Goal: Task Accomplishment & Management: Manage account settings

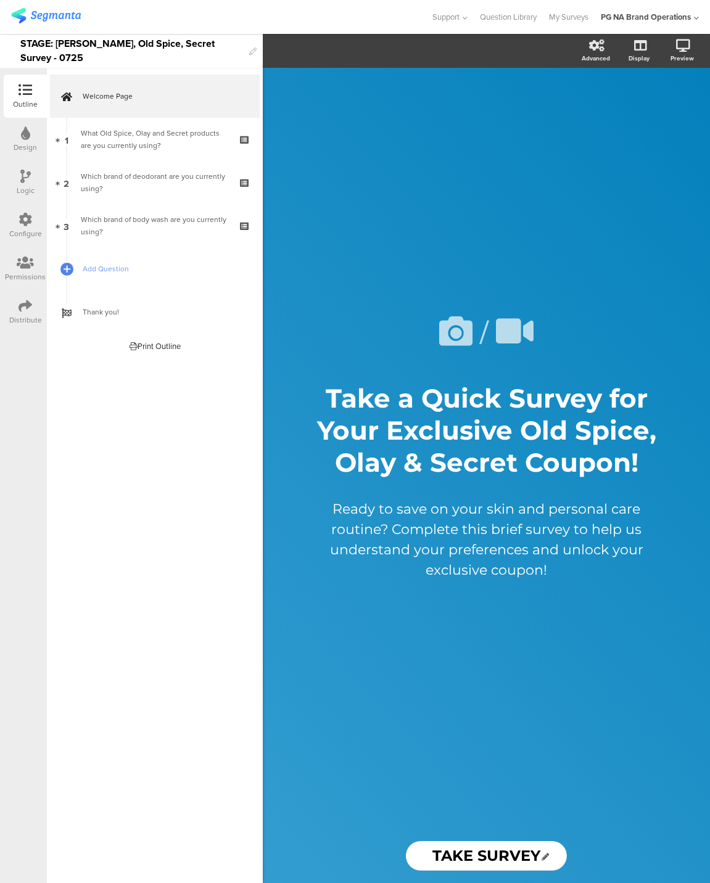
click at [56, 14] on img at bounding box center [46, 15] width 70 height 15
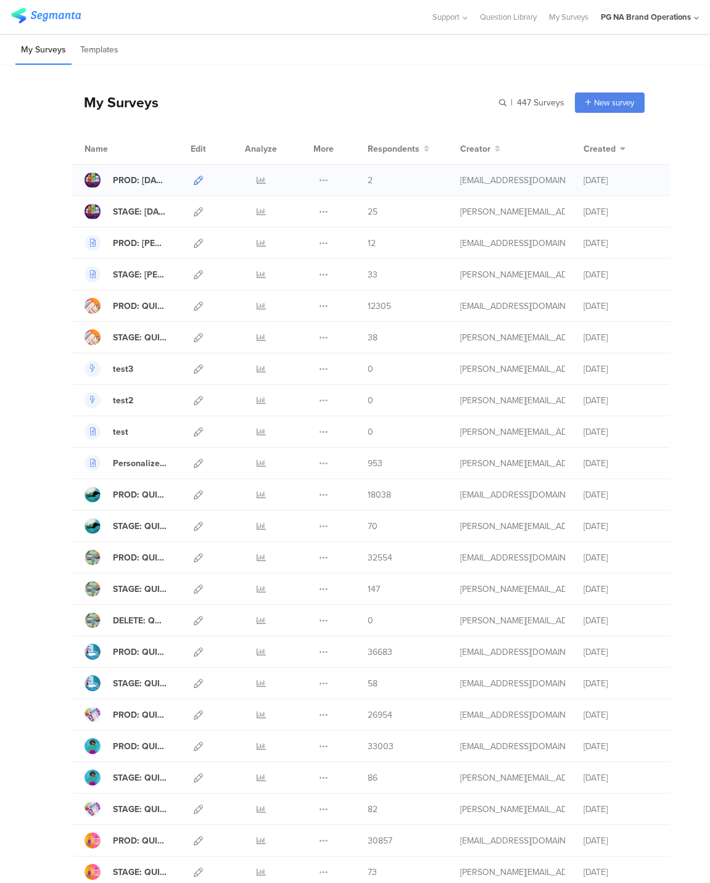
click at [201, 181] on icon at bounding box center [198, 180] width 9 height 9
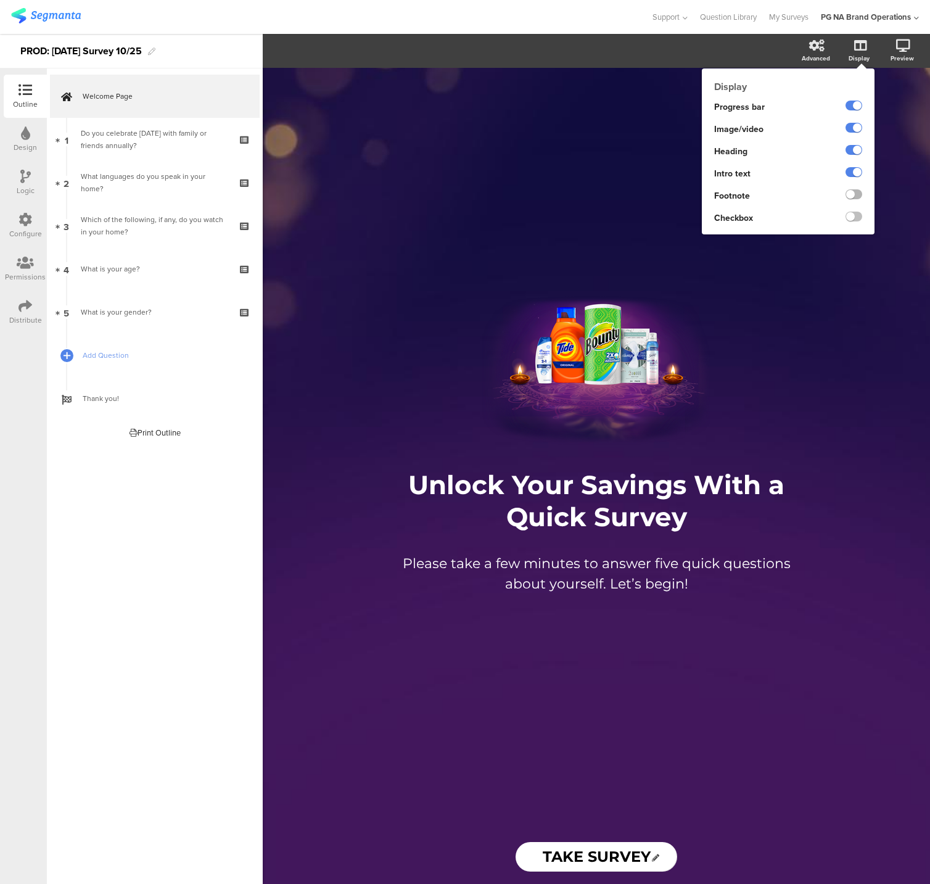
click at [709, 194] on label at bounding box center [854, 194] width 17 height 10
click at [0, 0] on input "checkbox" at bounding box center [0, 0] width 0 height 0
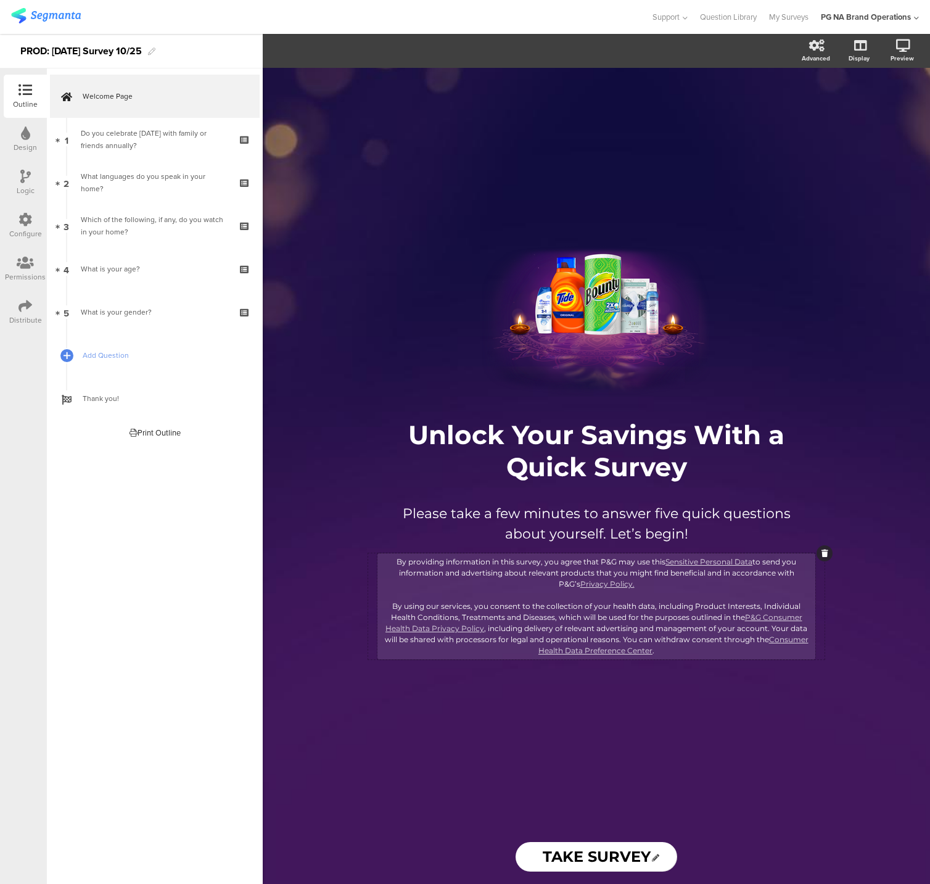
click at [448, 565] on div "By providing information in this survey, you agree that P&G may use this Sensit…" at bounding box center [597, 606] width 432 height 100
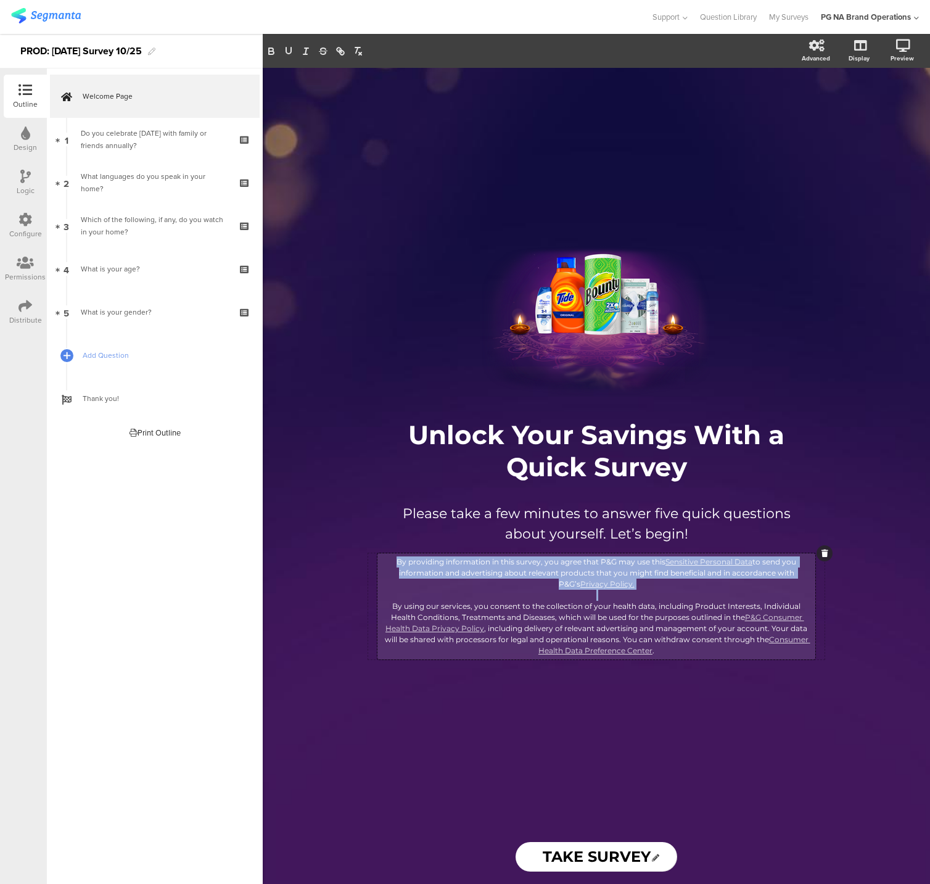
click at [448, 565] on p "By providing information in this survey, you agree that P&G may use this Sensit…" at bounding box center [597, 572] width 432 height 33
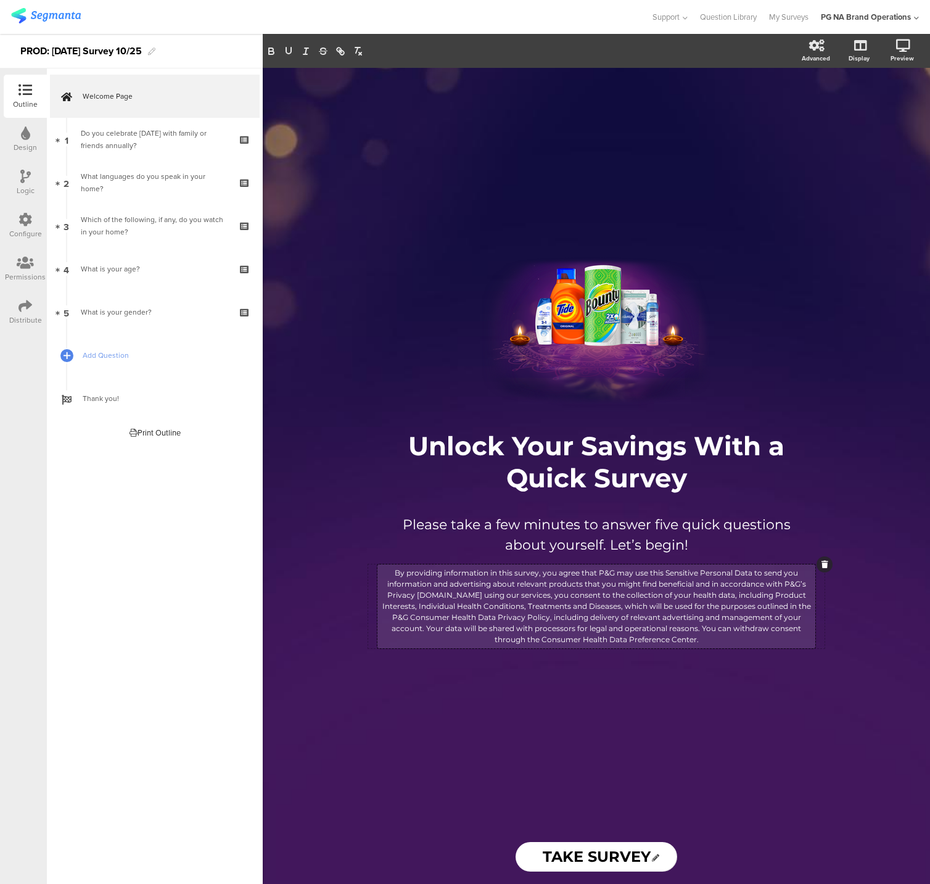
click at [591, 614] on p "By providing information in this survey, you agree that P&G may use this Sensit…" at bounding box center [597, 607] width 432 height 78
drag, startPoint x: 666, startPoint y: 572, endPoint x: 762, endPoint y: 590, distance: 97.4
click at [709, 575] on p "By providing information in this survey, you agree that P&G may use this Sensit…" at bounding box center [597, 607] width 432 height 78
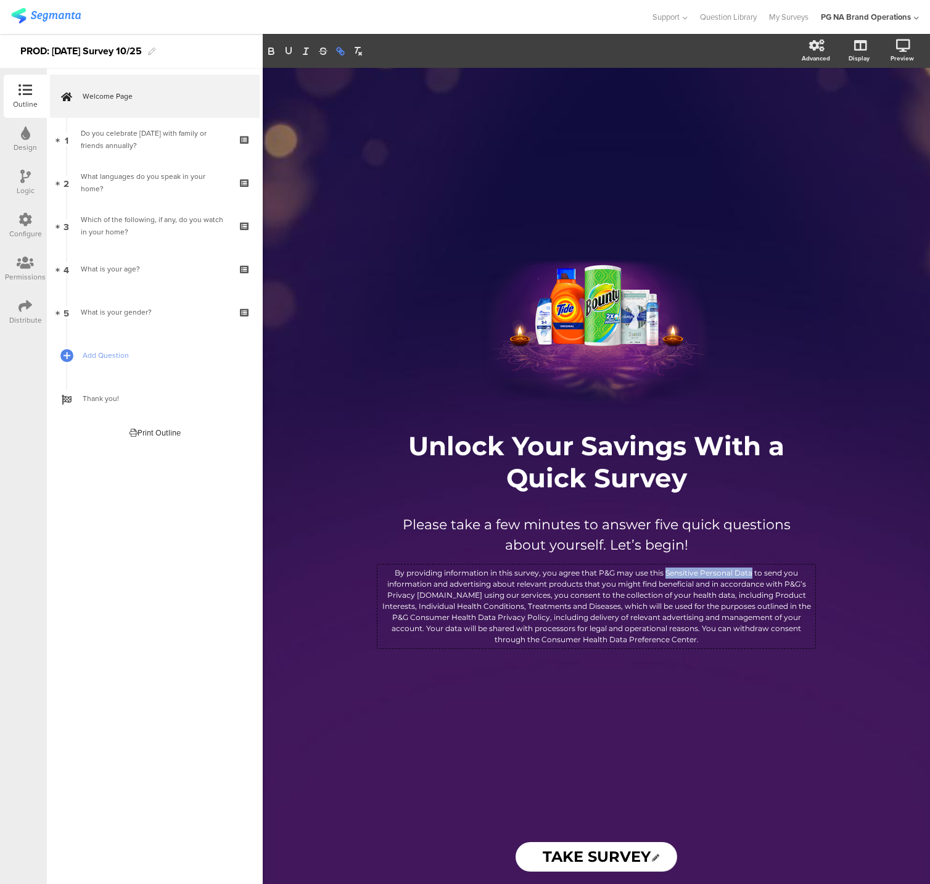
click at [341, 51] on icon "button" at bounding box center [339, 50] width 4 height 4
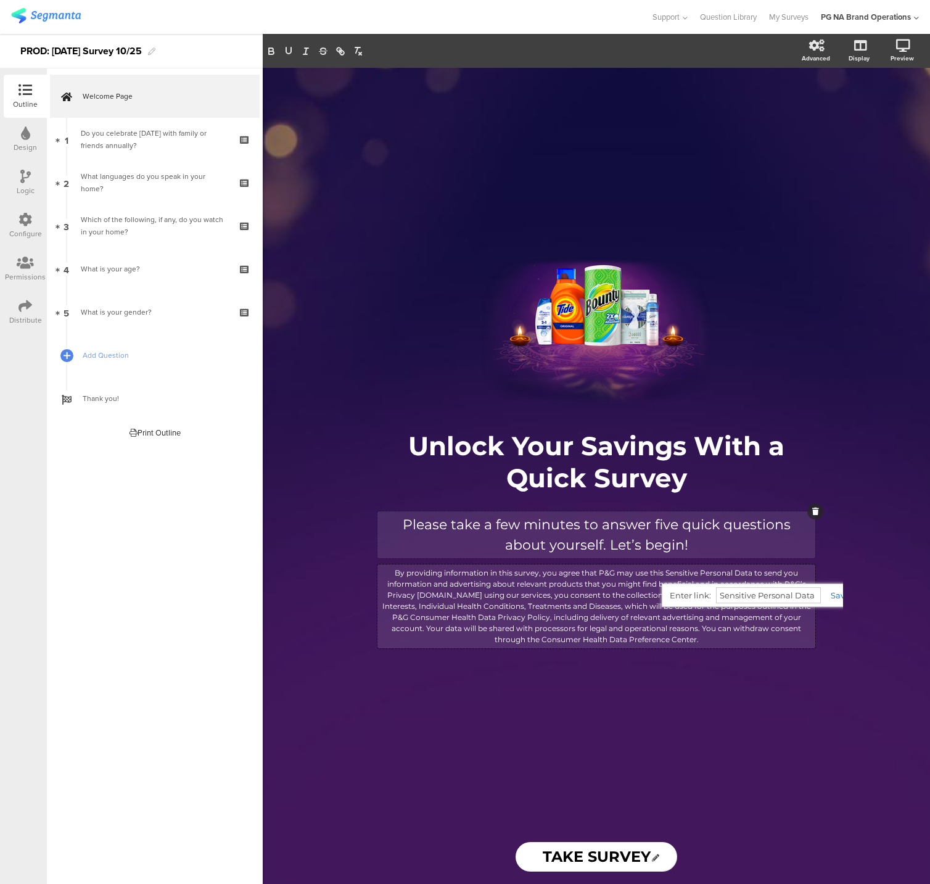
paste input "http://sensitive%20personal%20data/"
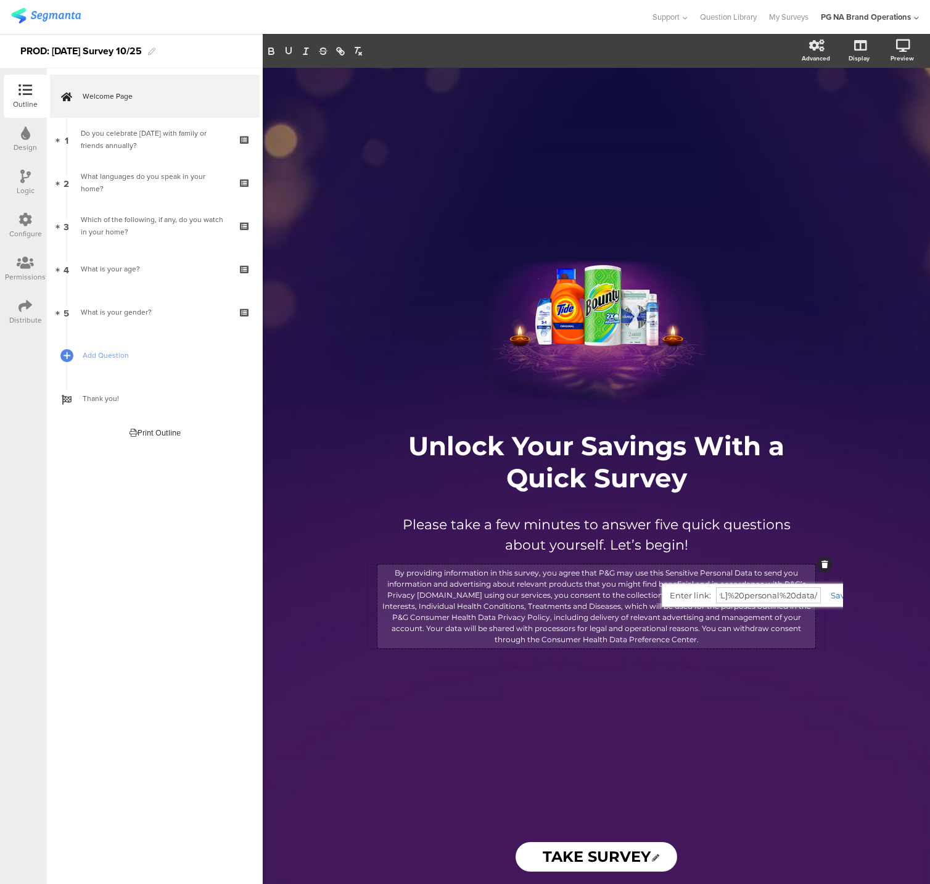
type input "http://sensitive%20personal%20data/"
click at [709, 593] on link at bounding box center [835, 595] width 29 height 10
click at [709, 601] on p "By providing information in this survey, you agree that P&G may use this Sensit…" at bounding box center [597, 607] width 432 height 78
click at [440, 593] on p "By providing information in this survey, you agree that P&G may use this Sensit…" at bounding box center [597, 607] width 432 height 78
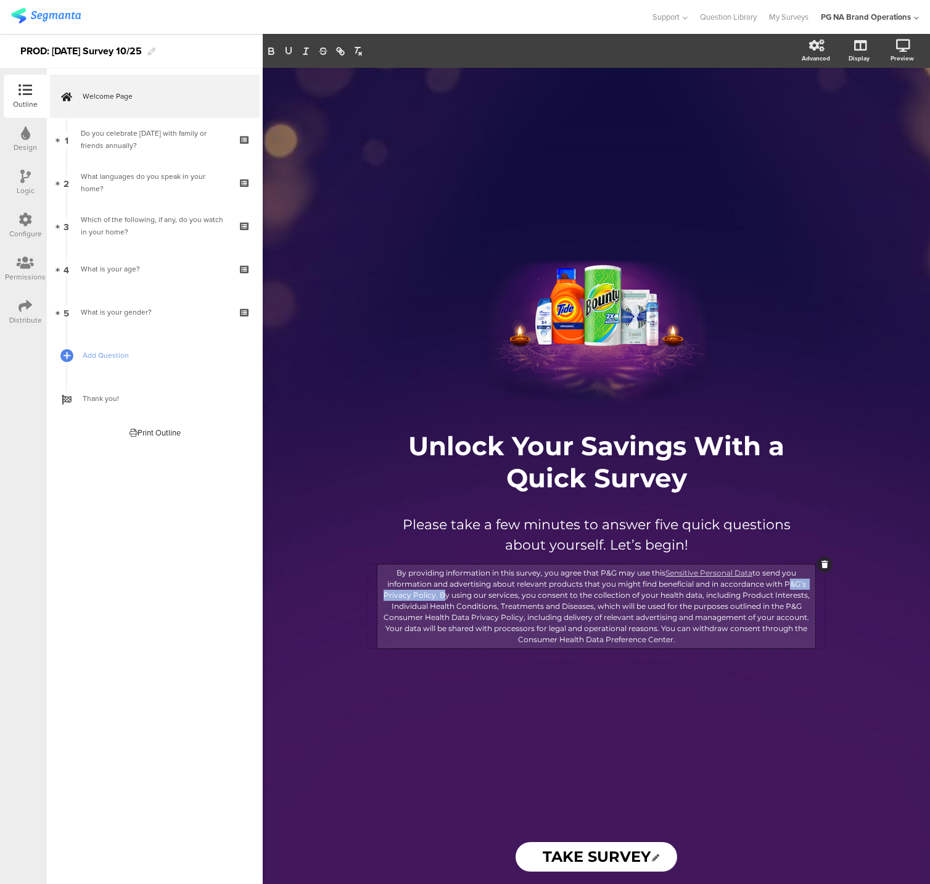
drag, startPoint x: 787, startPoint y: 582, endPoint x: 439, endPoint y: 594, distance: 347.5
click at [439, 594] on p "By providing information in this survey, you agree that P&G may use this Sensit…" at bounding box center [597, 607] width 432 height 78
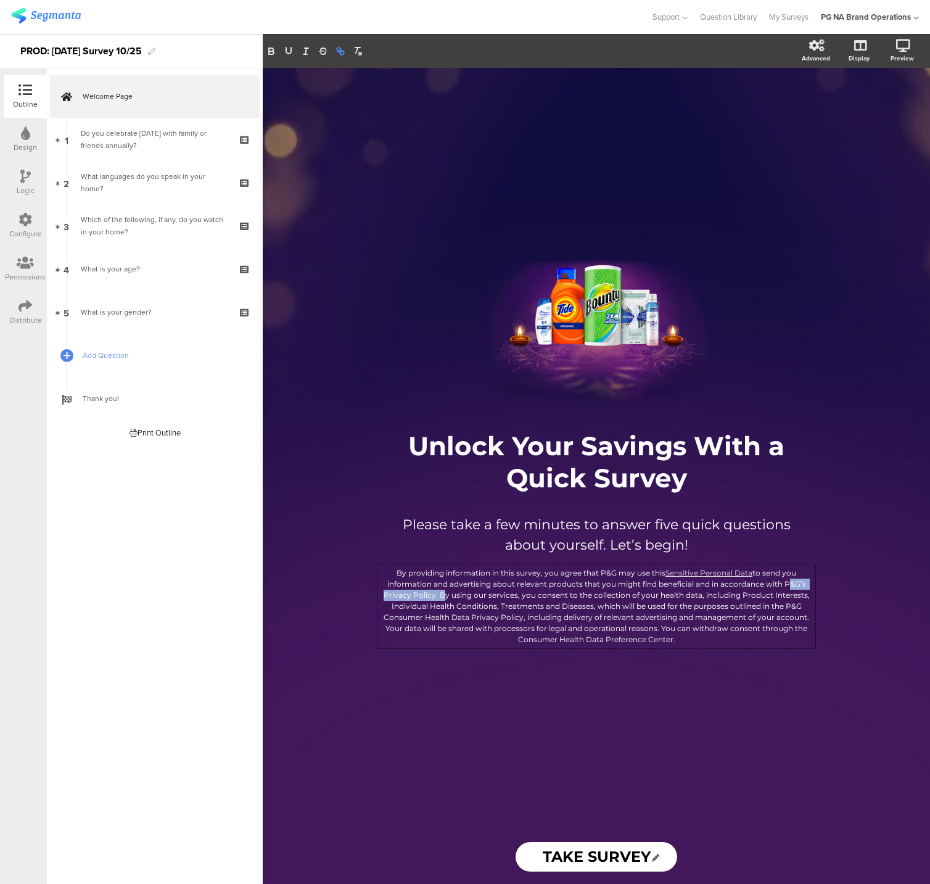
click at [339, 54] on icon "button" at bounding box center [340, 51] width 11 height 11
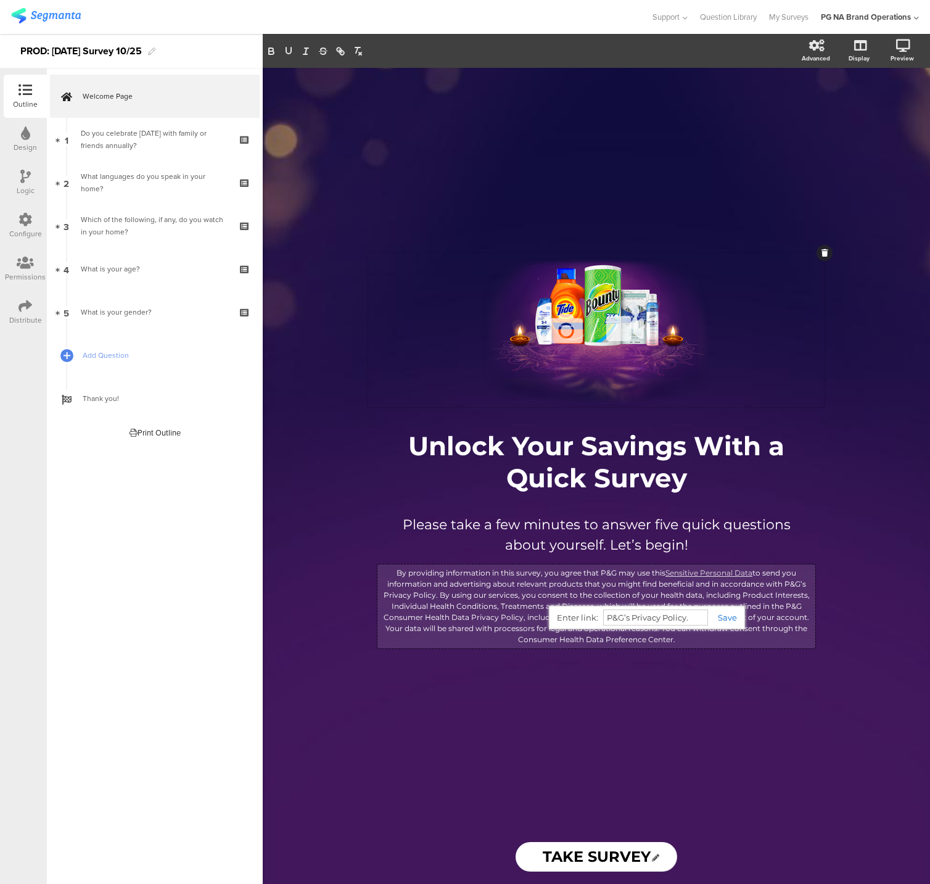
paste input "https://privacypolicy.pg.com/en-US/#statePrivacyNotice"
click at [709, 616] on link at bounding box center [722, 618] width 29 height 10
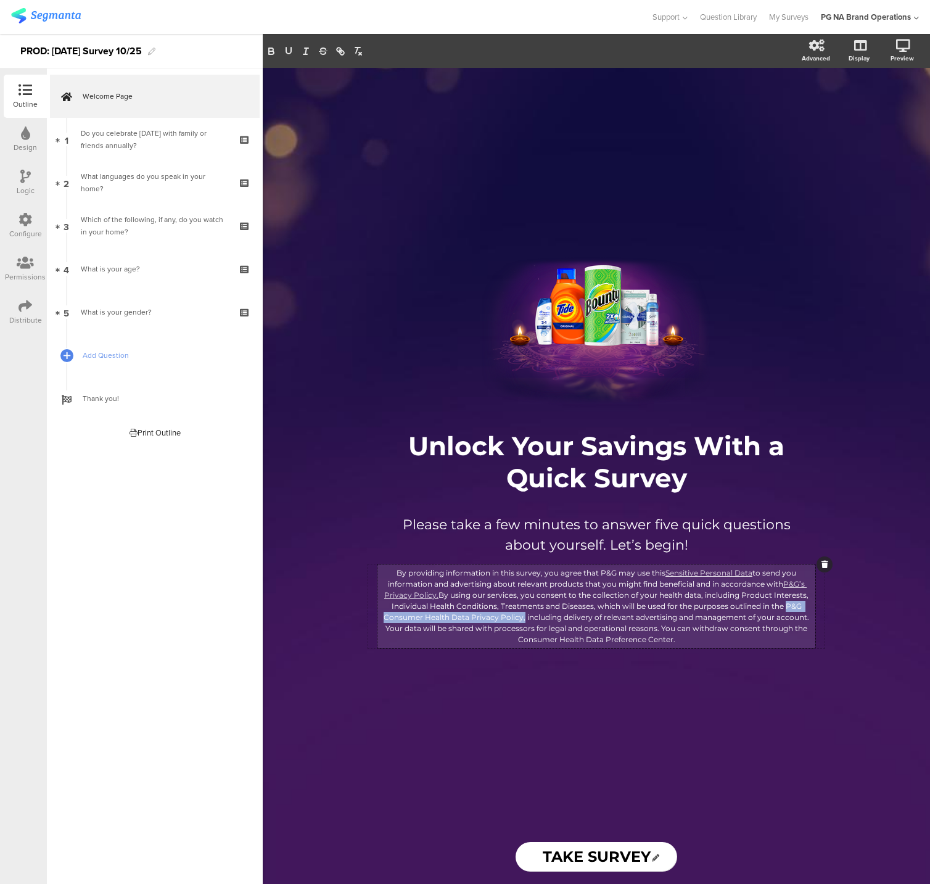
drag, startPoint x: 787, startPoint y: 604, endPoint x: 524, endPoint y: 611, distance: 263.5
click at [524, 611] on p "By providing information in this survey, you agree that P&G may use this Sensit…" at bounding box center [597, 607] width 432 height 78
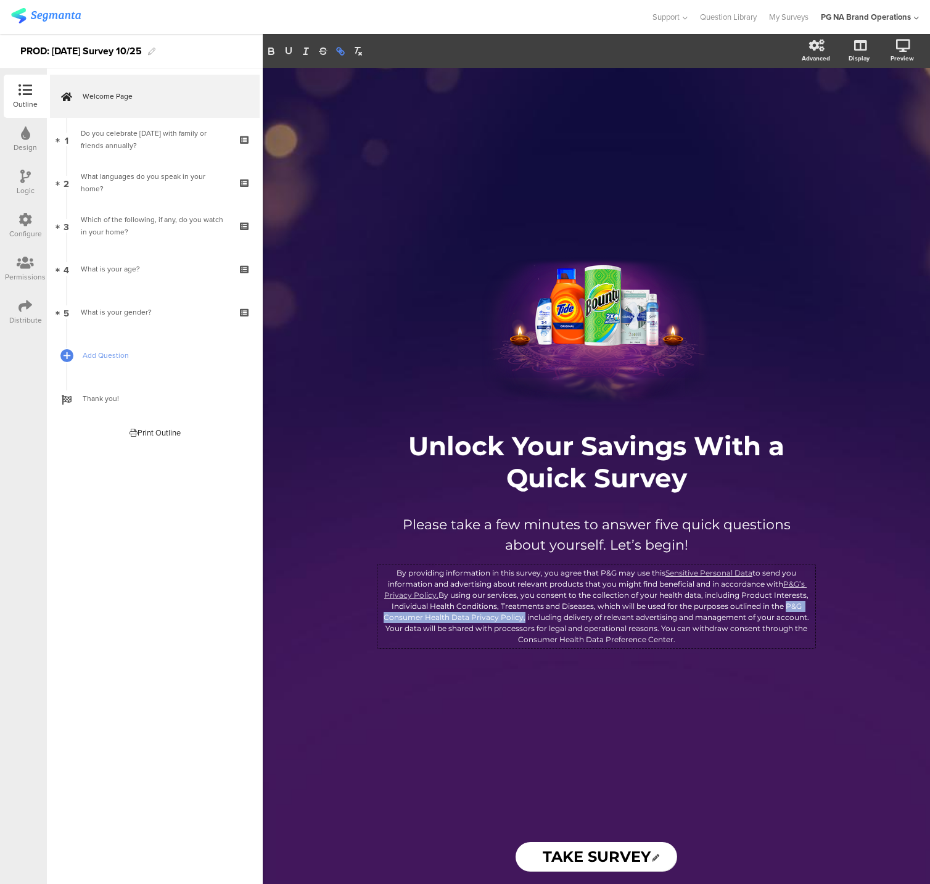
click at [338, 48] on icon "button" at bounding box center [339, 50] width 4 height 4
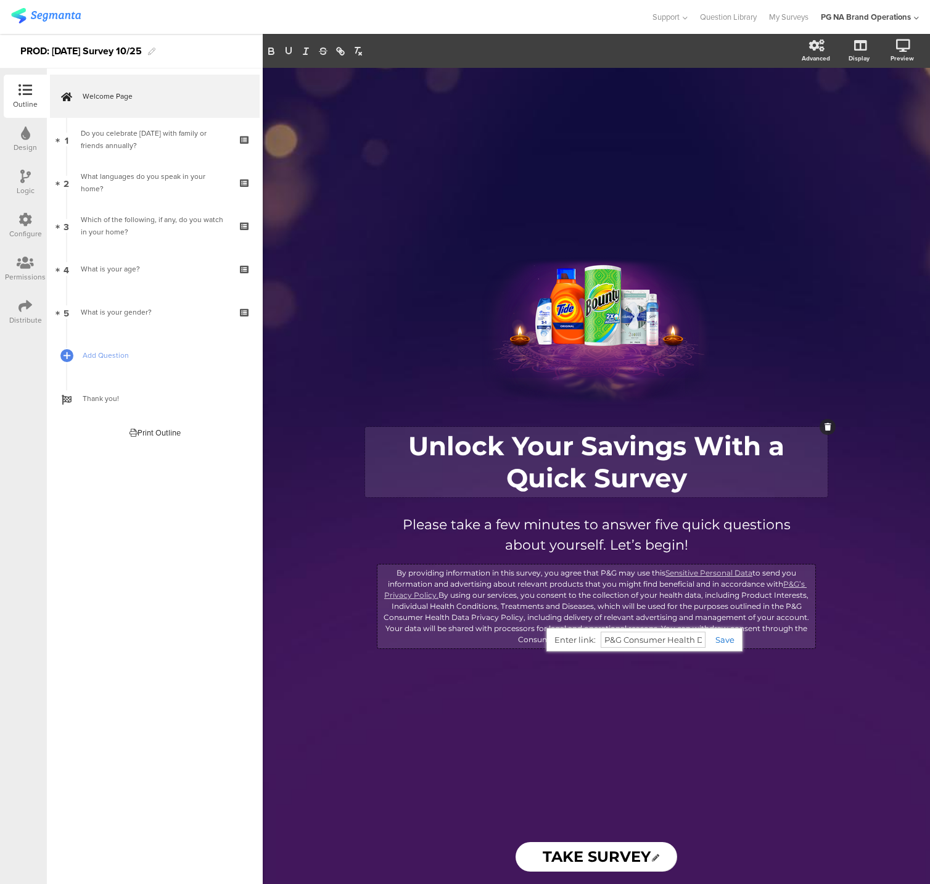
paste input "[URL][DOMAIN_NAME]"
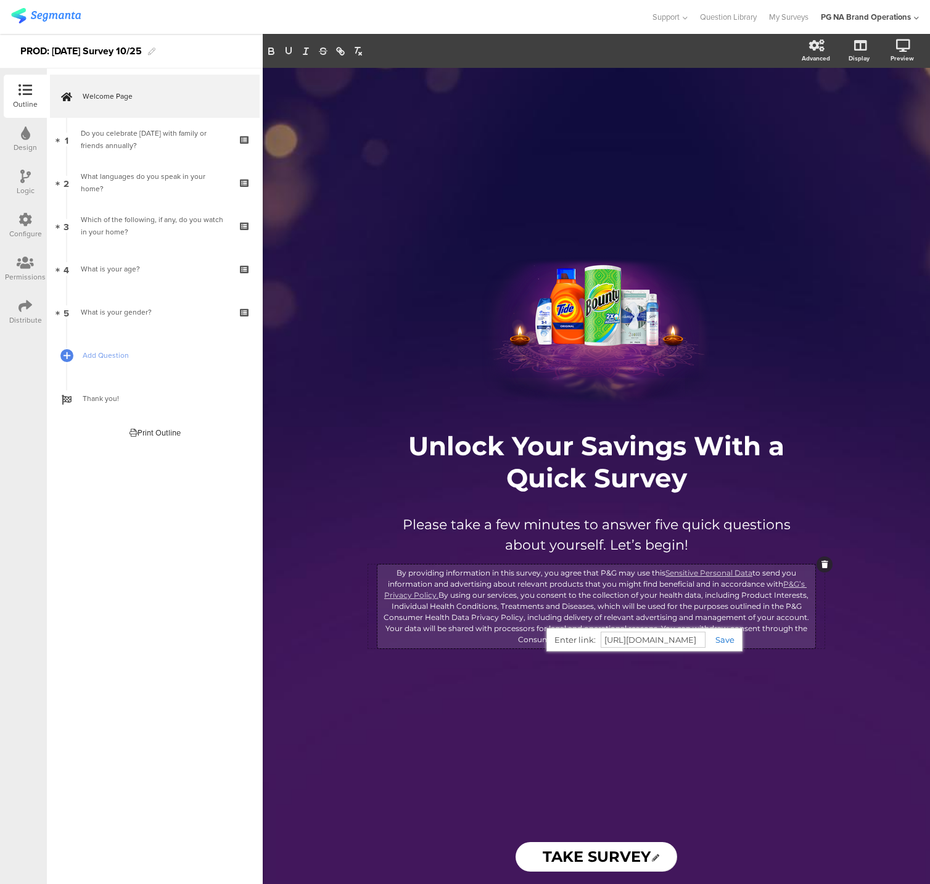
type input "[URL][DOMAIN_NAME]"
click at [709, 638] on link at bounding box center [720, 640] width 29 height 10
click at [615, 691] on div "/ Unlock Your Savings With a Quick Survey Unlock Your Savings With a Quick Surv…" at bounding box center [597, 449] width 494 height 762
click at [600, 626] on div "By providing information in this survey, you agree that P&G may use this Sensit…" at bounding box center [597, 606] width 438 height 84
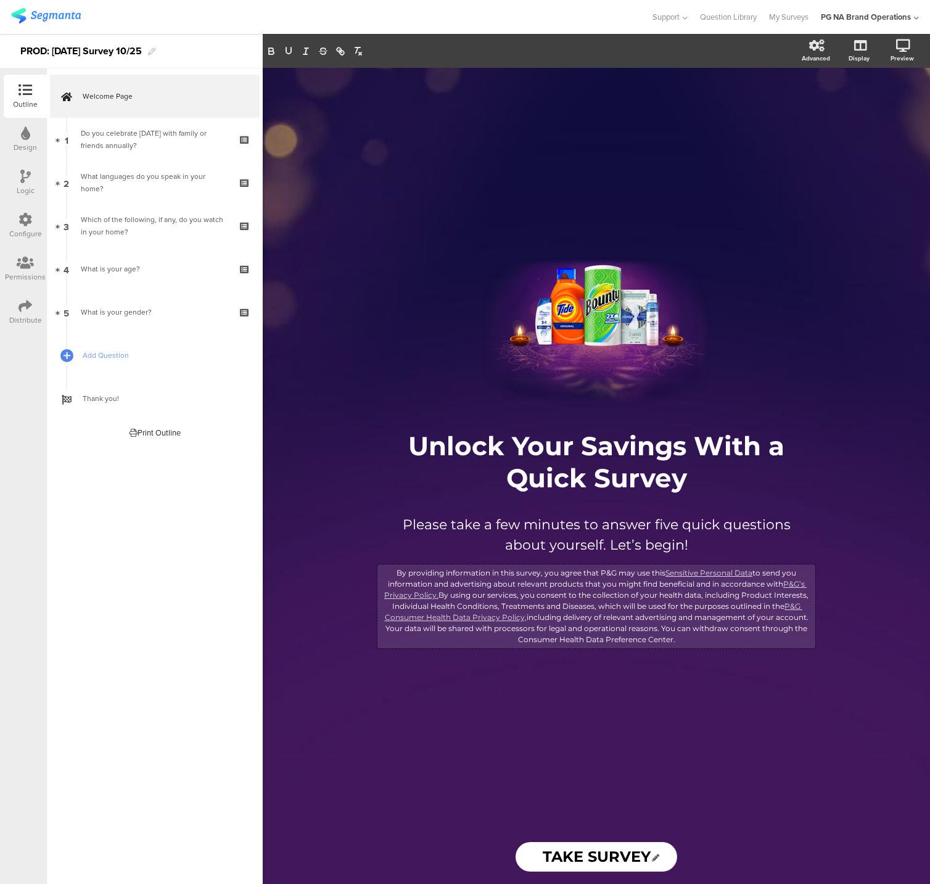
drag, startPoint x: 518, startPoint y: 638, endPoint x: 676, endPoint y: 639, distance: 157.9
click at [676, 639] on p "By providing information in this survey, you agree that P&G may use this Sensit…" at bounding box center [597, 607] width 432 height 78
click at [338, 52] on icon "button" at bounding box center [339, 50] width 4 height 4
paste input "[URL][DOMAIN_NAME]"
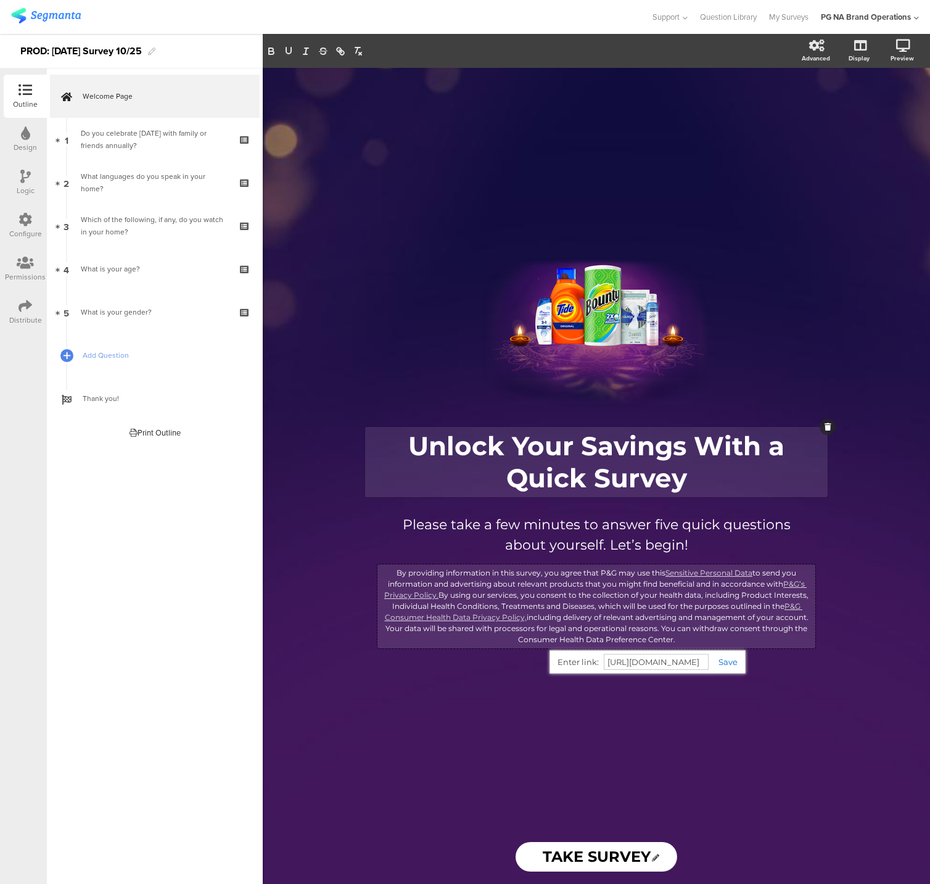
scroll to position [0, 105]
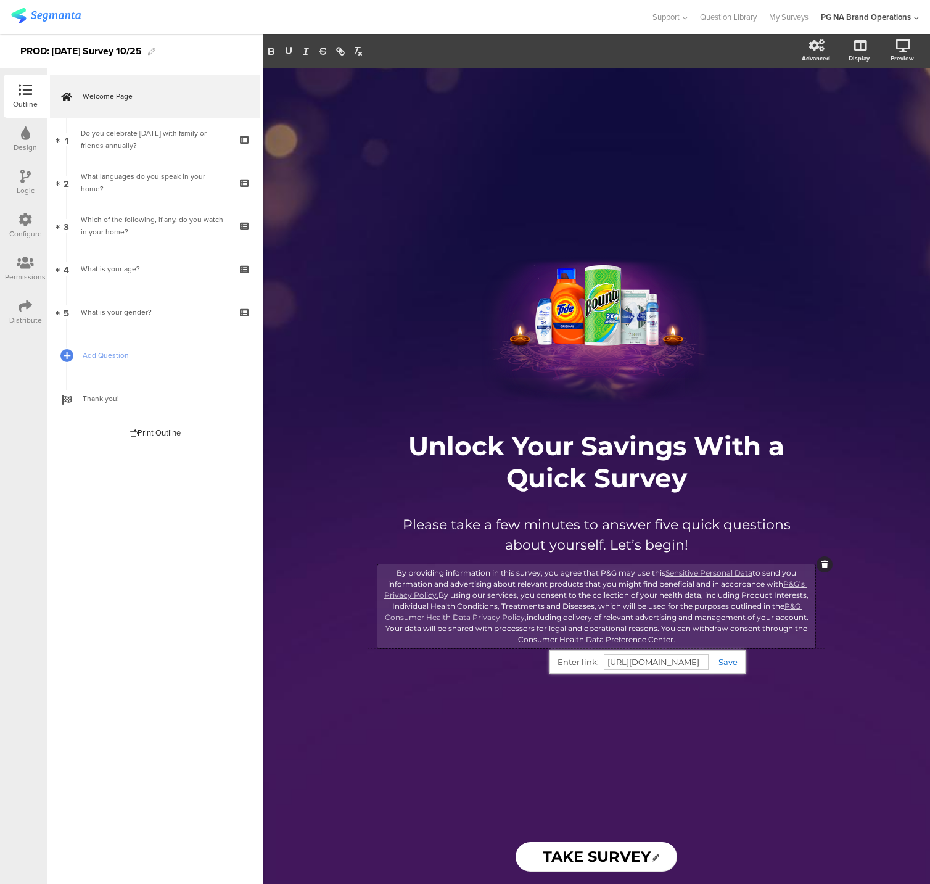
type input "[URL][DOMAIN_NAME]"
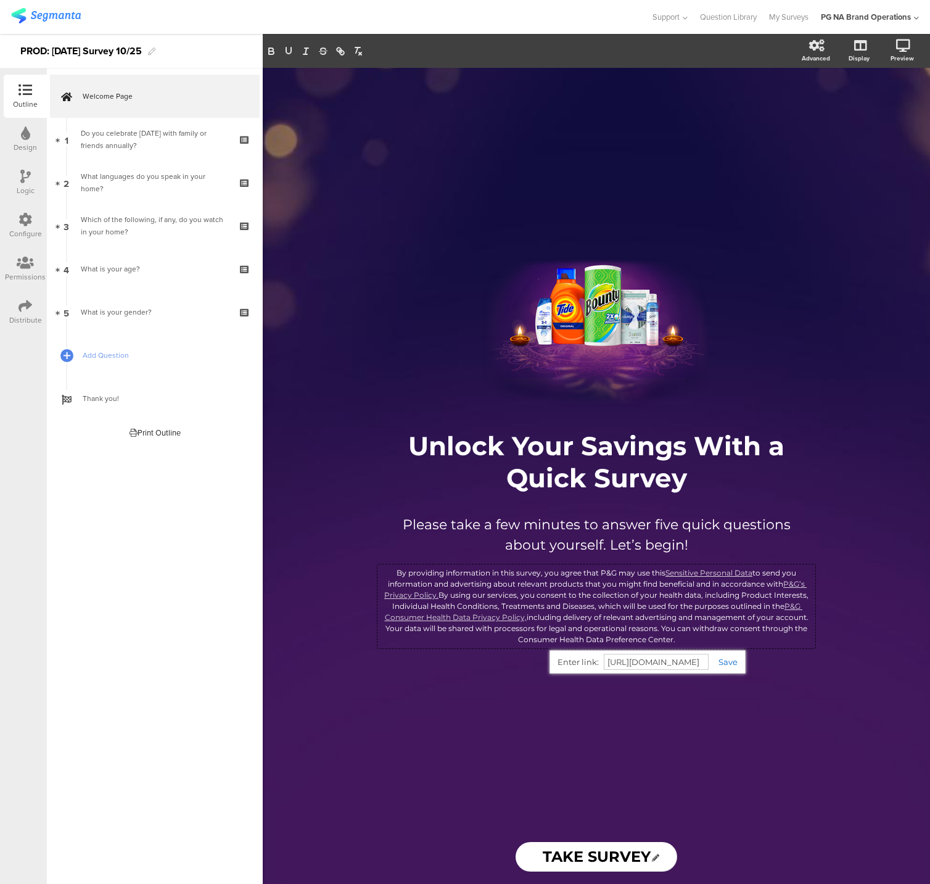
click at [709, 660] on link at bounding box center [723, 662] width 29 height 10
click at [688, 680] on div "/ Unlock Your Savings With a Quick Survey Unlock Your Savings With a Quick Surv…" at bounding box center [597, 449] width 494 height 762
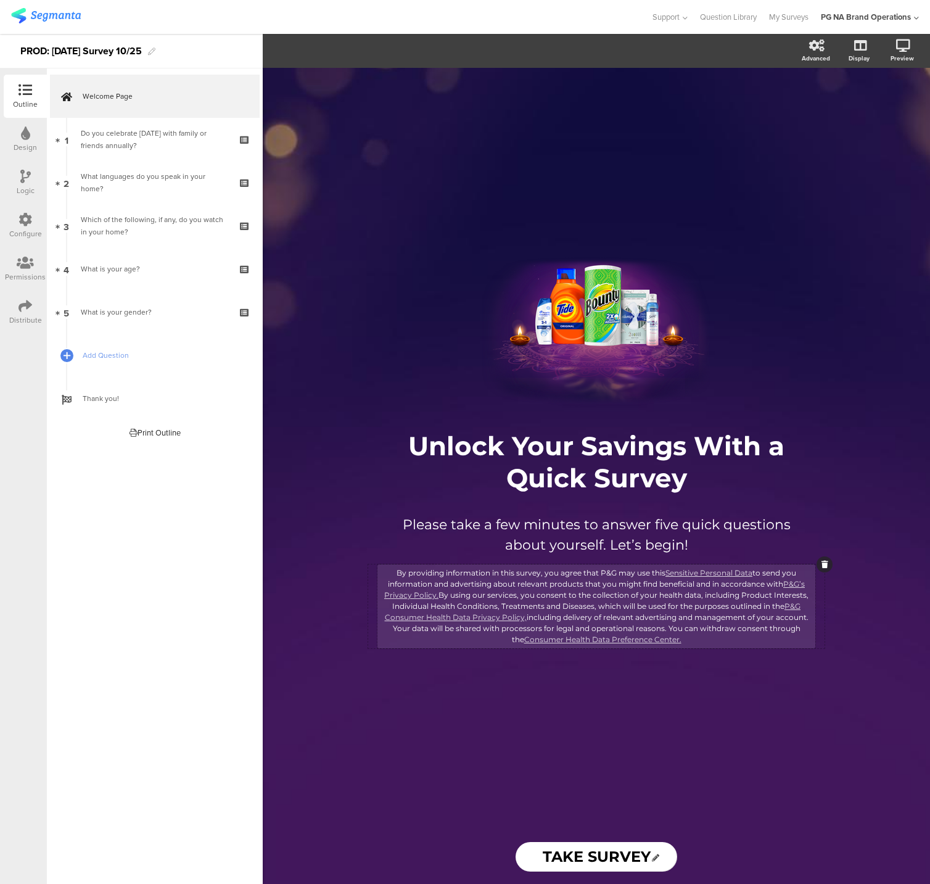
click at [696, 613] on div "By providing information in this survey, you agree that P&G may use this Sensit…" at bounding box center [597, 606] width 438 height 84
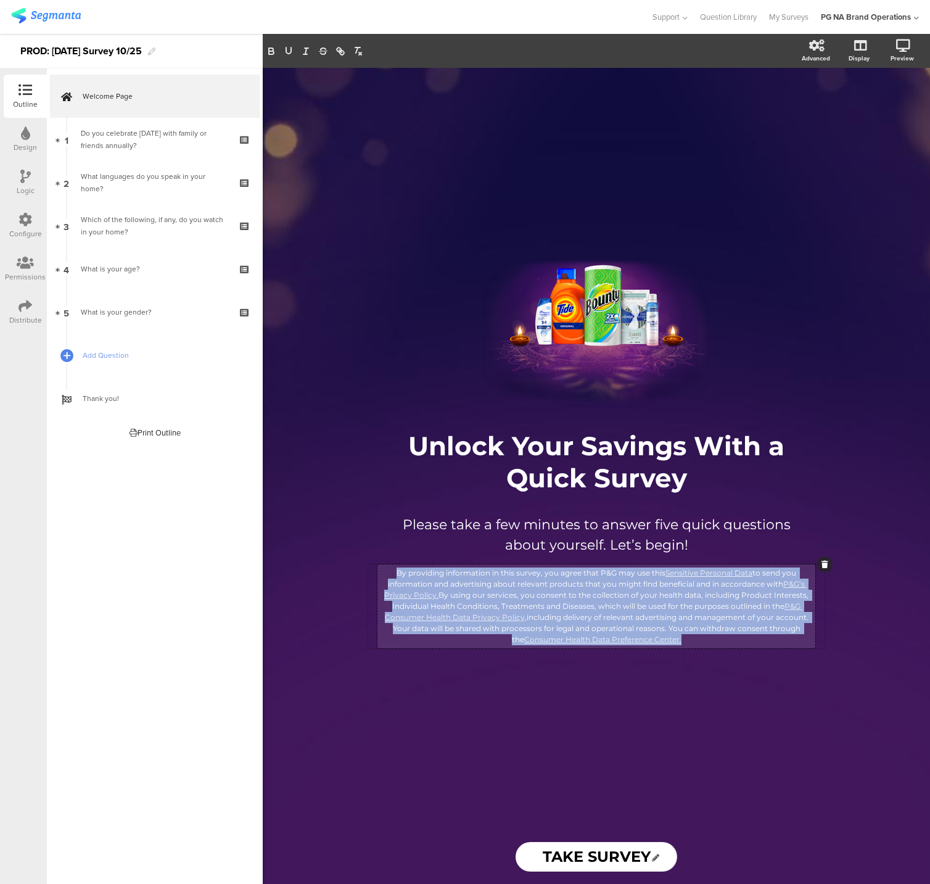
drag, startPoint x: 650, startPoint y: 638, endPoint x: 383, endPoint y: 568, distance: 276.2
click at [383, 568] on p "By providing information in this survey, you agree that P&G may use this Sensit…" at bounding box center [597, 607] width 432 height 78
copy p "By providing information in this survey, you agree that P&G may use this Sensit…"
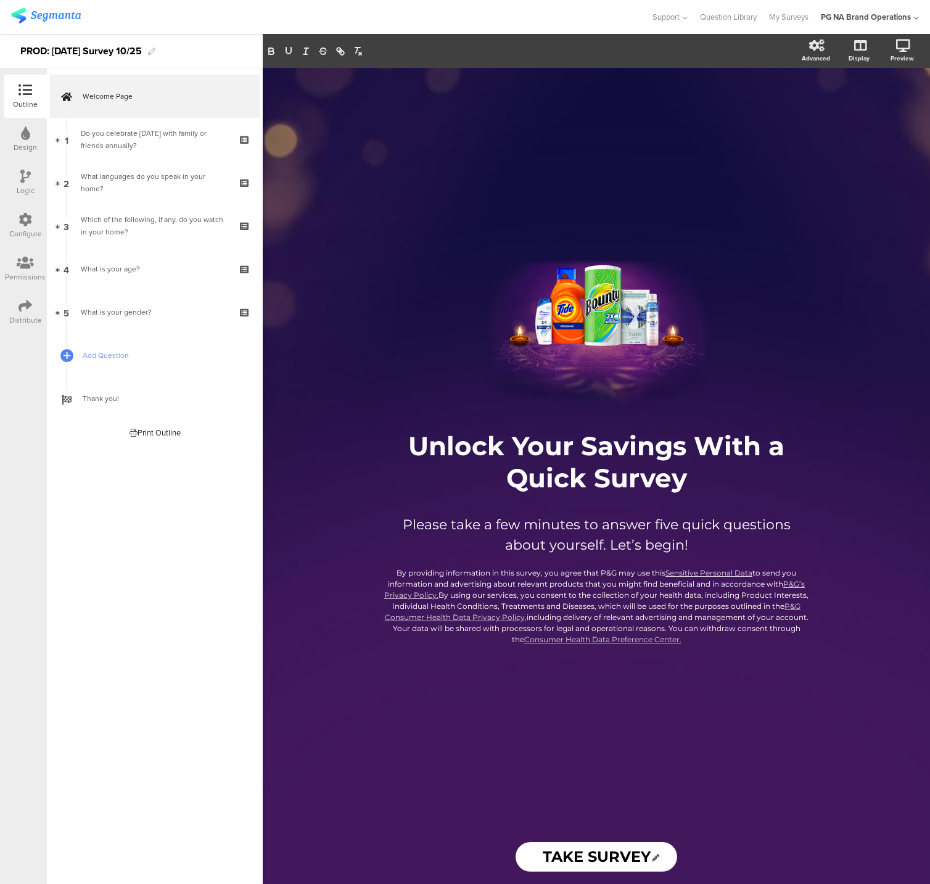
click at [696, 723] on div "/ Unlock Your Savings With a Quick Survey Unlock Your Savings With a Quick Surv…" at bounding box center [597, 449] width 494 height 762
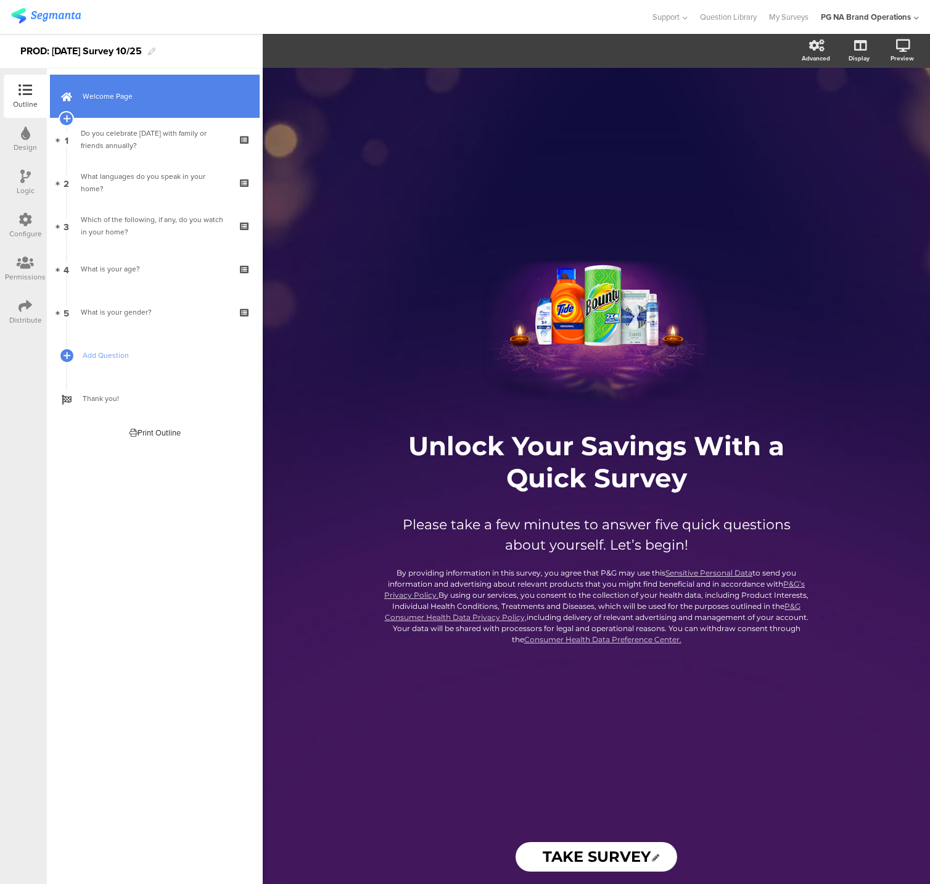
click at [171, 93] on span "Welcome Page" at bounding box center [162, 96] width 158 height 12
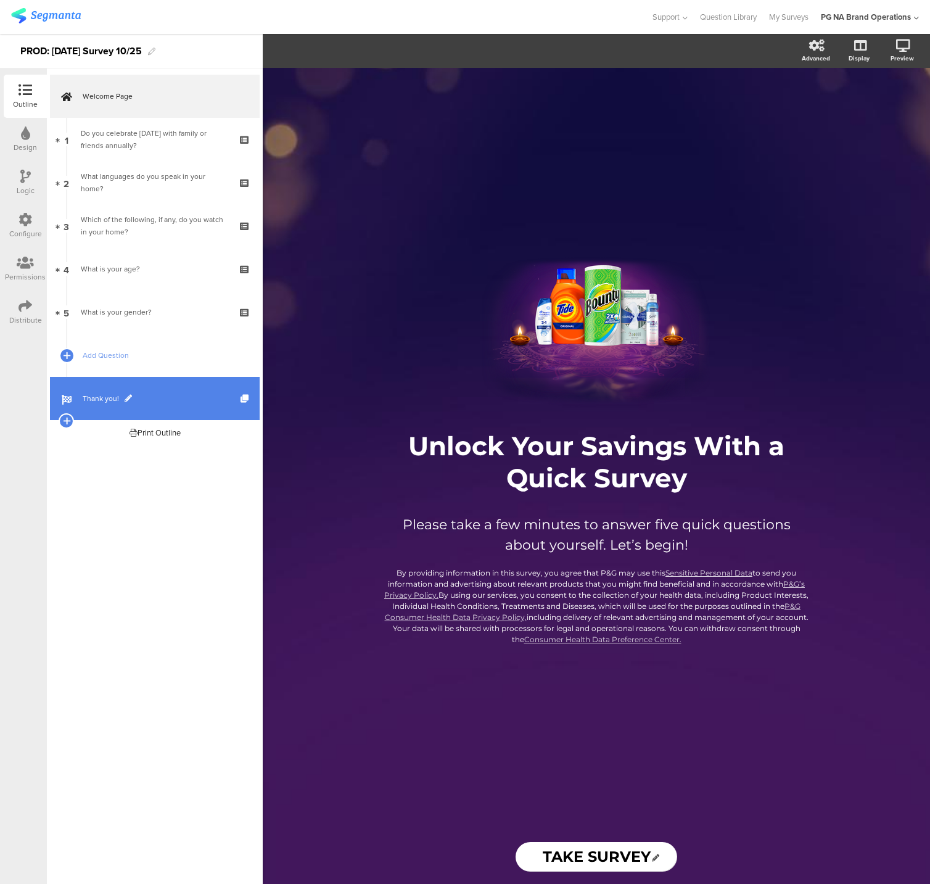
click at [159, 395] on span "Thank you!" at bounding box center [162, 398] width 158 height 12
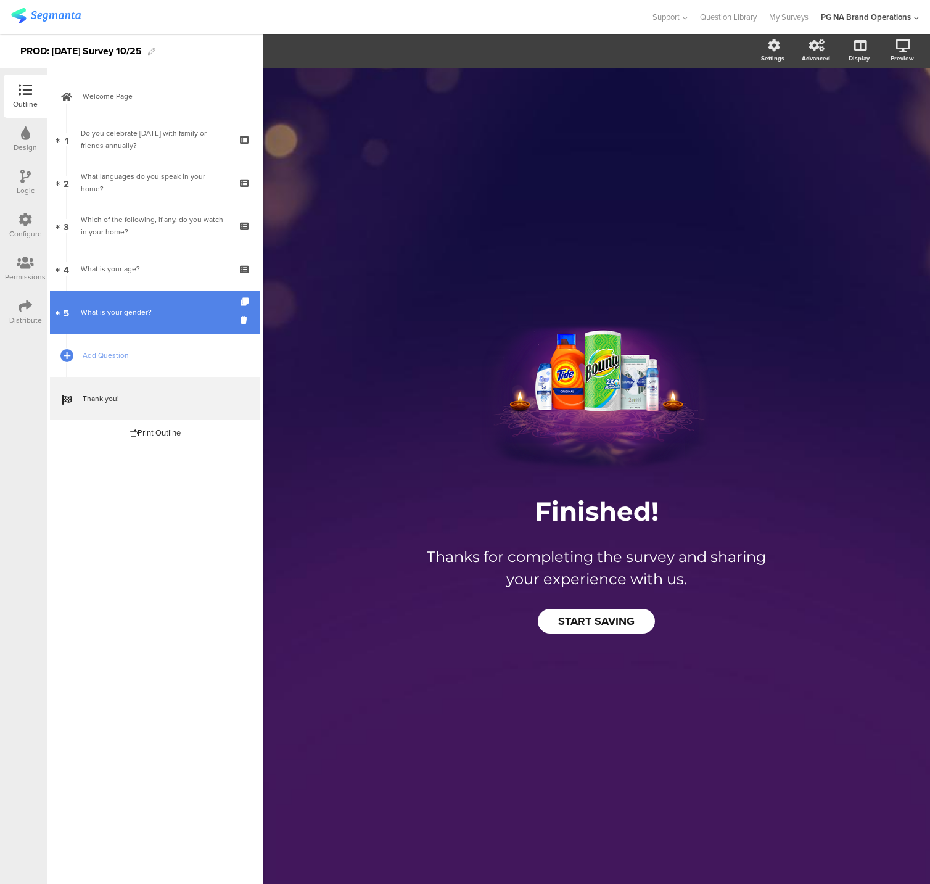
click at [174, 314] on div "What is your gender?" at bounding box center [154, 312] width 147 height 12
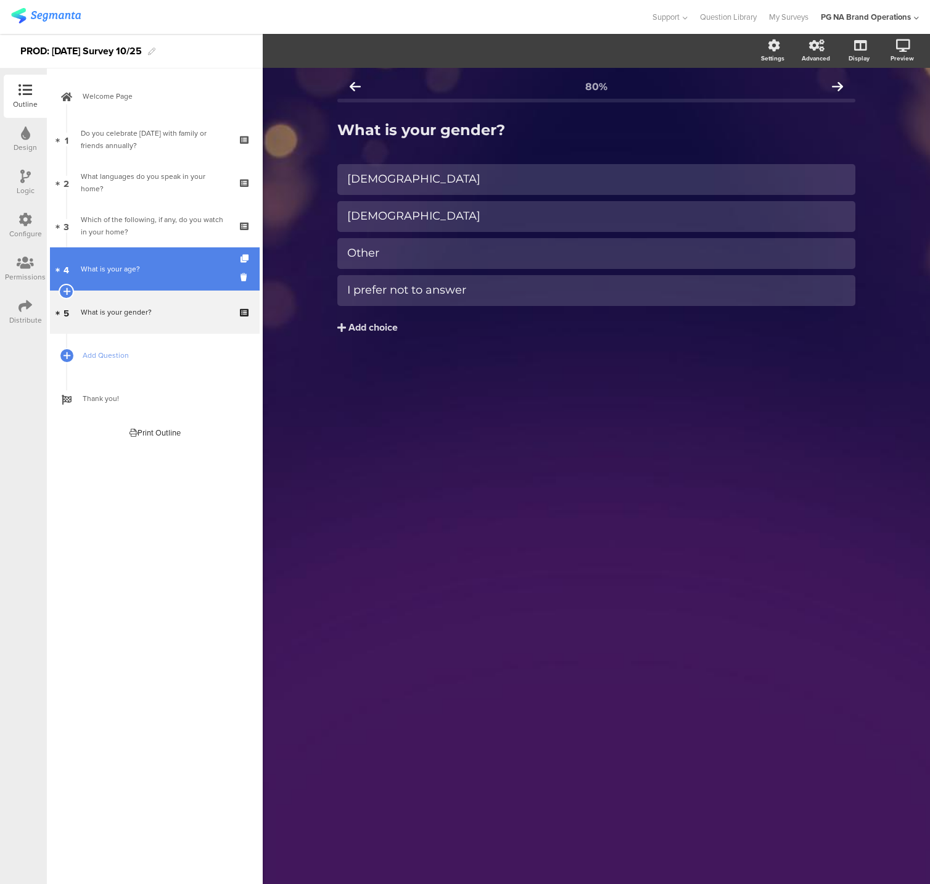
click at [175, 278] on link "4 What is your age?" at bounding box center [155, 268] width 210 height 43
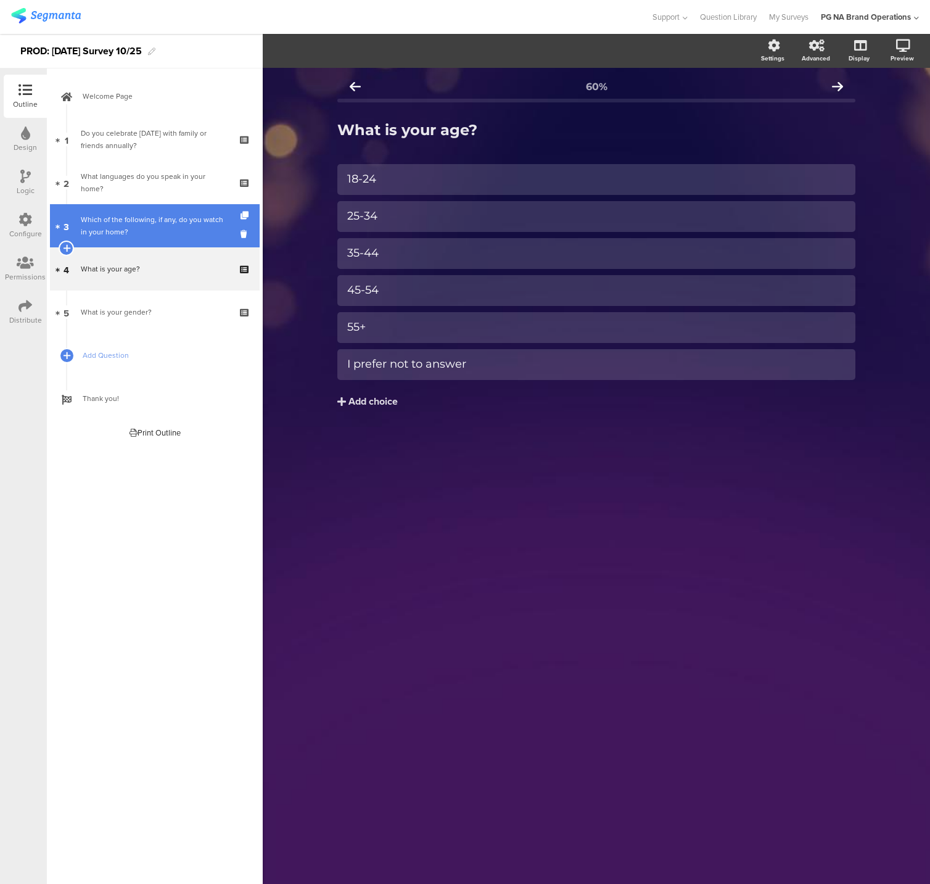
click at [176, 221] on div "Which of the following, if any, do you watch in your home?" at bounding box center [154, 225] width 147 height 25
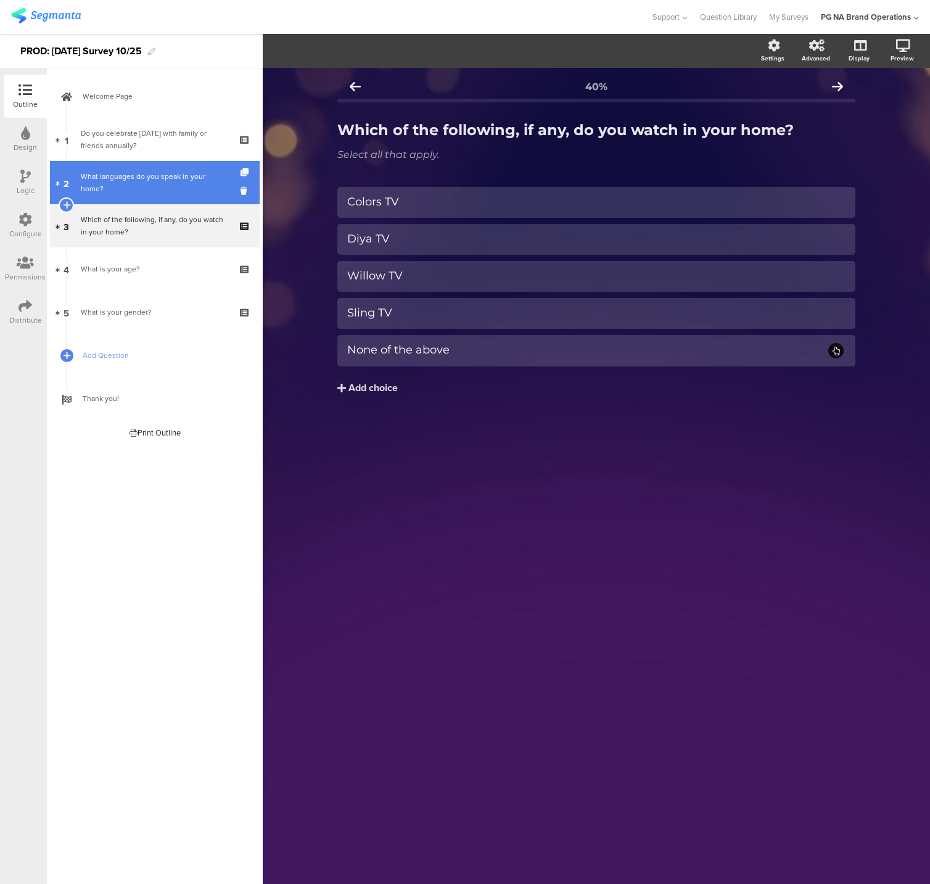
click at [180, 180] on div "What languages do you speak in your home?" at bounding box center [154, 182] width 147 height 25
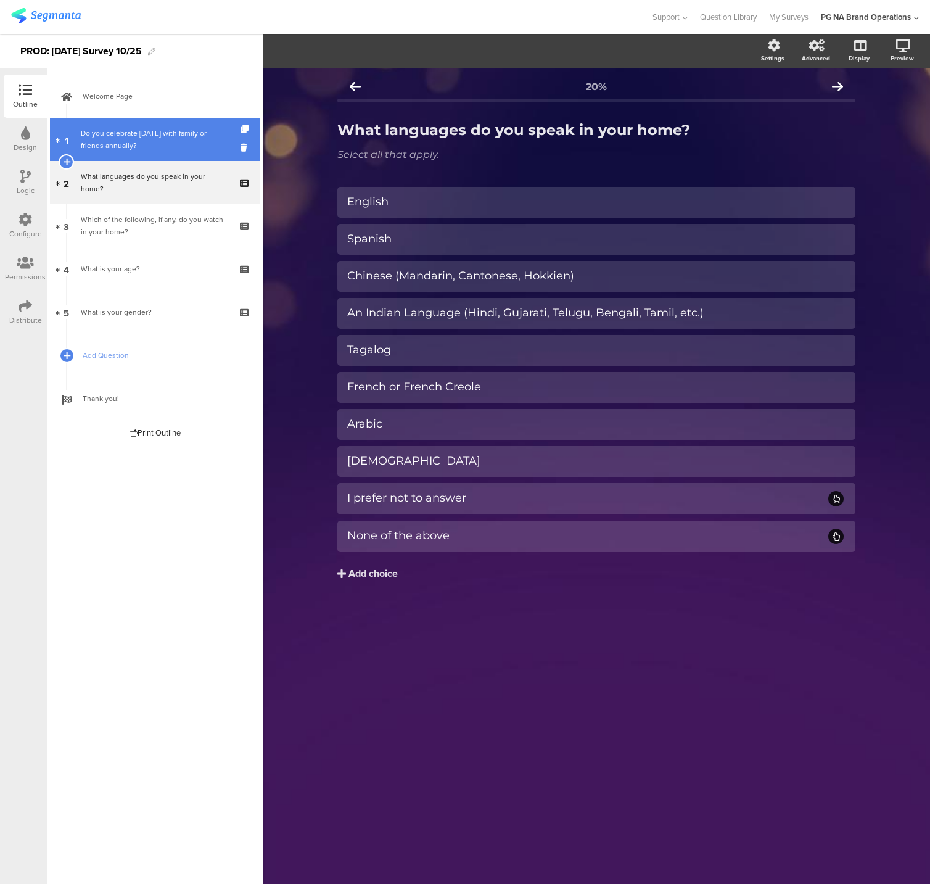
click at [171, 136] on div "Do you celebrate Diwali with family or friends annually?" at bounding box center [154, 139] width 147 height 25
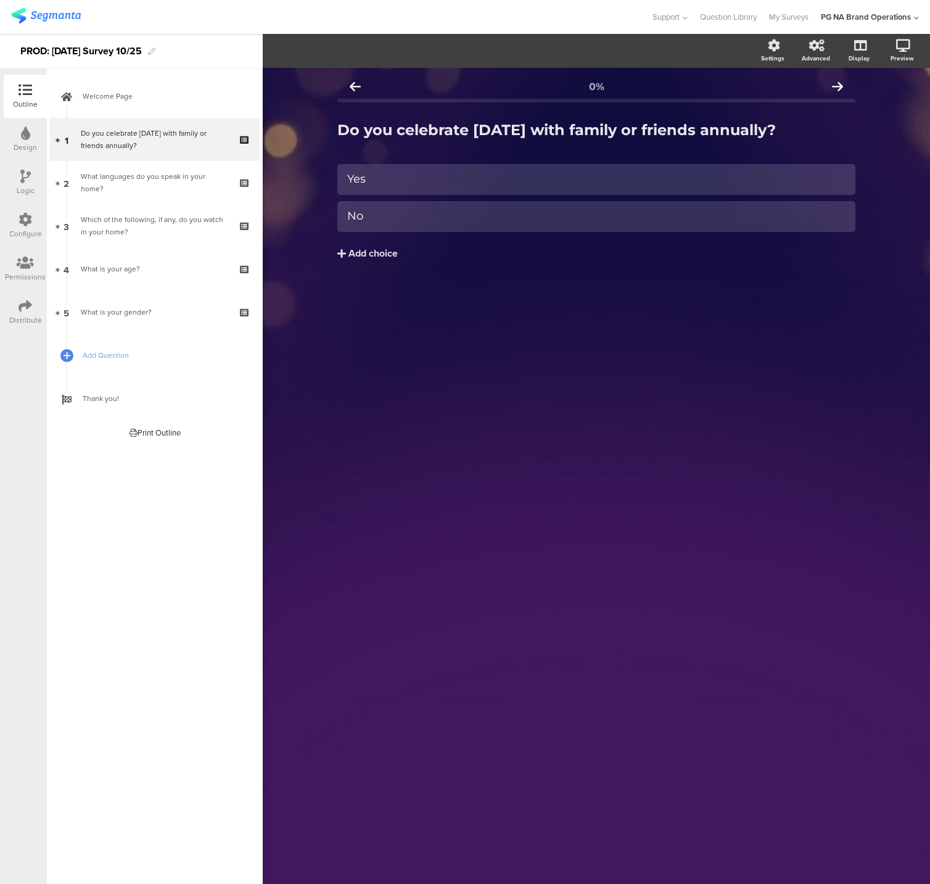
click at [35, 12] on img at bounding box center [46, 15] width 70 height 15
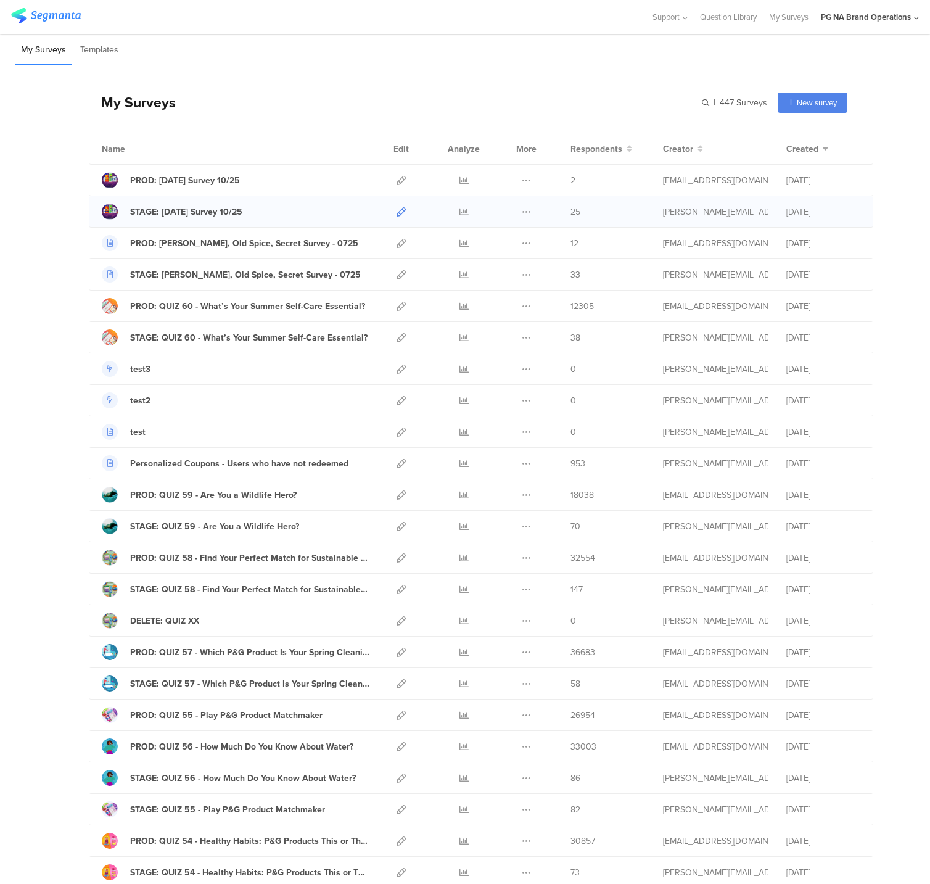
click at [397, 210] on icon at bounding box center [401, 211] width 9 height 9
click at [110, 210] on div at bounding box center [110, 212] width 16 height 16
click at [400, 210] on icon at bounding box center [401, 211] width 9 height 9
click at [105, 211] on div at bounding box center [110, 212] width 16 height 16
click at [107, 210] on div at bounding box center [110, 212] width 16 height 16
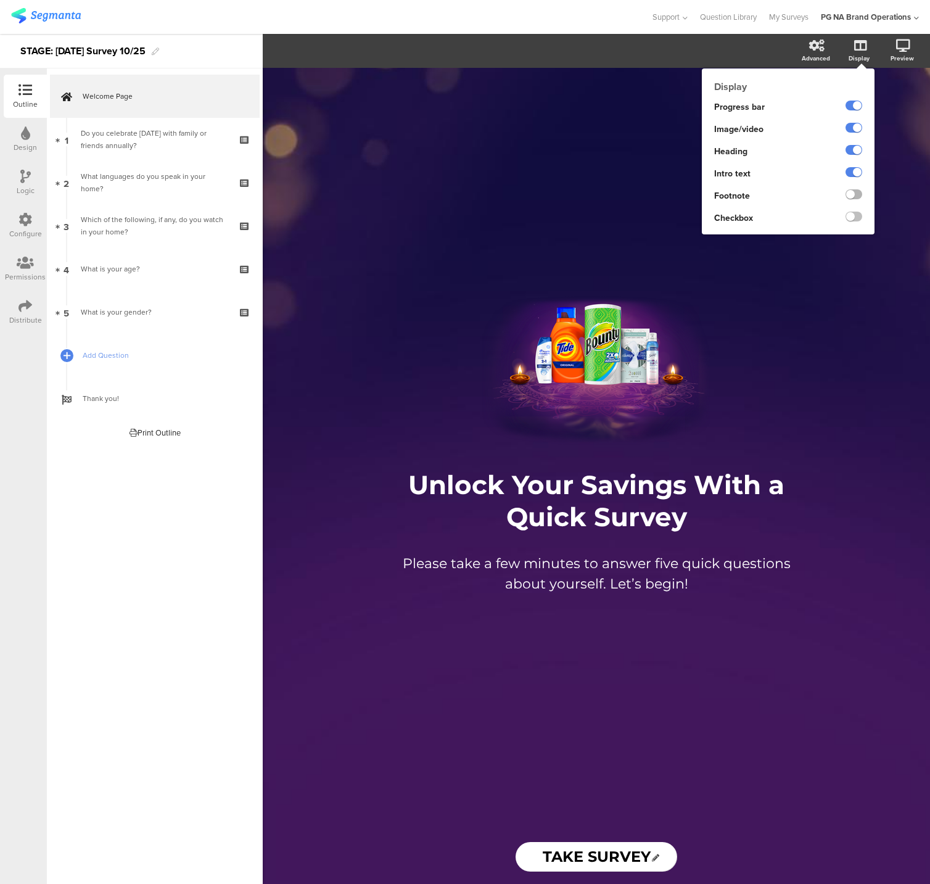
click at [854, 195] on label at bounding box center [854, 194] width 17 height 10
click at [0, 0] on input "checkbox" at bounding box center [0, 0] width 0 height 0
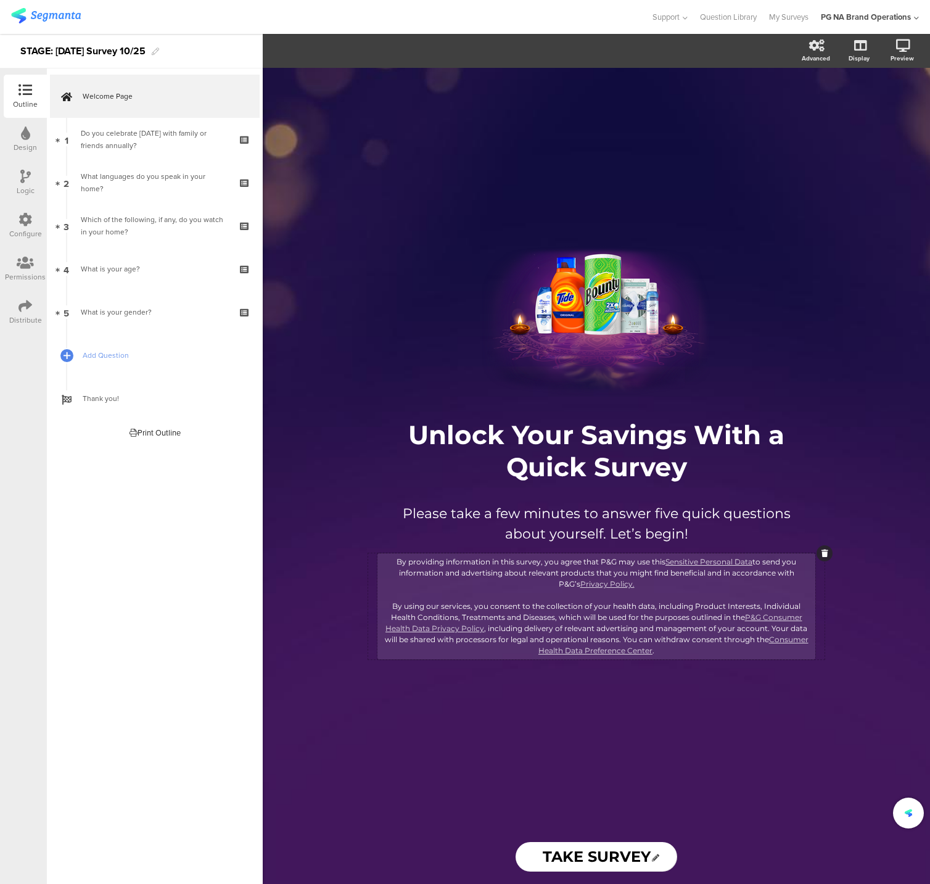
click at [514, 560] on div "By providing information in this survey, you agree that P&G may use this Sensit…" at bounding box center [597, 606] width 432 height 100
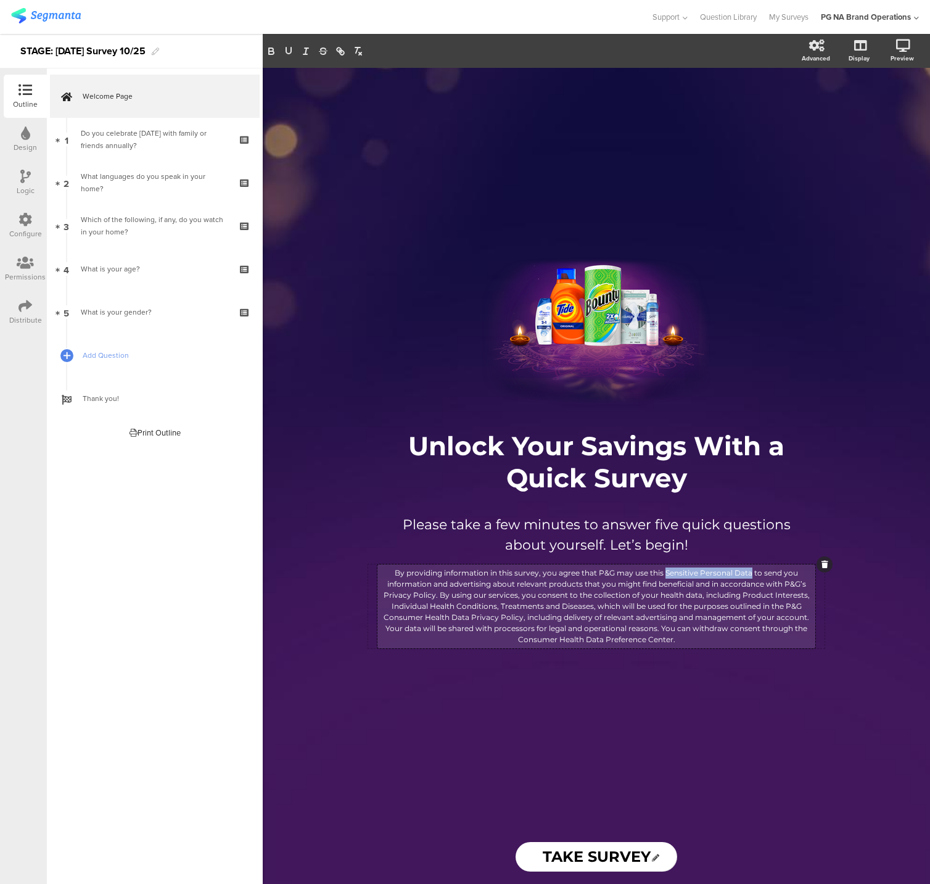
drag, startPoint x: 666, startPoint y: 571, endPoint x: 748, endPoint y: 571, distance: 82.7
click at [750, 571] on p "By providing information in this survey, you agree that P&G may use this Sensit…" at bounding box center [597, 607] width 432 height 78
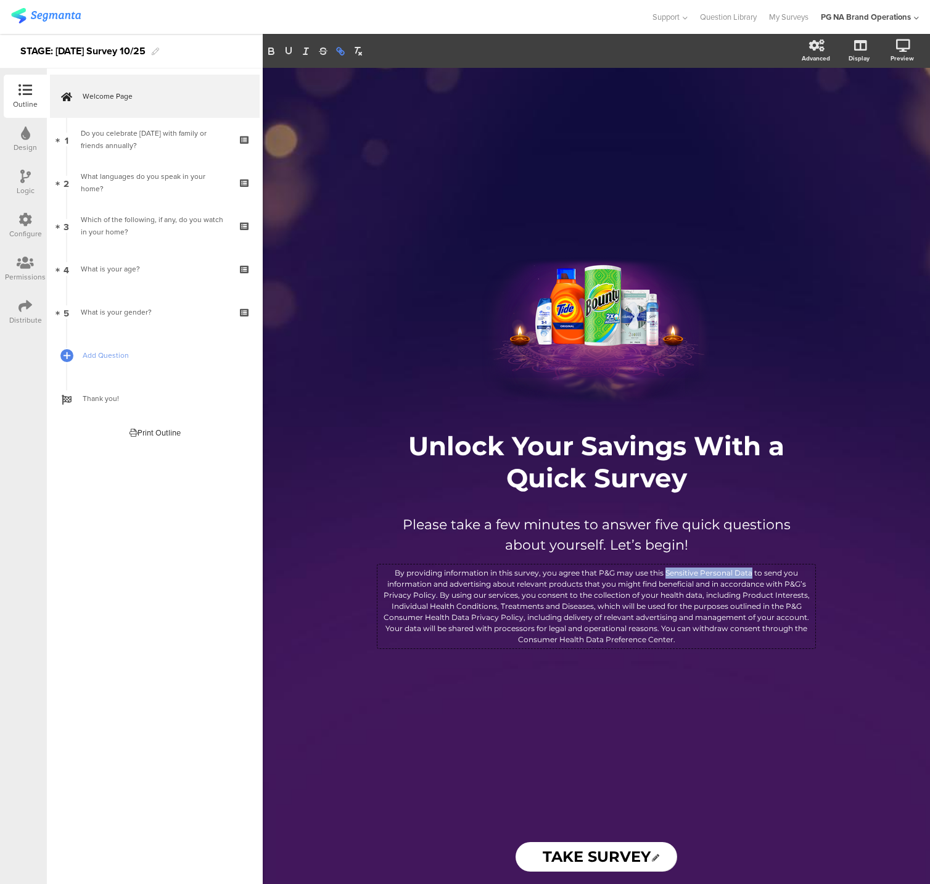
click at [344, 52] on icon "button" at bounding box center [342, 53] width 4 height 4
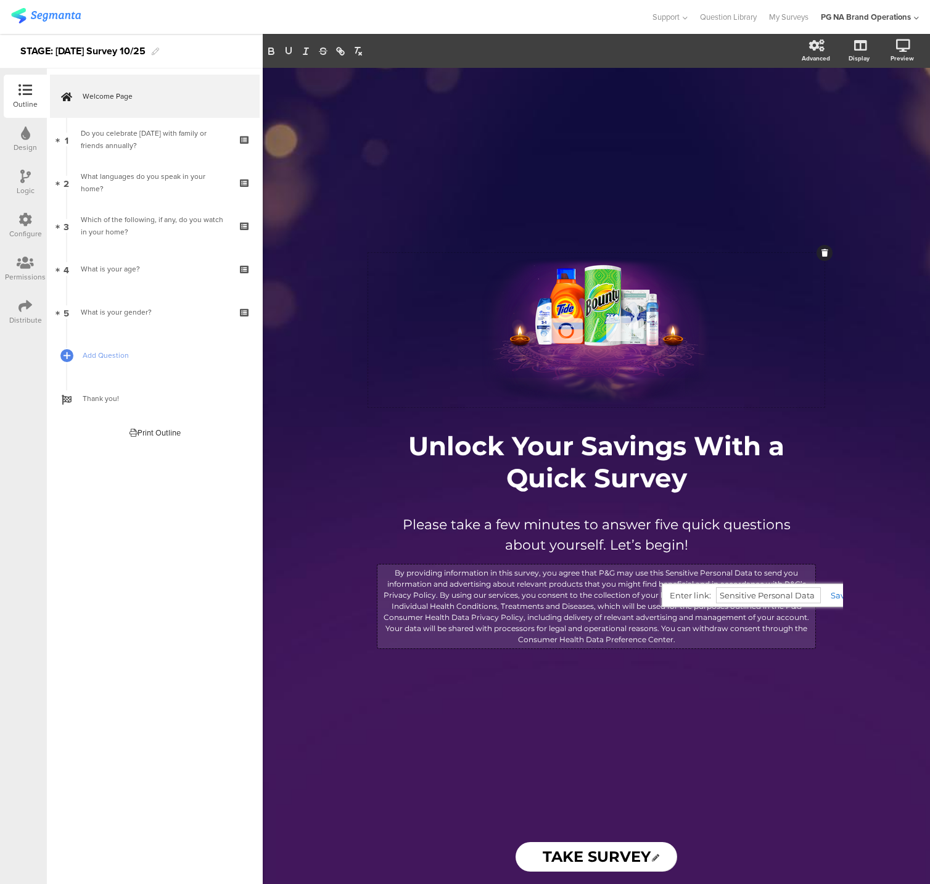
paste input "[URL]%20personal%20data/"
drag, startPoint x: 835, startPoint y: 594, endPoint x: 762, endPoint y: 601, distance: 72.5
click at [835, 594] on link at bounding box center [835, 595] width 29 height 10
click at [633, 597] on p "By providing information in this survey, you agree that P&G may use this Sensit…" at bounding box center [597, 607] width 432 height 78
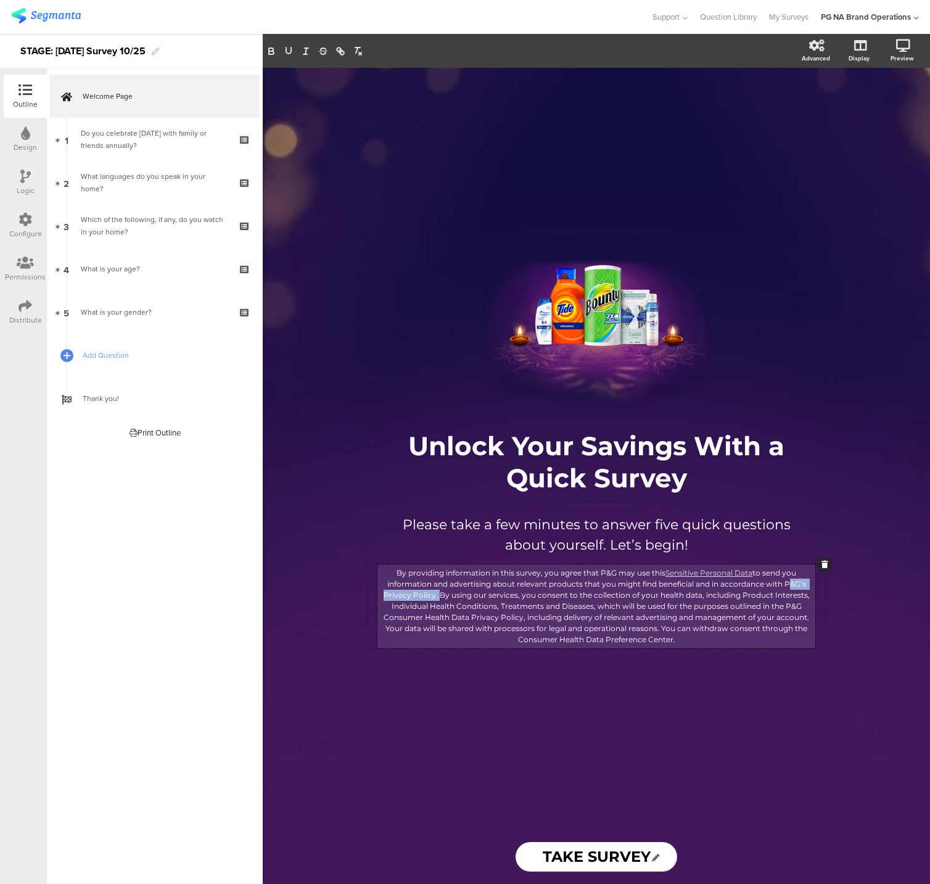
drag, startPoint x: 785, startPoint y: 582, endPoint x: 450, endPoint y: 567, distance: 335.3
click at [438, 590] on p "By providing information in this survey, you agree that P&G may use this Sensit…" at bounding box center [597, 607] width 432 height 78
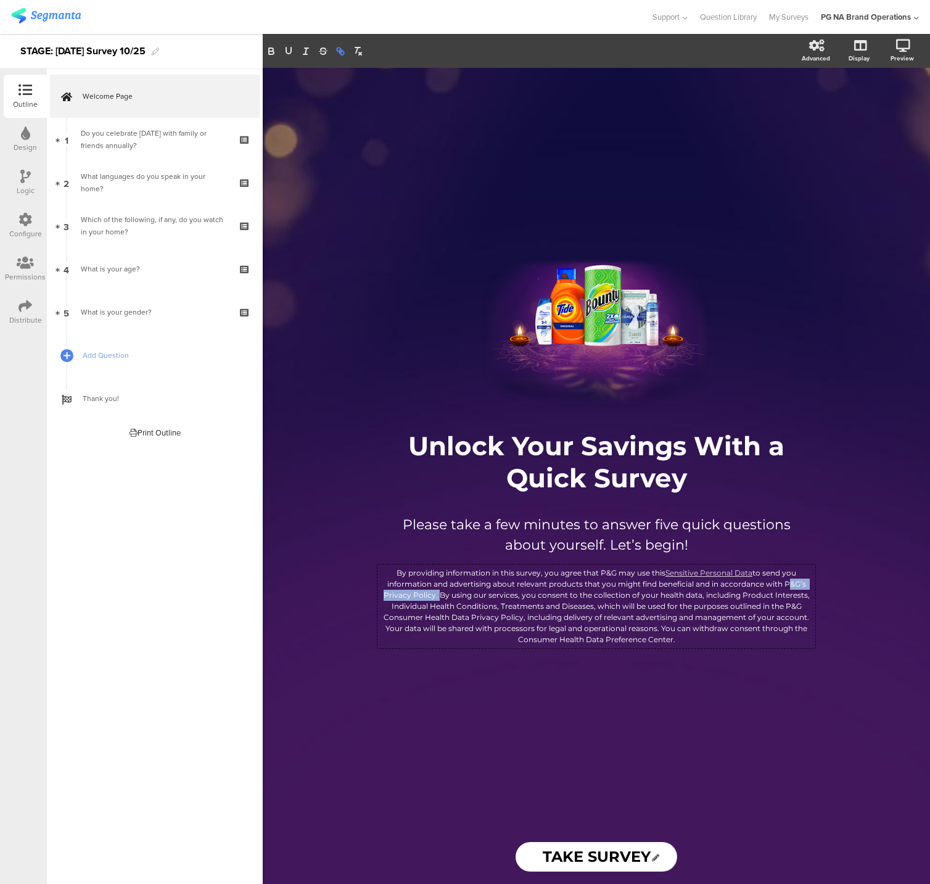
click at [340, 52] on icon "button" at bounding box center [342, 53] width 4 height 4
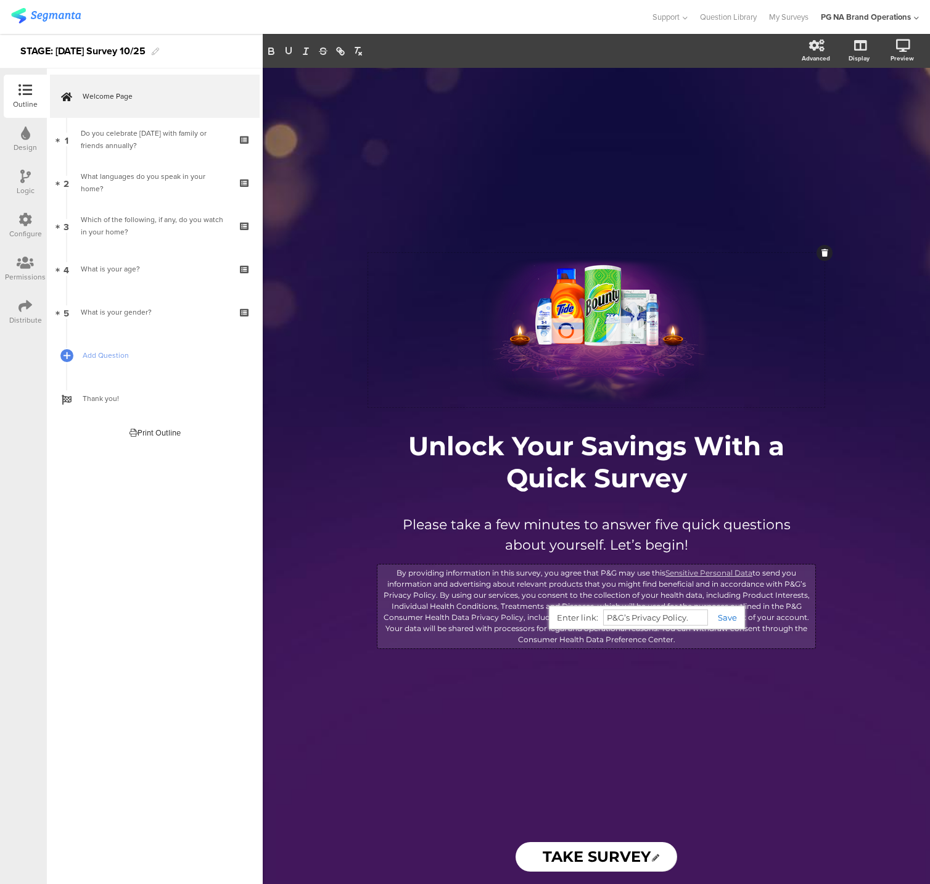
paste input "https://privacypolicy.pg.com/en-US/#statePrivacyNotice"
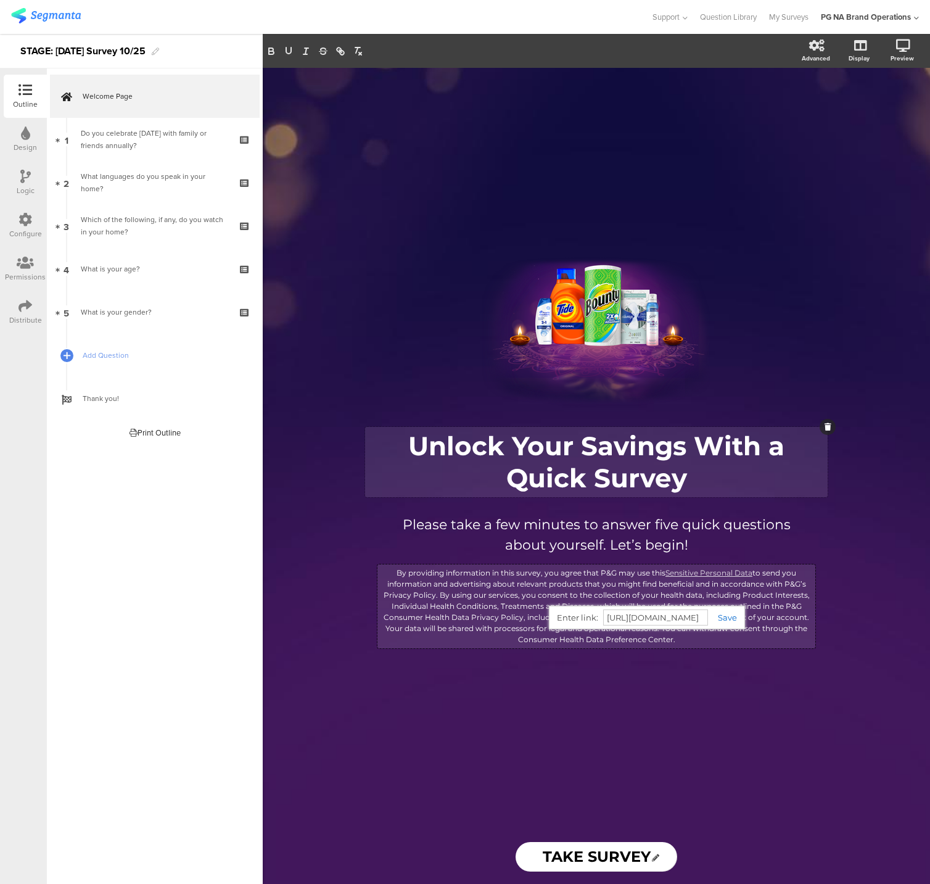
scroll to position [0, 123]
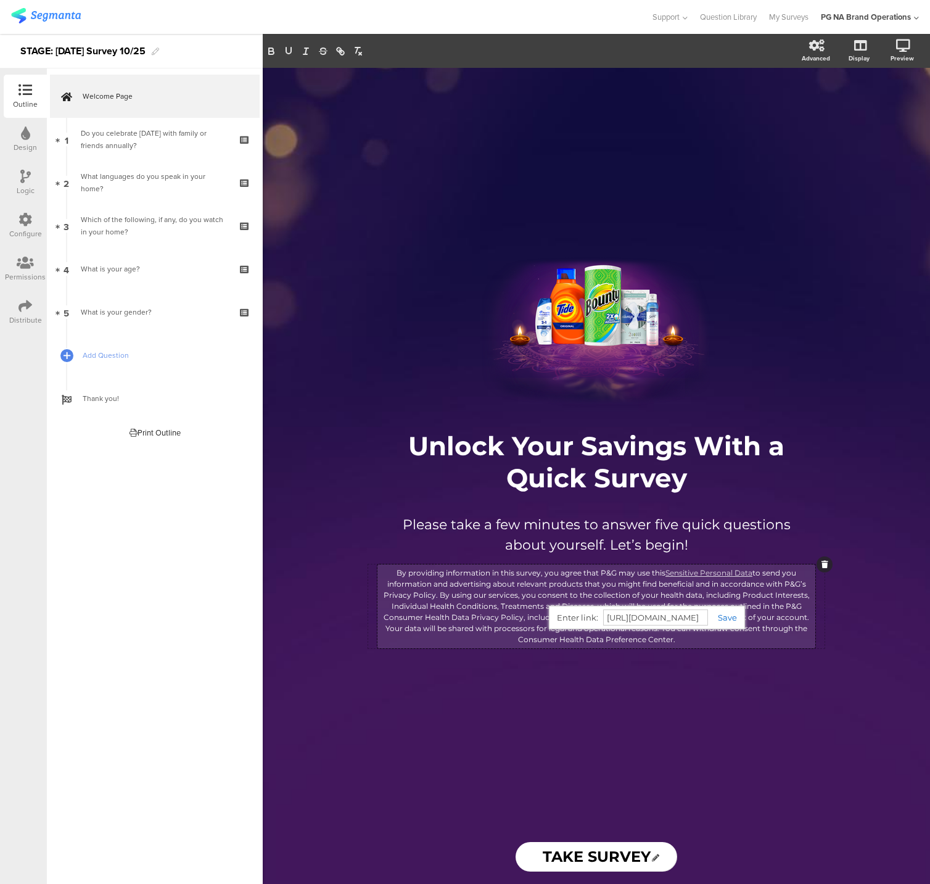
drag, startPoint x: 728, startPoint y: 615, endPoint x: 711, endPoint y: 614, distance: 17.3
click at [728, 615] on link at bounding box center [722, 618] width 29 height 10
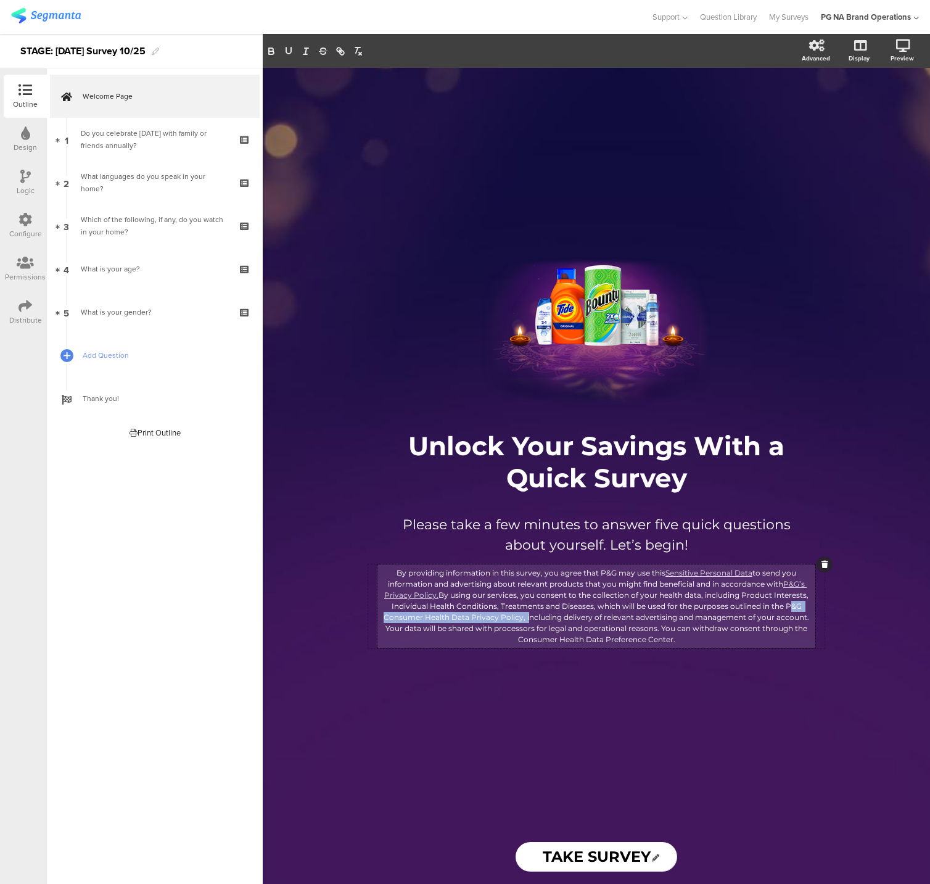
drag, startPoint x: 787, startPoint y: 605, endPoint x: 525, endPoint y: 611, distance: 262.2
click at [526, 613] on p "By providing information in this survey, you agree that P&G may use this Sensit…" at bounding box center [597, 607] width 432 height 78
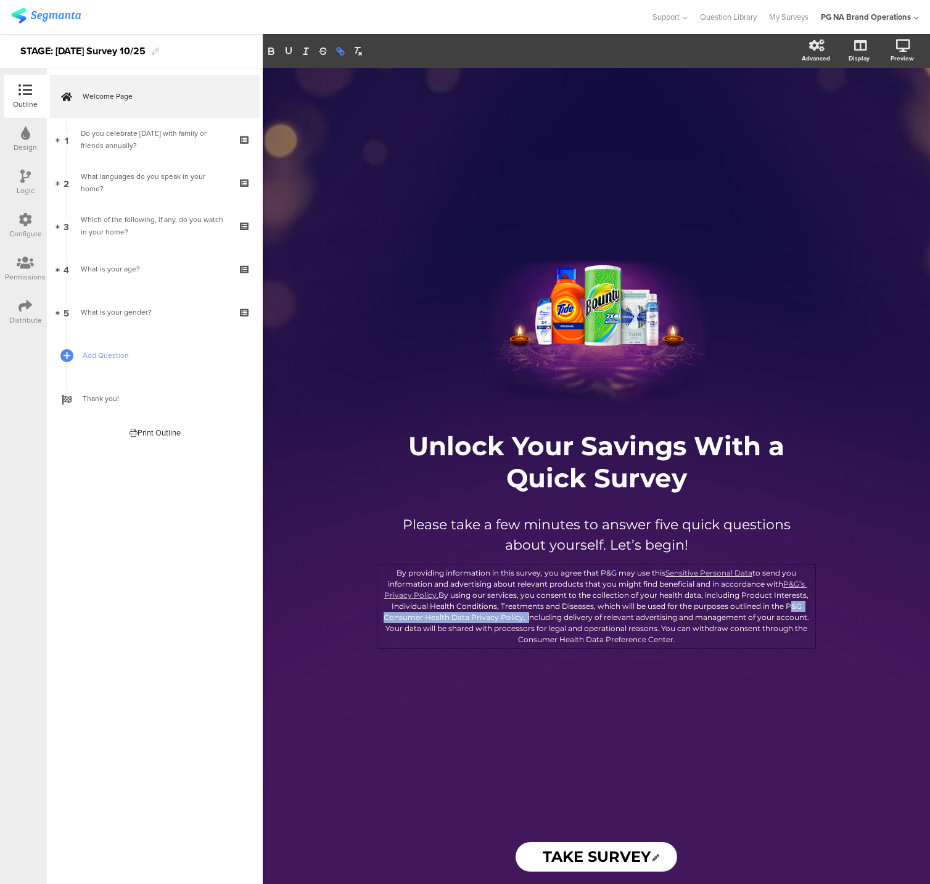
click at [336, 46] on icon "button" at bounding box center [340, 51] width 11 height 11
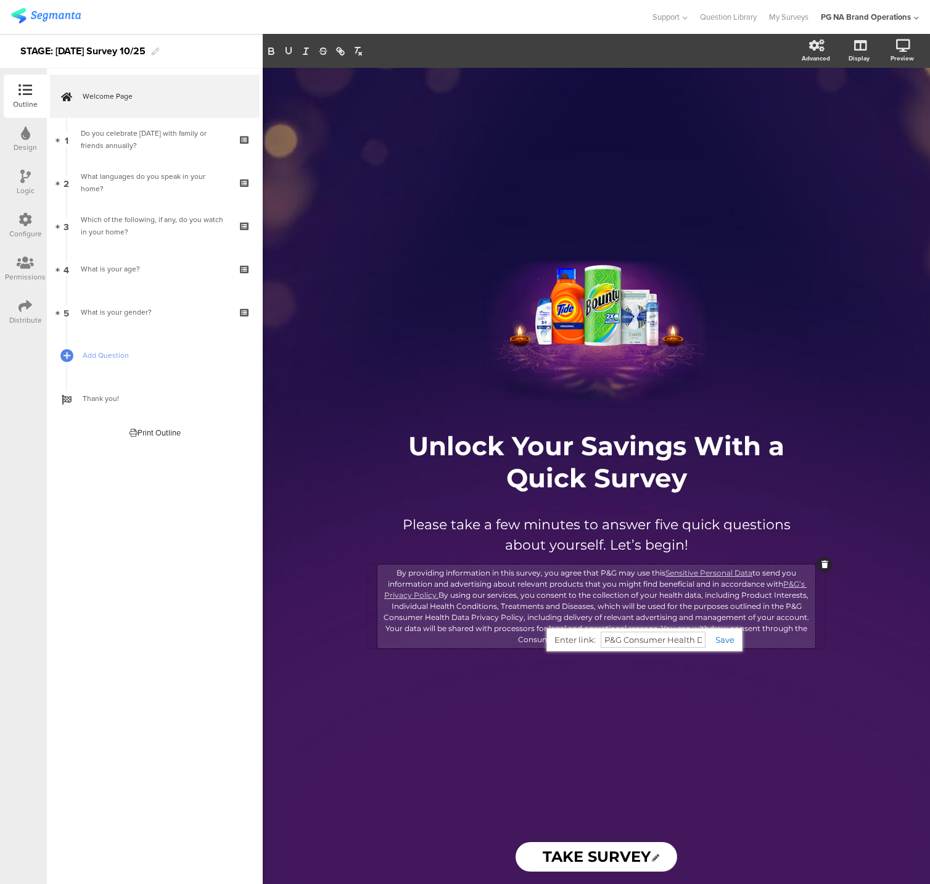
paste input "https://privacypolicy.pg.com/CHD-en/"
type input "https://privacypolicy.pg.com/CHD-en/"
click at [728, 638] on link at bounding box center [720, 640] width 29 height 10
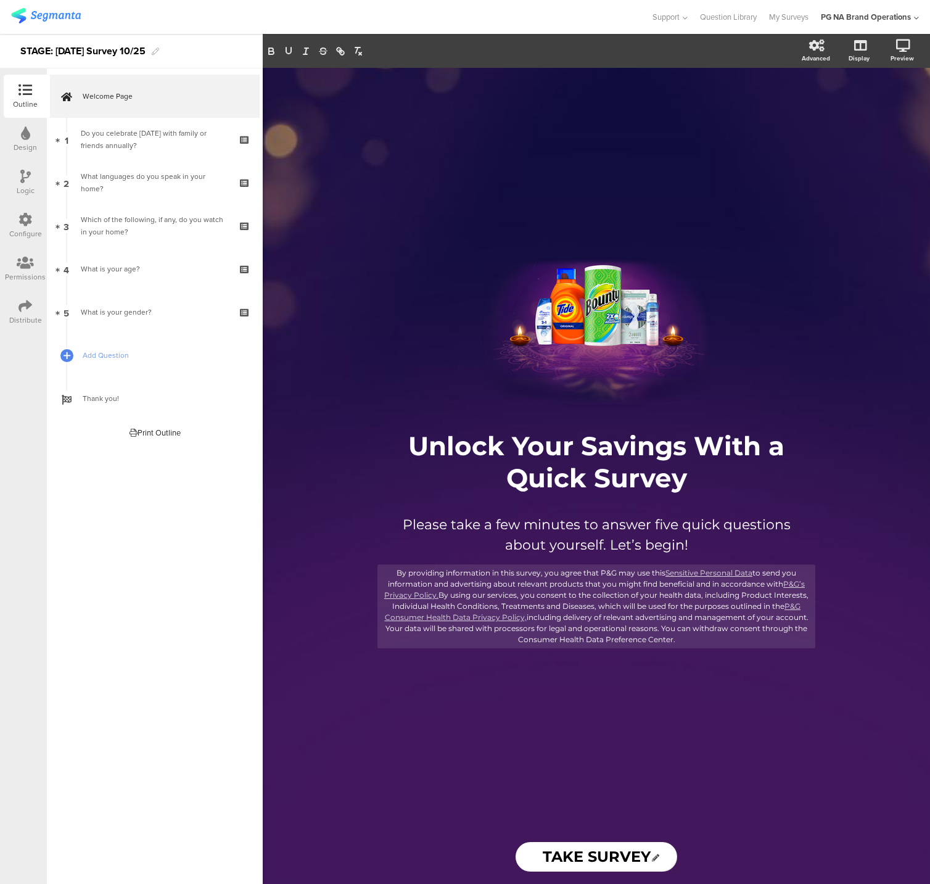
click at [604, 687] on div "/ Unlock Your Savings With a Quick Survey Unlock Your Savings With a Quick Surv…" at bounding box center [597, 449] width 494 height 762
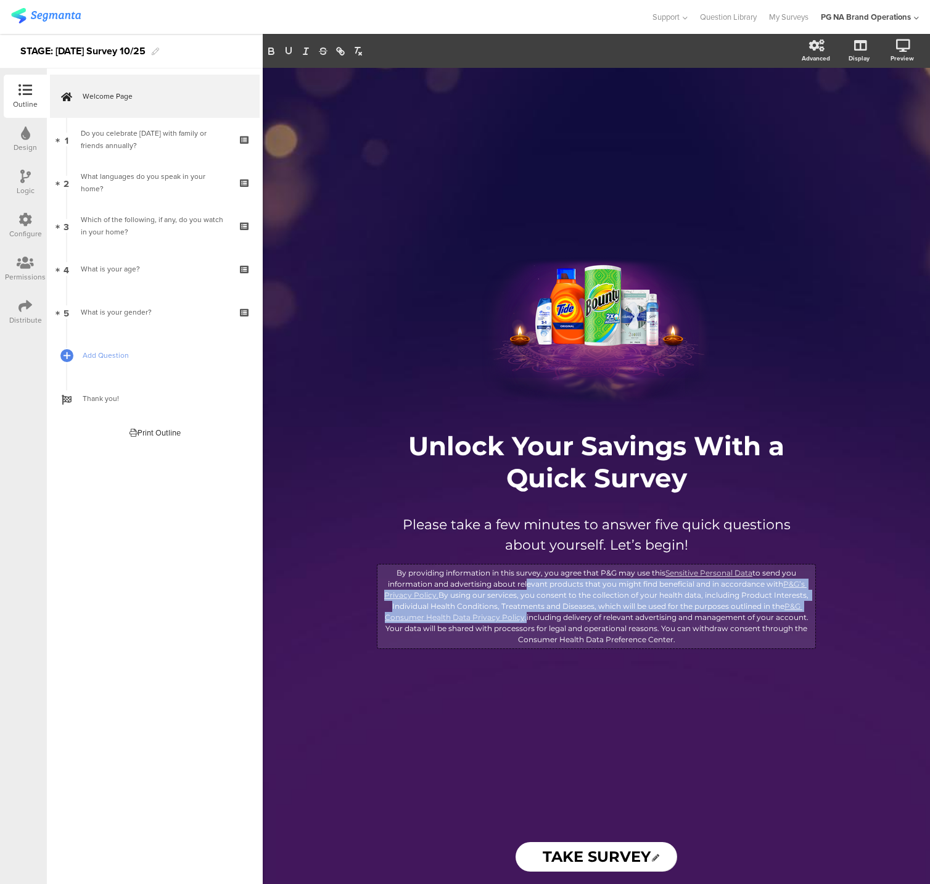
drag, startPoint x: 524, startPoint y: 618, endPoint x: 532, endPoint y: 618, distance: 8.0
click at [524, 618] on div "By providing information in this survey, you agree that P&G may use this Sensit…" at bounding box center [597, 606] width 438 height 84
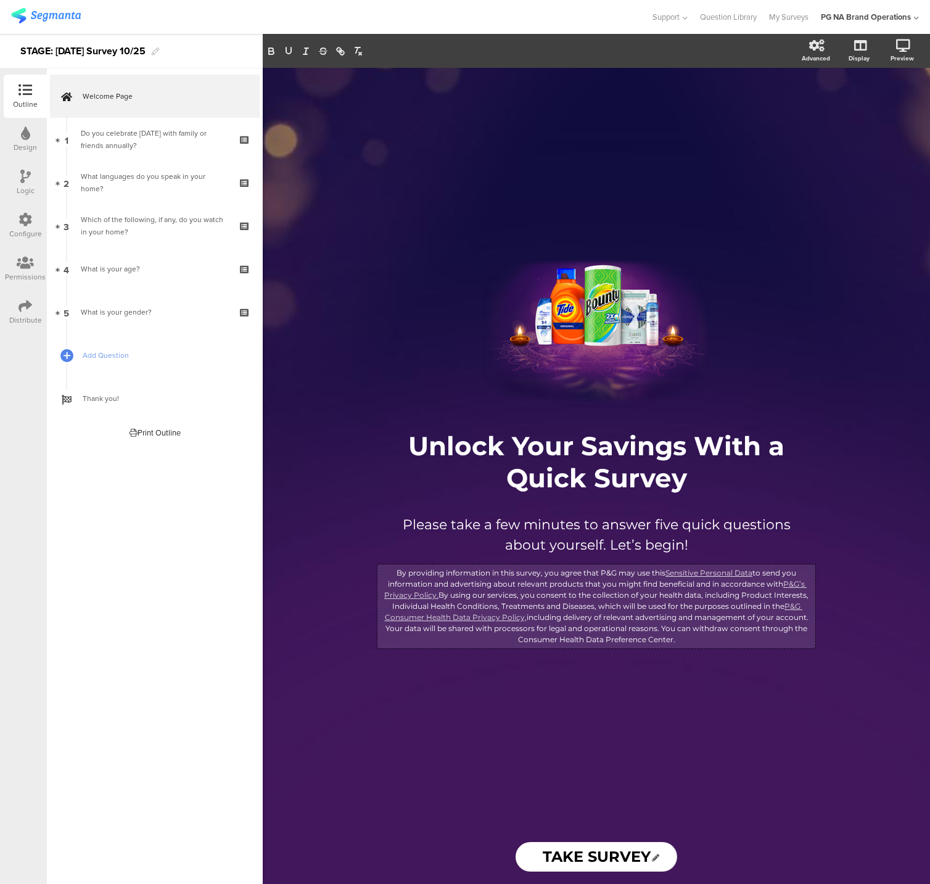
click at [534, 616] on p "By providing information in this survey, you agree that P&G may use this Sensit…" at bounding box center [597, 607] width 432 height 78
click at [524, 618] on p "By providing information in this survey, you agree that P&G may use this Sensit…" at bounding box center [597, 607] width 432 height 78
click at [338, 48] on icon "button" at bounding box center [339, 50] width 4 height 4
click at [549, 603] on p "By providing information in this survey, you agree that P&G may use this Sensit…" at bounding box center [597, 607] width 432 height 78
drag, startPoint x: 649, startPoint y: 624, endPoint x: 629, endPoint y: 629, distance: 20.2
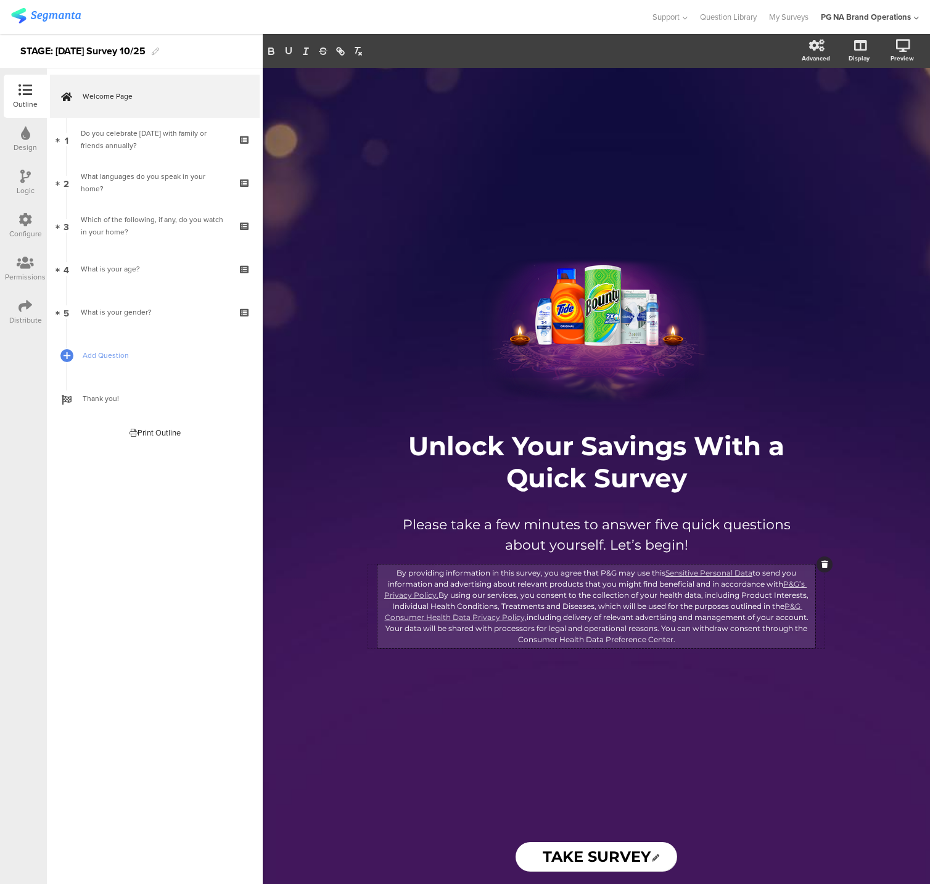
click at [649, 624] on p "By providing information in this survey, you agree that P&G may use this Sensit…" at bounding box center [597, 607] width 432 height 78
drag, startPoint x: 518, startPoint y: 640, endPoint x: 676, endPoint y: 640, distance: 157.9
click at [677, 642] on p "By providing information in this survey, you agree that P&G may use this Sensit…" at bounding box center [597, 607] width 432 height 78
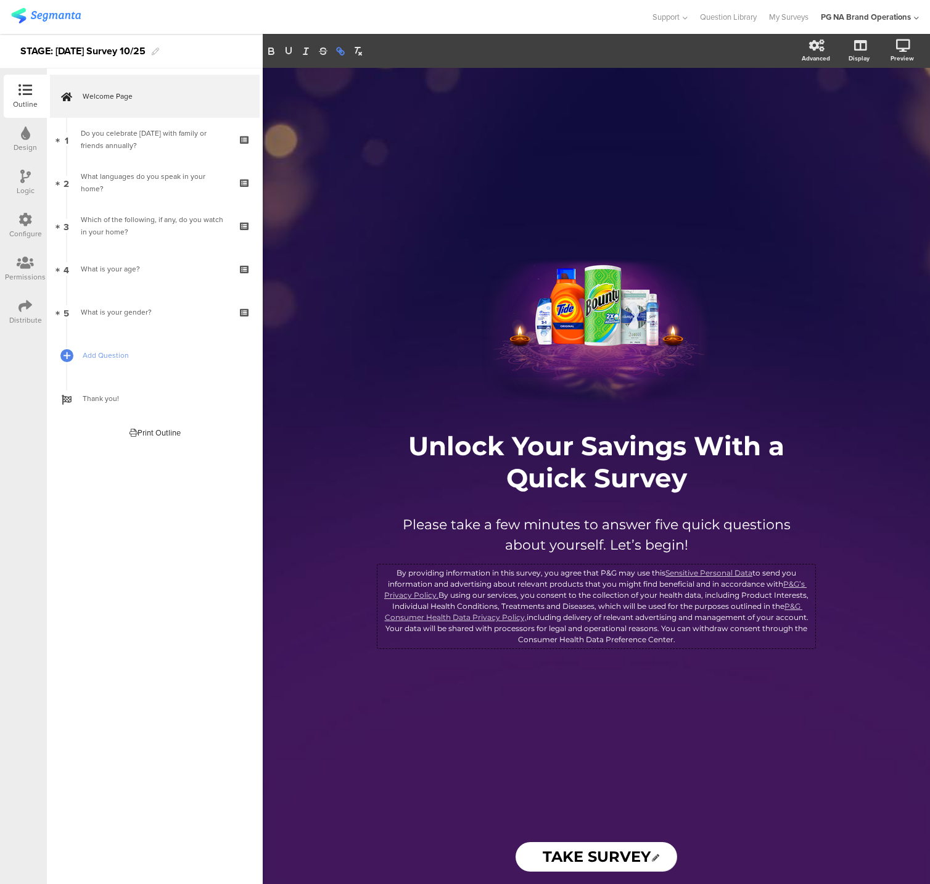
click at [341, 52] on icon "button" at bounding box center [342, 53] width 4 height 4
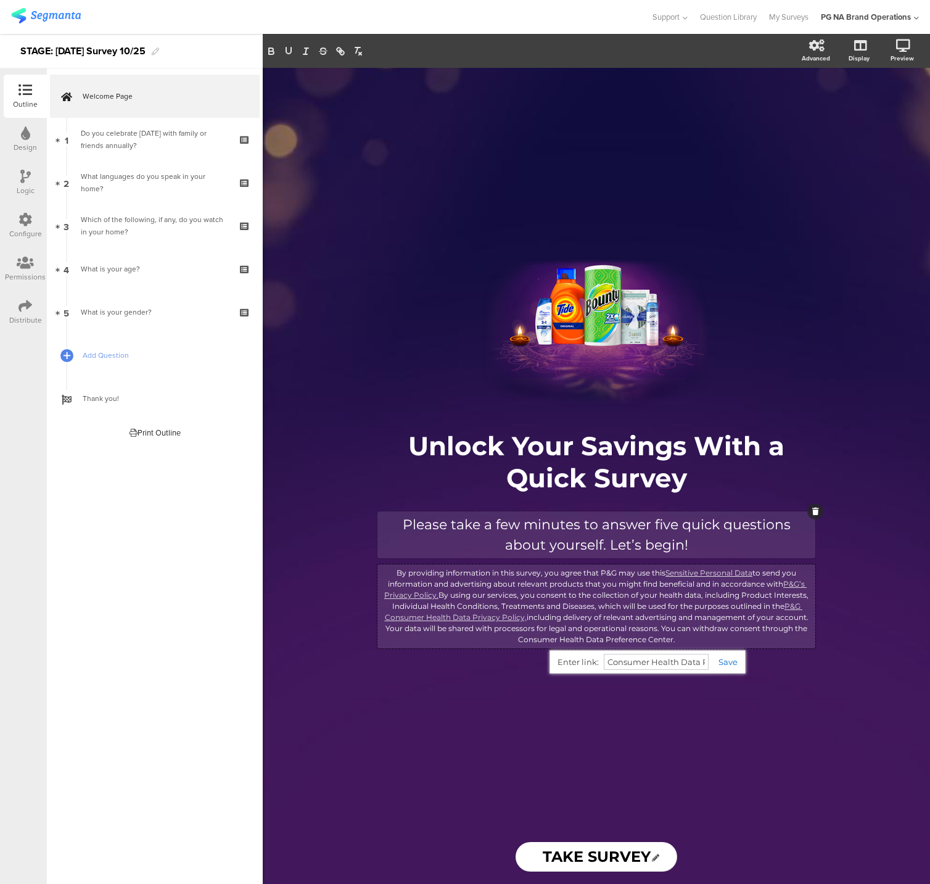
paste input "[URL][DOMAIN_NAME]"
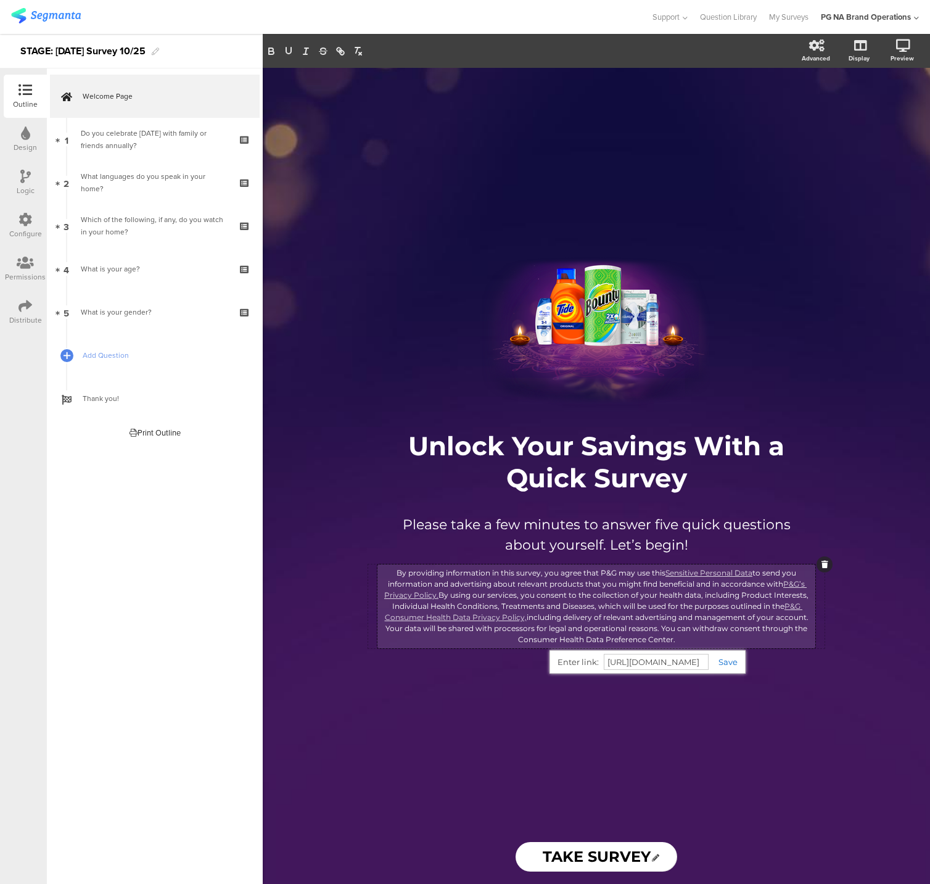
type input "[URL][DOMAIN_NAME]"
click at [727, 662] on link at bounding box center [723, 662] width 29 height 10
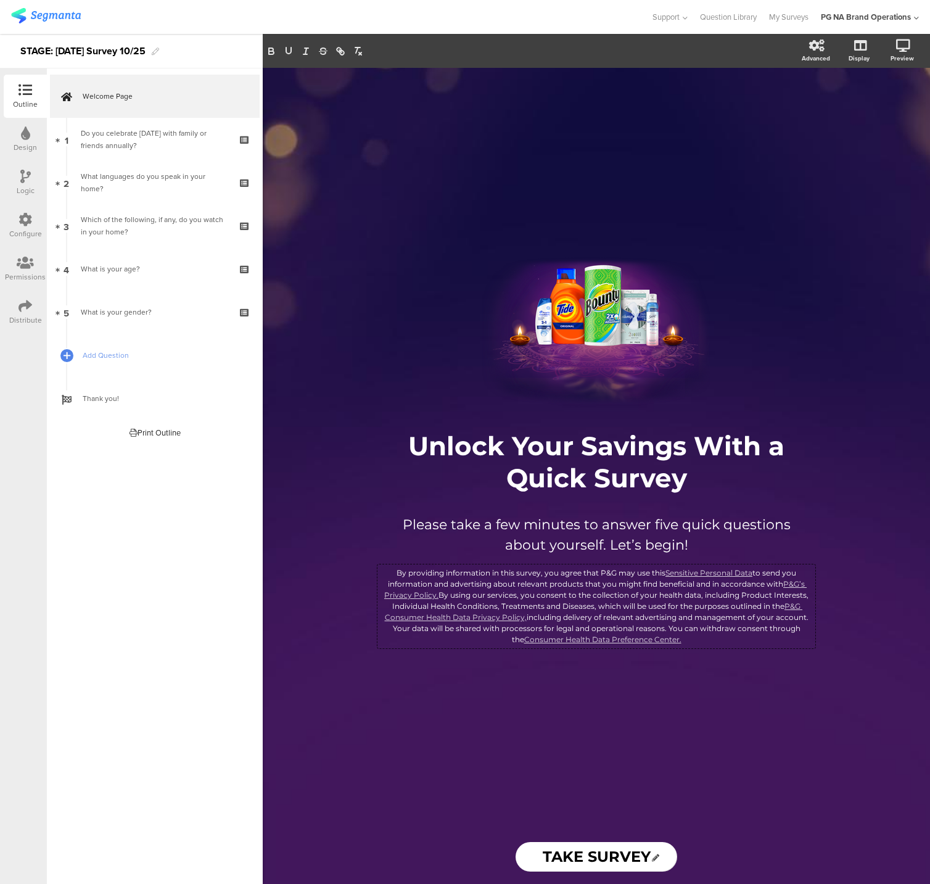
click at [693, 720] on div "/ Unlock Your Savings With a Quick Survey Unlock Your Savings With a Quick Surv…" at bounding box center [597, 449] width 494 height 762
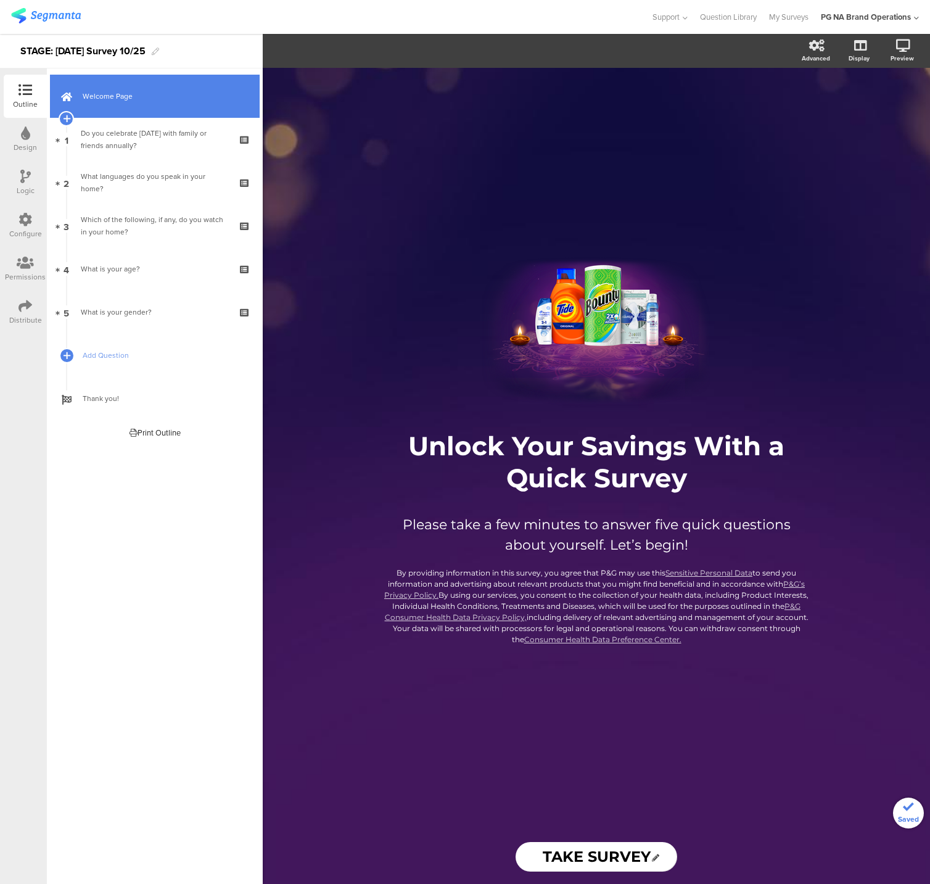
drag, startPoint x: 172, startPoint y: 151, endPoint x: 170, endPoint y: 107, distance: 43.2
click at [172, 151] on div "Do you celebrate [DATE] with family or friends annually?" at bounding box center [154, 139] width 147 height 25
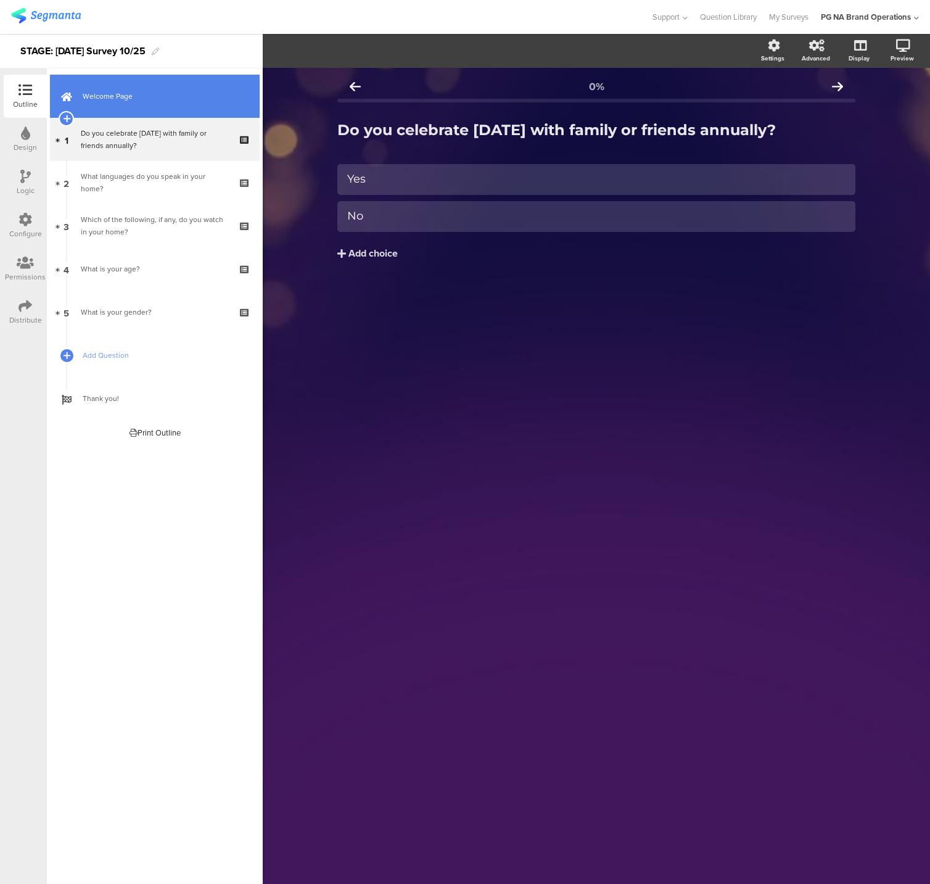
click at [173, 91] on span "Welcome Page" at bounding box center [162, 96] width 158 height 12
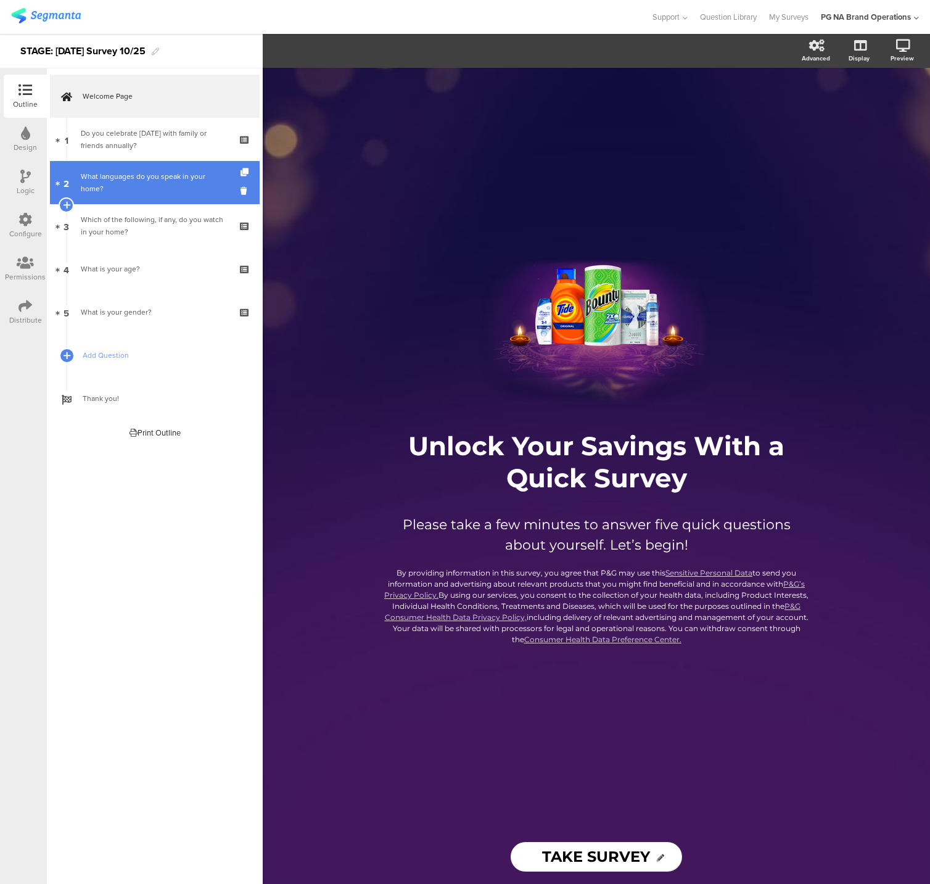
drag, startPoint x: 178, startPoint y: 399, endPoint x: 196, endPoint y: 190, distance: 209.8
click at [178, 399] on span "Thank you!" at bounding box center [162, 398] width 158 height 12
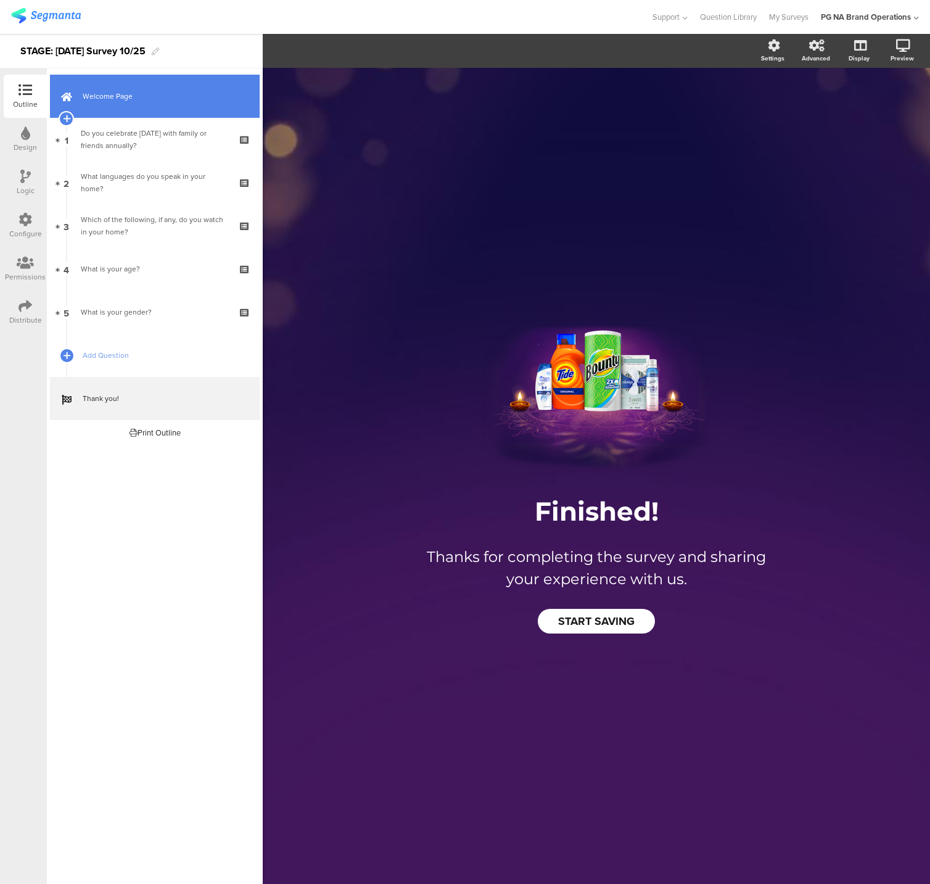
click at [204, 94] on span "Welcome Page" at bounding box center [162, 96] width 158 height 12
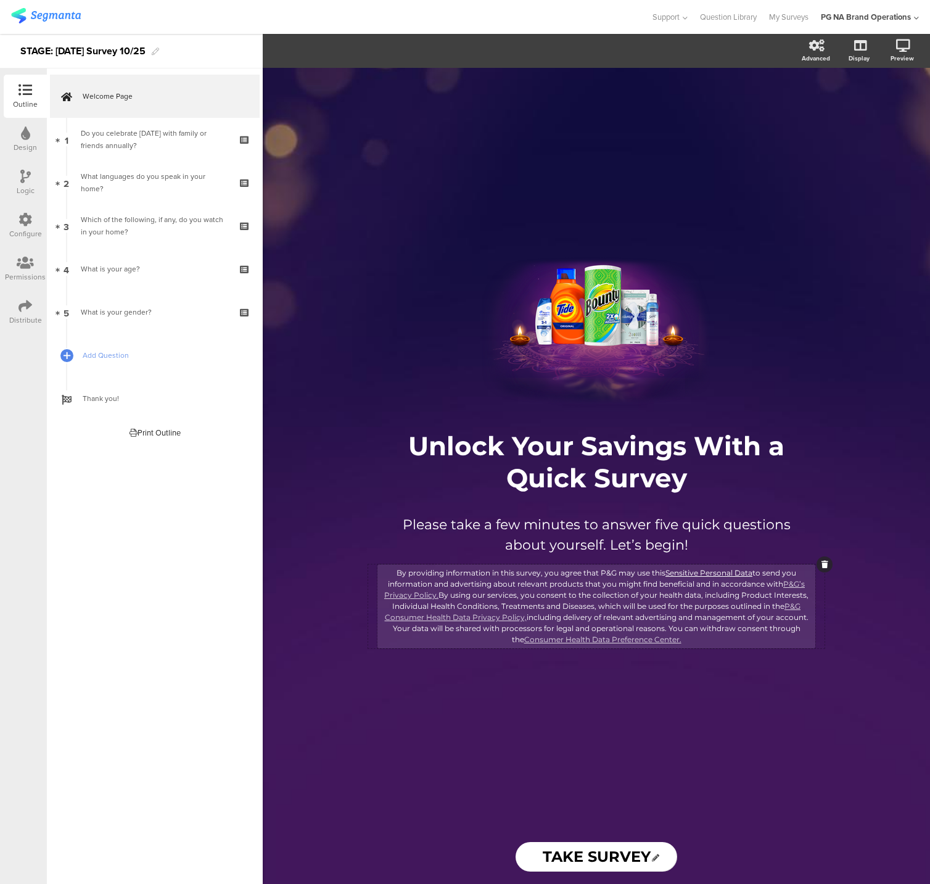
click at [681, 572] on p "By providing information in this survey, you agree that P&G may use this Sensit…" at bounding box center [597, 607] width 432 height 78
drag, startPoint x: 666, startPoint y: 572, endPoint x: 750, endPoint y: 571, distance: 83.3
click at [750, 571] on link "Sensitive Personal Data" at bounding box center [709, 572] width 87 height 9
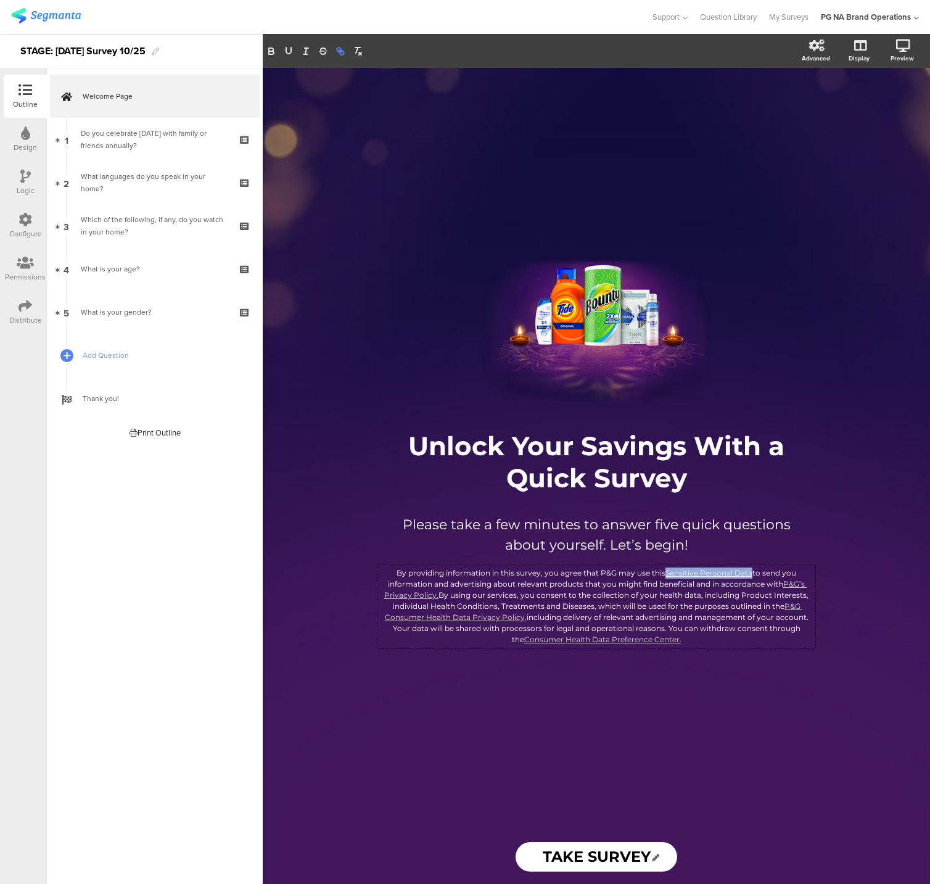
click at [342, 51] on icon "button" at bounding box center [340, 51] width 11 height 11
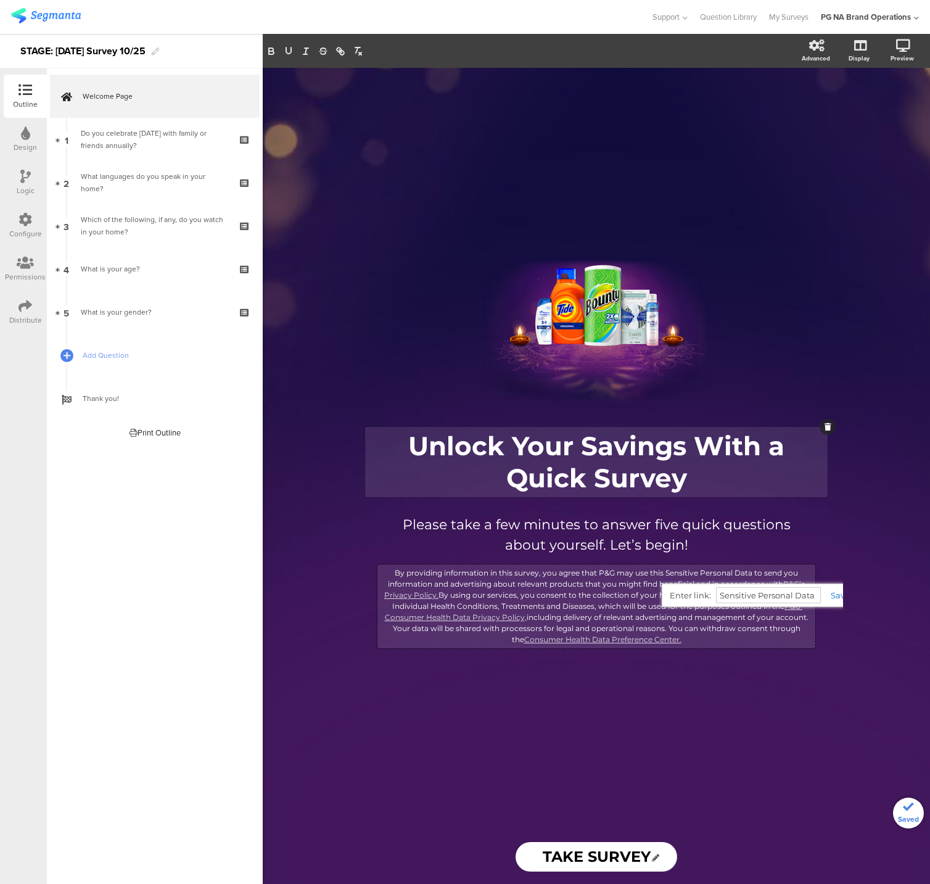
paste input "[URL]%20personal%20data/"
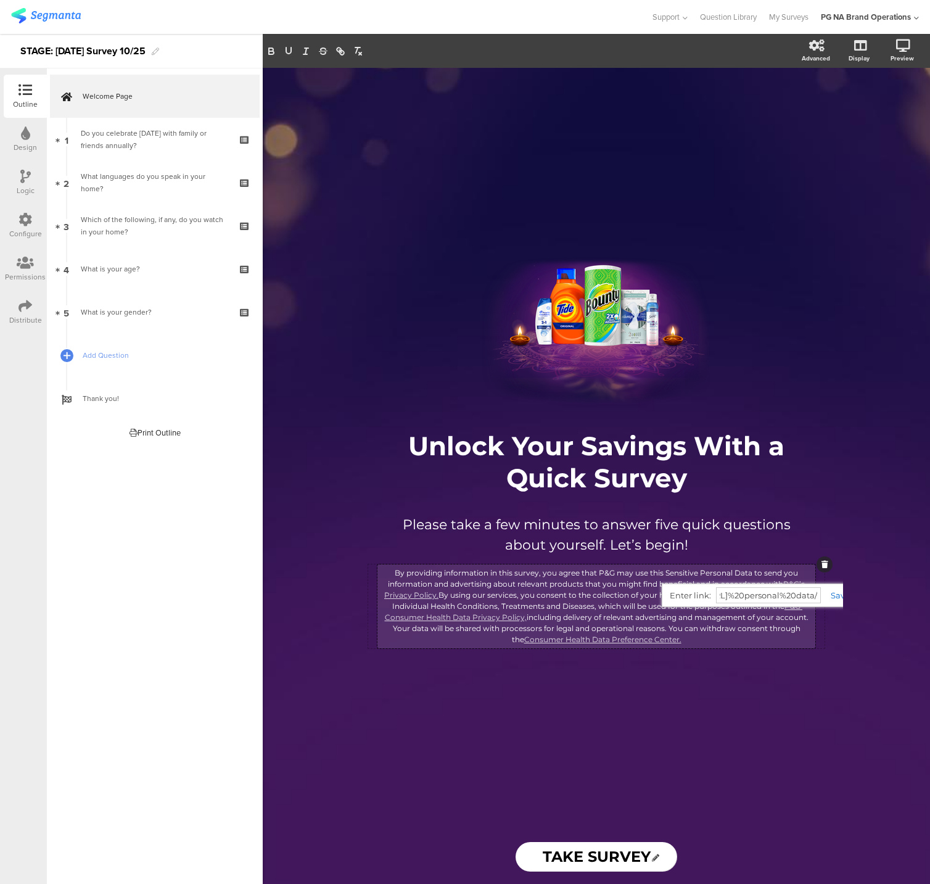
type input "[URL]%20personal%20data/"
click at [833, 593] on link at bounding box center [835, 595] width 29 height 10
drag, startPoint x: 738, startPoint y: 591, endPoint x: 756, endPoint y: 592, distance: 17.9
click at [738, 590] on p "By providing information in this survey, you agree that P&G may use this Sensit…" at bounding box center [597, 607] width 432 height 78
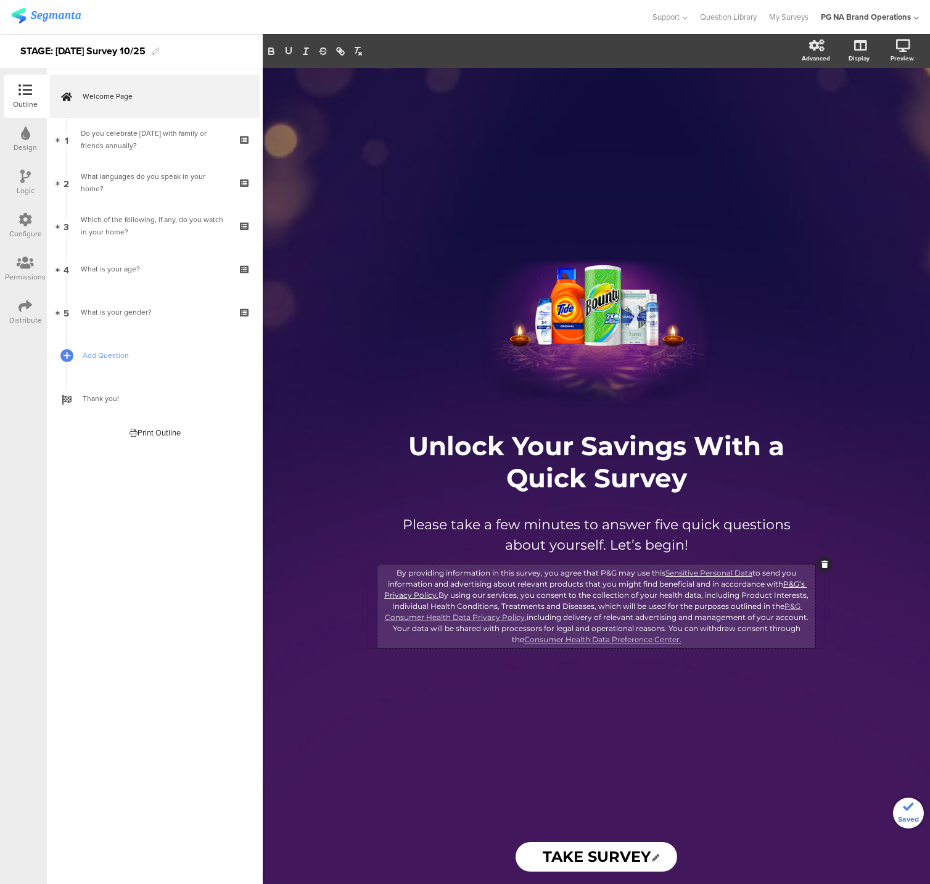
click at [790, 584] on link "P&G’s Privacy Policy." at bounding box center [595, 589] width 423 height 20
click at [729, 580] on p "By providing information in this survey, you agree that P&G may use this Sensit…" at bounding box center [597, 607] width 432 height 78
click at [792, 605] on link "P&G Consumer Health Data Privacy Policy," at bounding box center [594, 611] width 418 height 20
drag, startPoint x: 544, startPoint y: 601, endPoint x: 506, endPoint y: 613, distance: 40.2
click at [543, 601] on p "By providing information in this survey, you agree that P&G may use this Sensit…" at bounding box center [597, 607] width 432 height 78
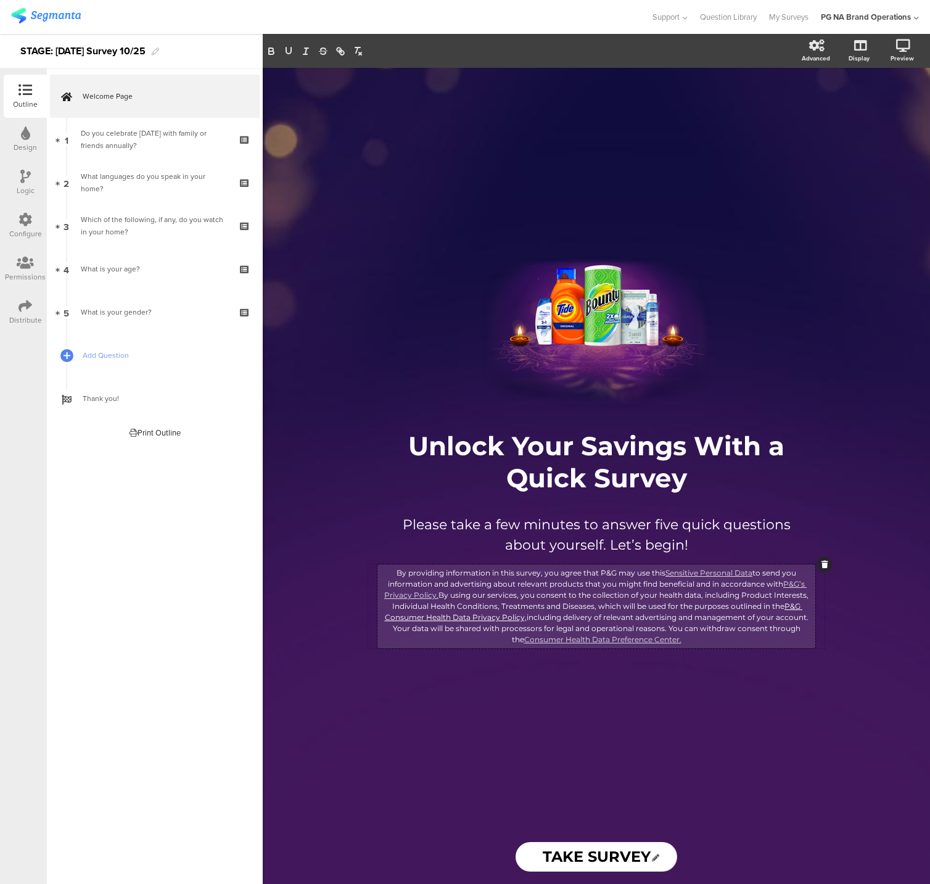
click at [485, 616] on link "P&G Consumer Health Data Privacy Policy," at bounding box center [594, 611] width 418 height 20
click at [485, 592] on p "By providing information in this survey, you agree that P&G may use this Sensit…" at bounding box center [597, 607] width 432 height 78
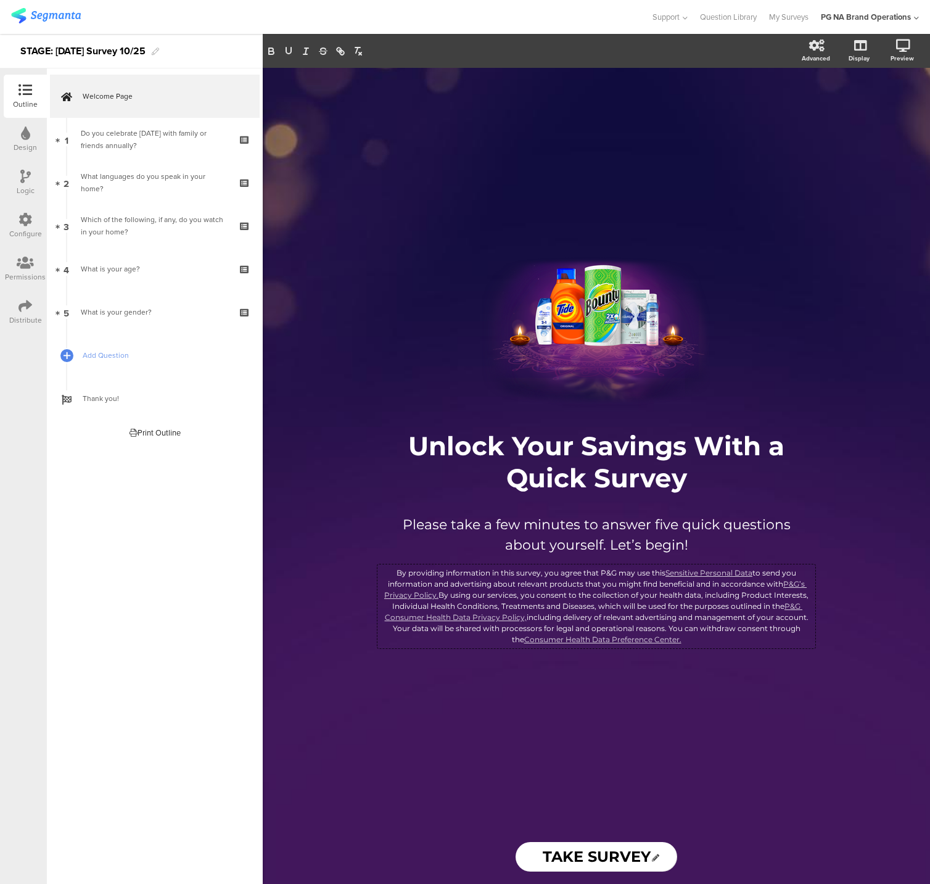
click at [452, 690] on div "/ Unlock Your Savings With a Quick Survey Unlock Your Savings With a Quick Surv…" at bounding box center [597, 449] width 494 height 762
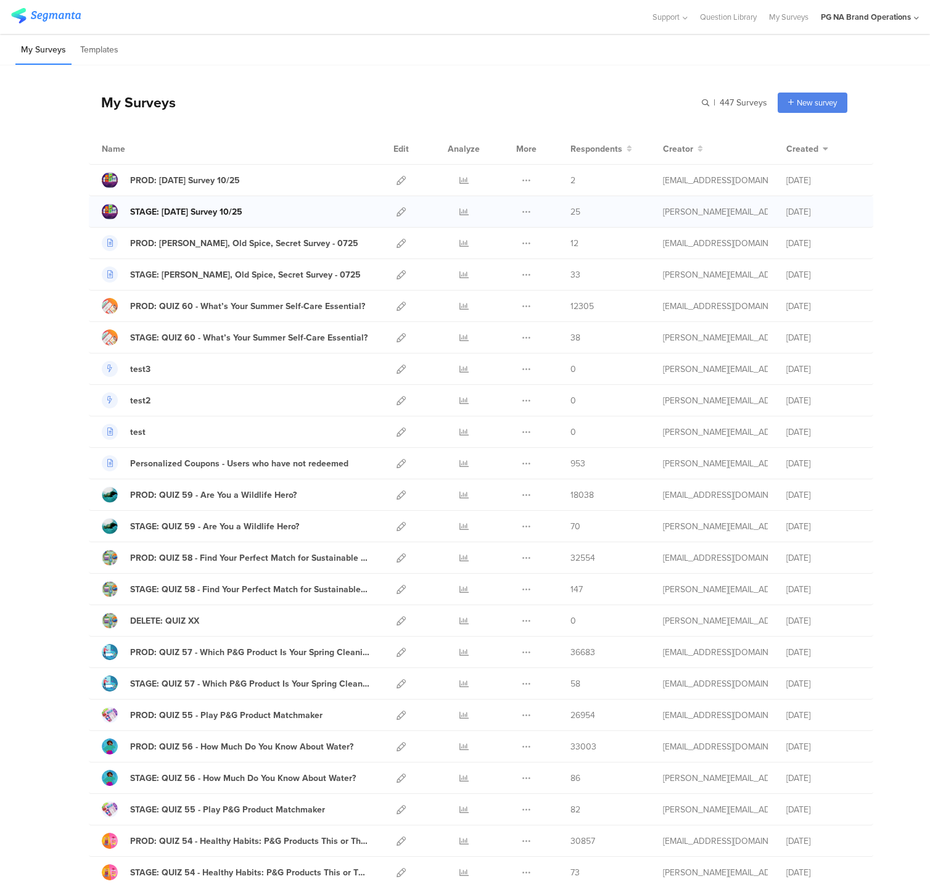
click at [107, 210] on div at bounding box center [110, 212] width 16 height 16
click at [401, 208] on icon at bounding box center [401, 211] width 9 height 9
click at [401, 180] on icon at bounding box center [401, 180] width 9 height 9
click at [107, 211] on div at bounding box center [110, 212] width 16 height 16
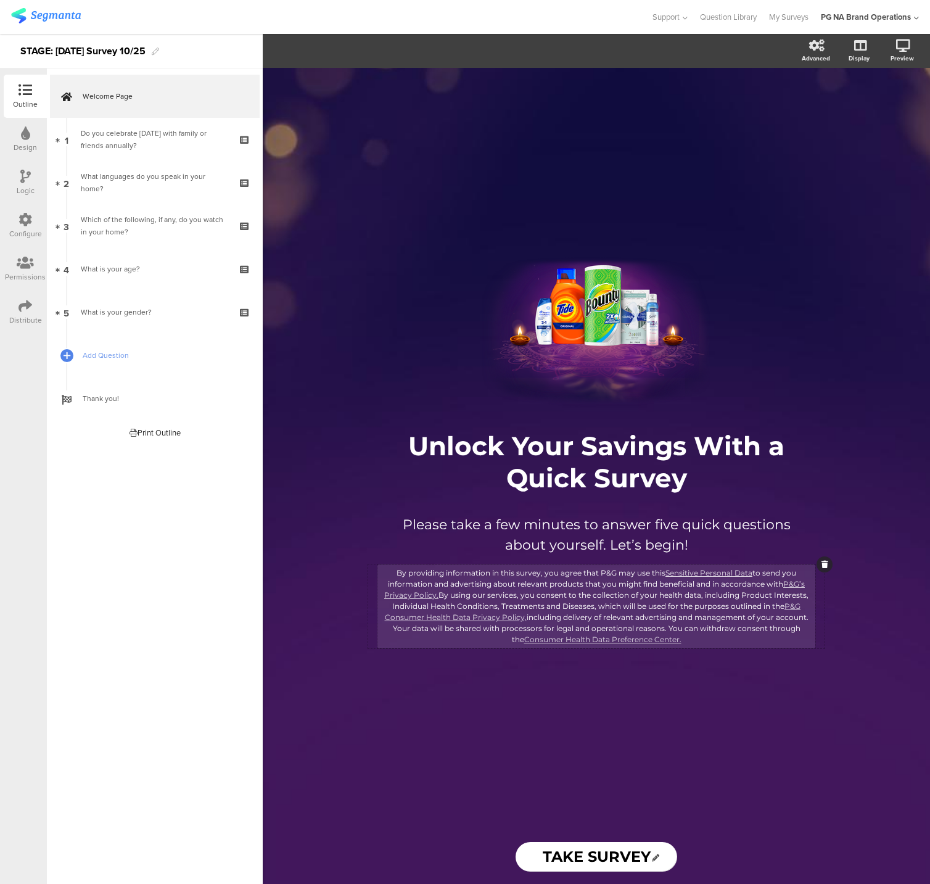
click at [688, 571] on div "By providing information in this survey, you agree that P&G may use this Sensit…" at bounding box center [597, 606] width 438 height 84
drag, startPoint x: 664, startPoint y: 573, endPoint x: 751, endPoint y: 571, distance: 86.4
click at [751, 571] on link "Sensitive Personal Data" at bounding box center [709, 572] width 87 height 9
click at [709, 572] on link "Sensitive Personal Data" at bounding box center [709, 572] width 87 height 9
drag, startPoint x: 823, startPoint y: 593, endPoint x: 804, endPoint y: 592, distance: 18.6
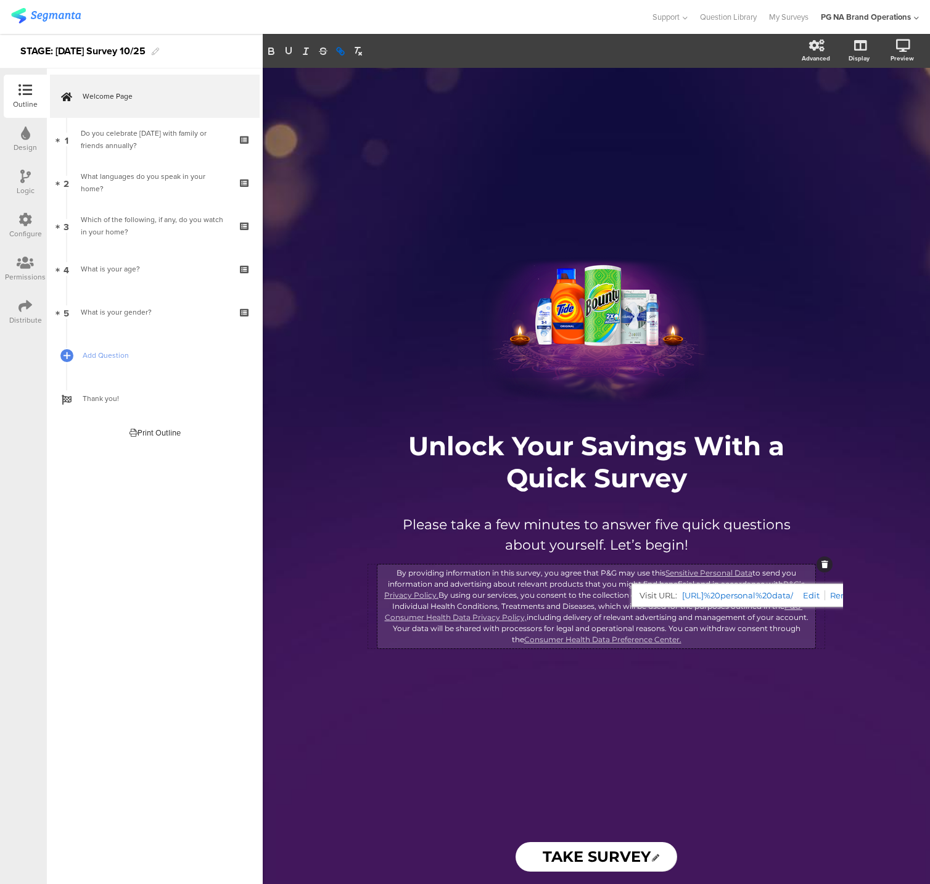
click at [823, 593] on link at bounding box center [809, 595] width 32 height 10
paste input "s://privacypolicy.pg.com/en-US/#sensitivePersonalData"
type input "https://privacypolicy.pg.com/en-US/#sensitivePersonalData"
click at [853, 639] on div "/ Unlock Your Savings With a Quick Survey Unlock Your Savings With a Quick Surv…" at bounding box center [596, 476] width 518 height 816
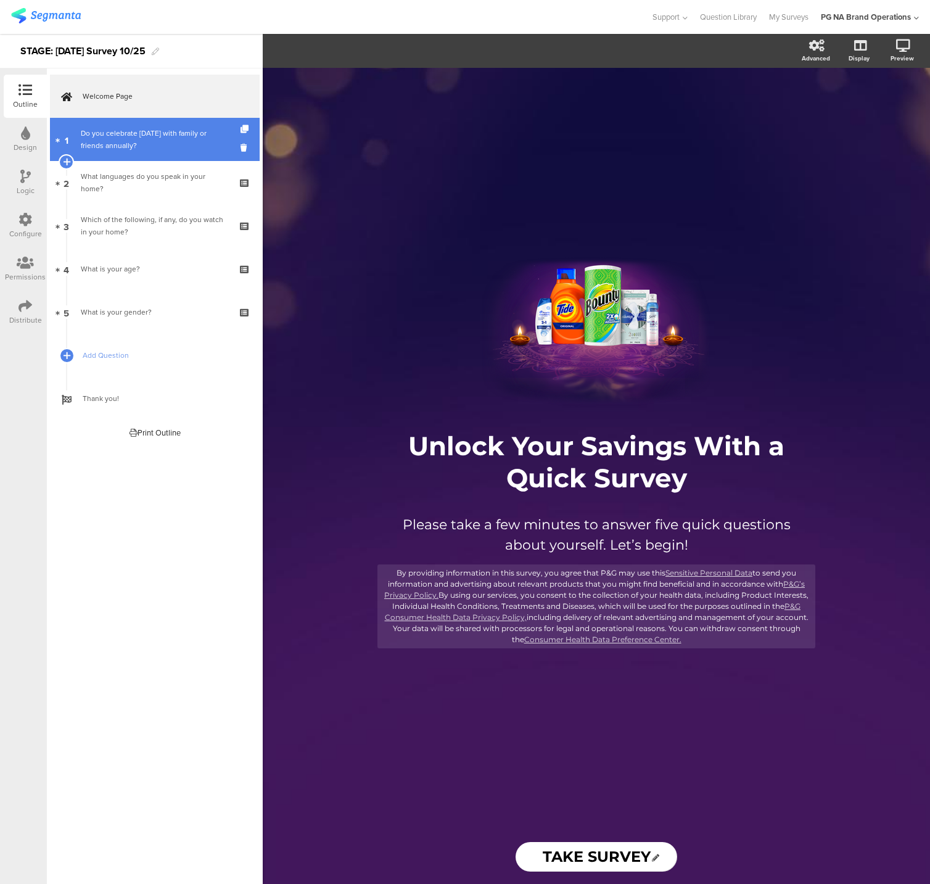
click at [176, 149] on div "Do you celebrate Diwali with family or friends annually?" at bounding box center [154, 139] width 147 height 25
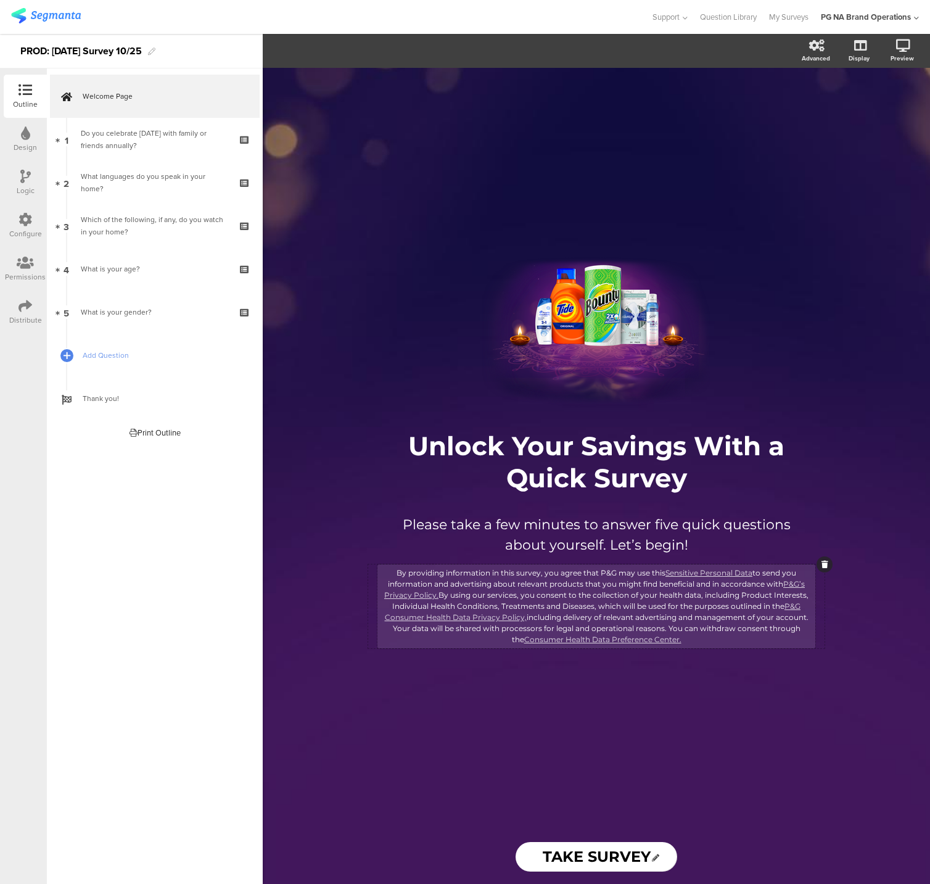
click at [706, 567] on div "By providing information in this survey, you agree that P&G may use this Sensit…" at bounding box center [597, 606] width 438 height 84
click at [713, 571] on link "Sensitive Personal Data" at bounding box center [709, 572] width 87 height 9
click at [823, 594] on link at bounding box center [809, 595] width 32 height 10
paste input "s://[DOMAIN_NAME][URL]"
drag, startPoint x: 791, startPoint y: 592, endPoint x: 690, endPoint y: 593, distance: 101.2
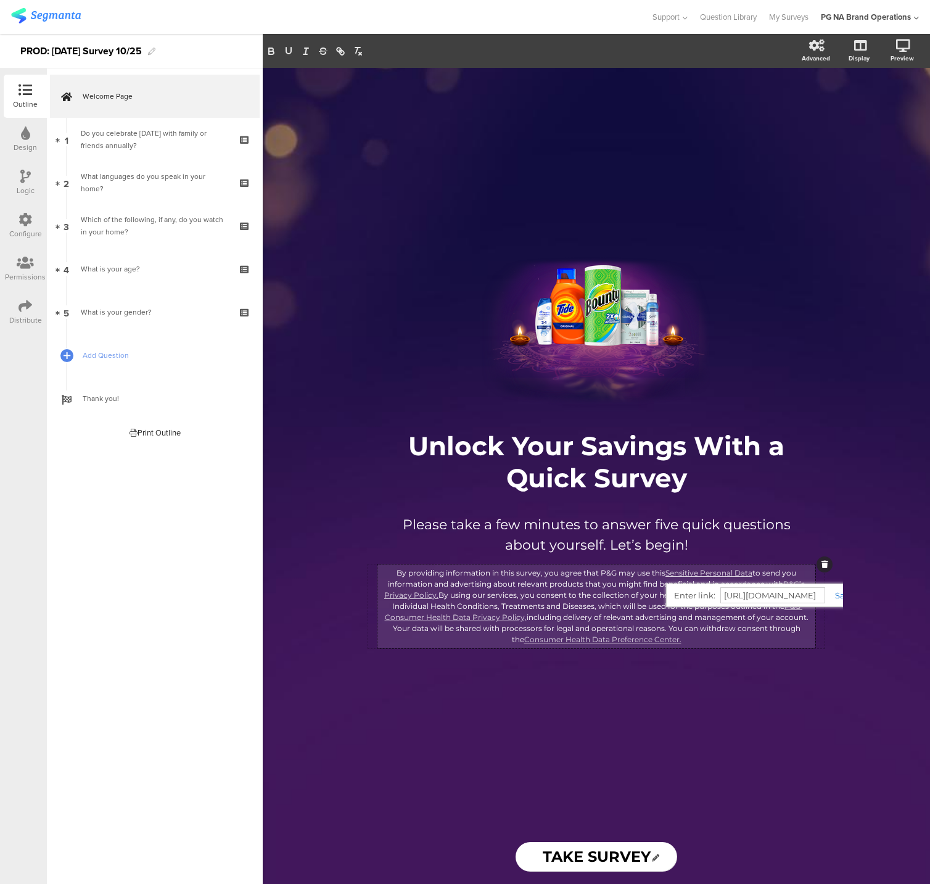
click at [665, 593] on div "By providing information in this survey, you agree that P&G may use this Sensit…" at bounding box center [597, 607] width 432 height 78
type input "https://privacypolicy.pg.com/en-US/#sensitivePersonalData"
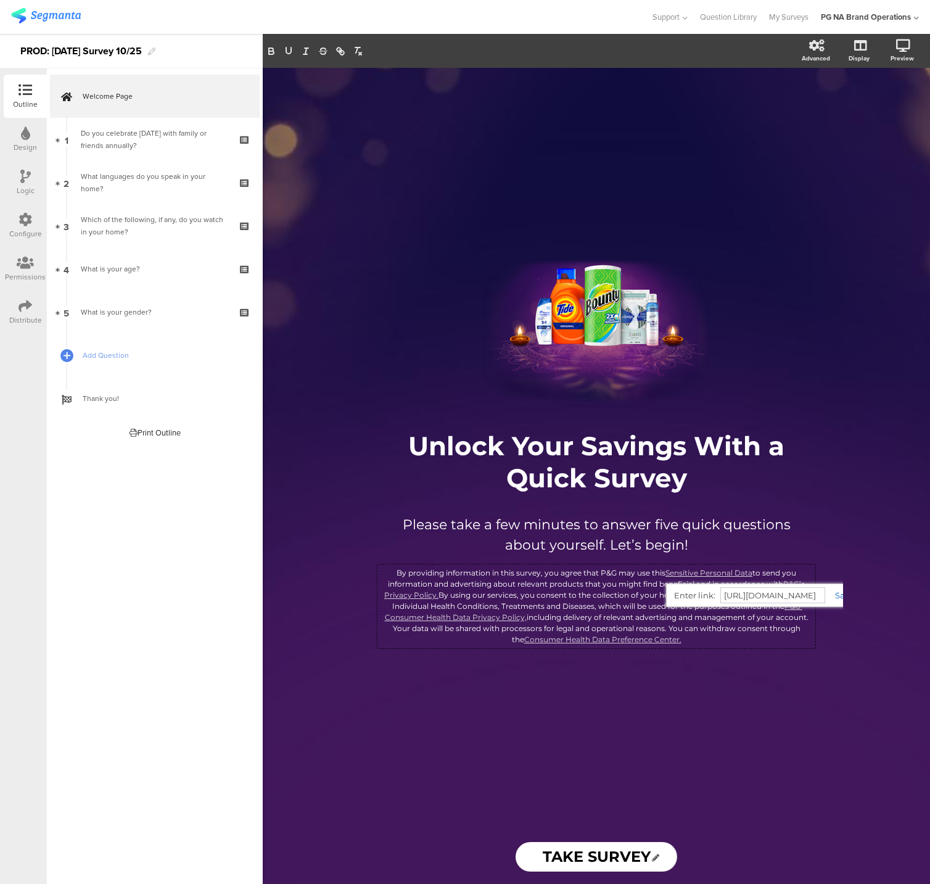
click at [837, 595] on link at bounding box center [839, 595] width 29 height 10
drag, startPoint x: 721, startPoint y: 732, endPoint x: 634, endPoint y: 754, distance: 89.8
click at [721, 732] on div "/ Unlock Your Savings With a Quick Survey Unlock Your Savings With a Quick Surv…" at bounding box center [597, 449] width 494 height 762
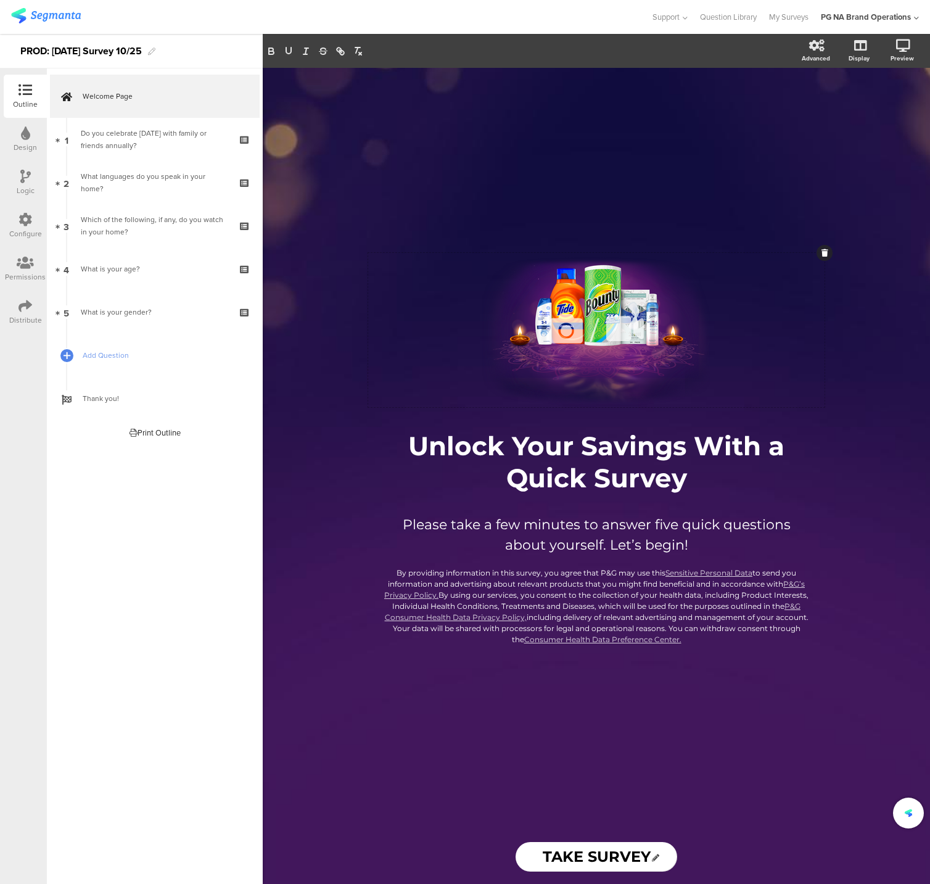
drag, startPoint x: 634, startPoint y: 754, endPoint x: 445, endPoint y: 360, distance: 437.4
click at [632, 753] on div "/ Unlock Your Savings With a Quick Survey Unlock Your Savings With a Quick Surv…" at bounding box center [597, 449] width 494 height 762
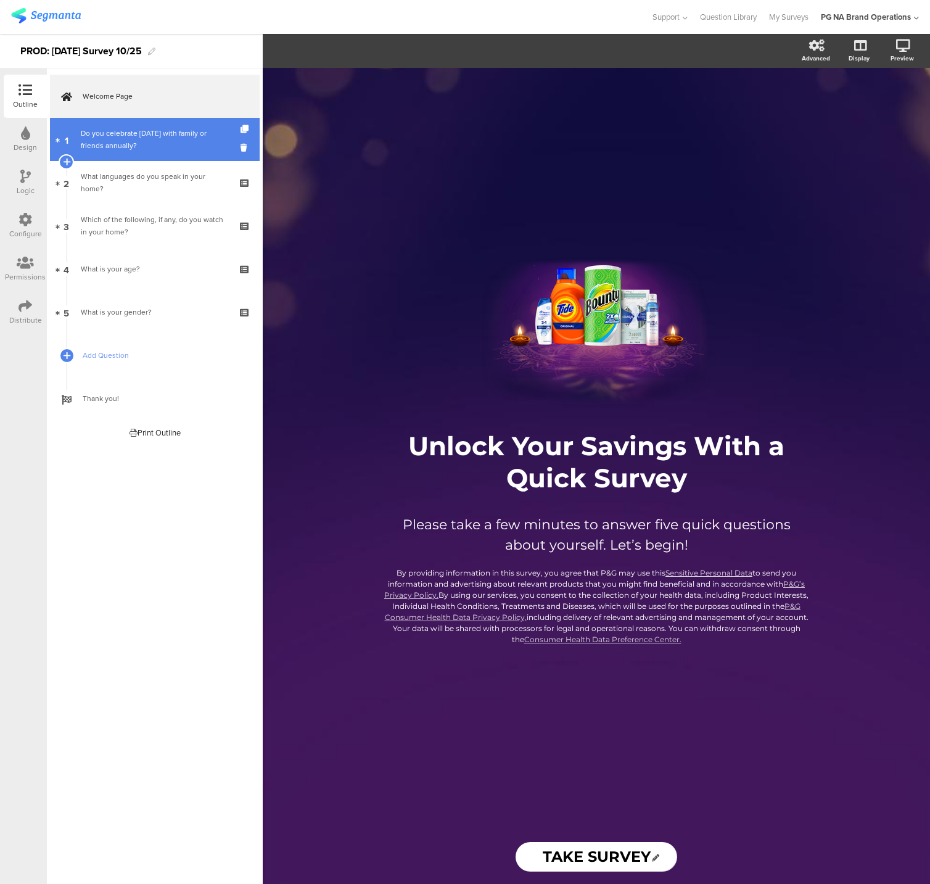
click at [131, 129] on div "Do you celebrate Diwali with family or friends annually?" at bounding box center [154, 139] width 147 height 25
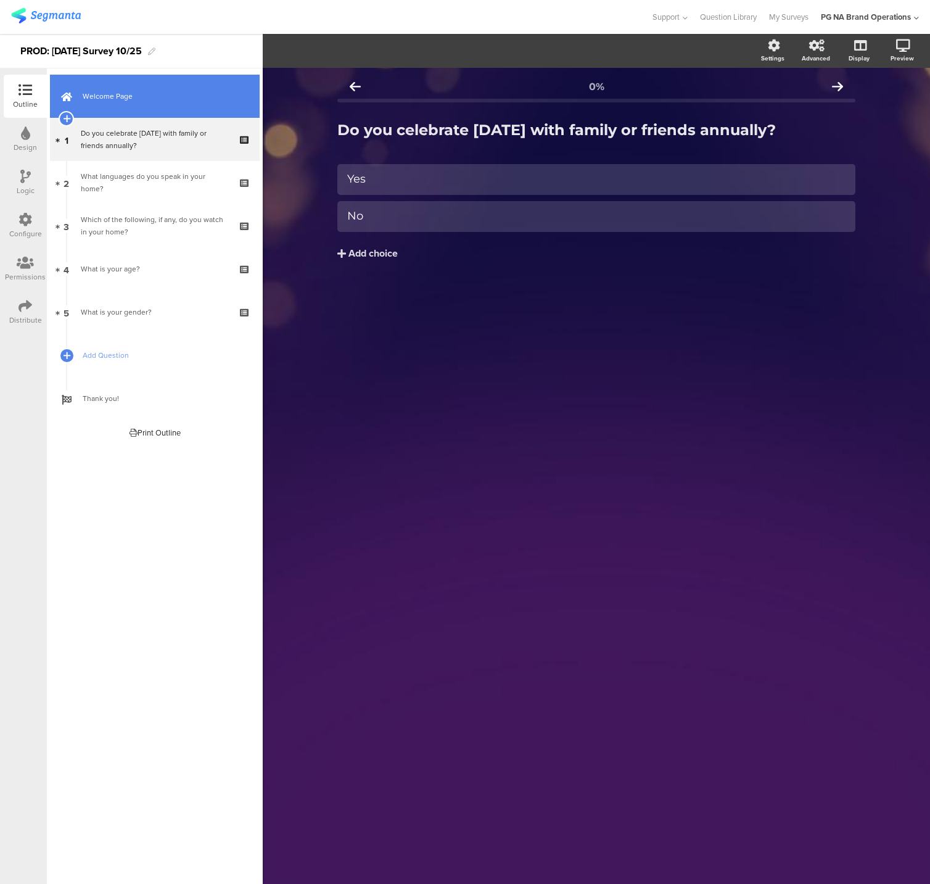
drag, startPoint x: 160, startPoint y: 107, endPoint x: 178, endPoint y: 99, distance: 19.3
click at [161, 107] on link "Welcome Page" at bounding box center [155, 96] width 210 height 43
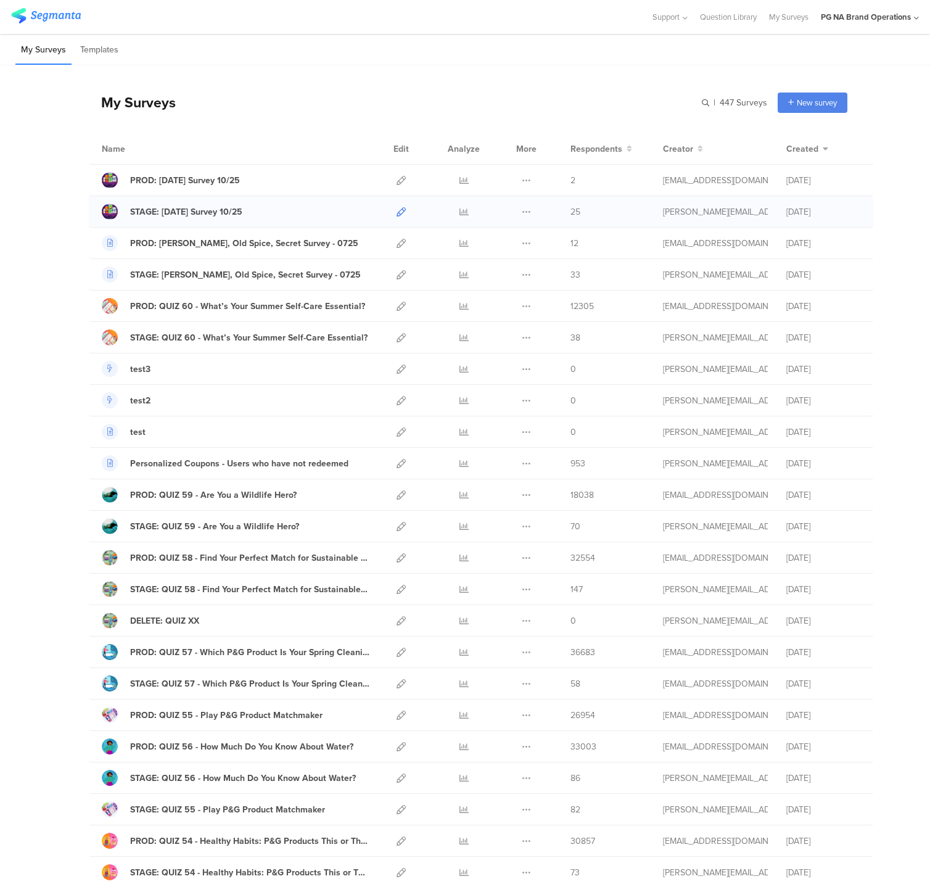
click at [401, 210] on icon at bounding box center [401, 211] width 9 height 9
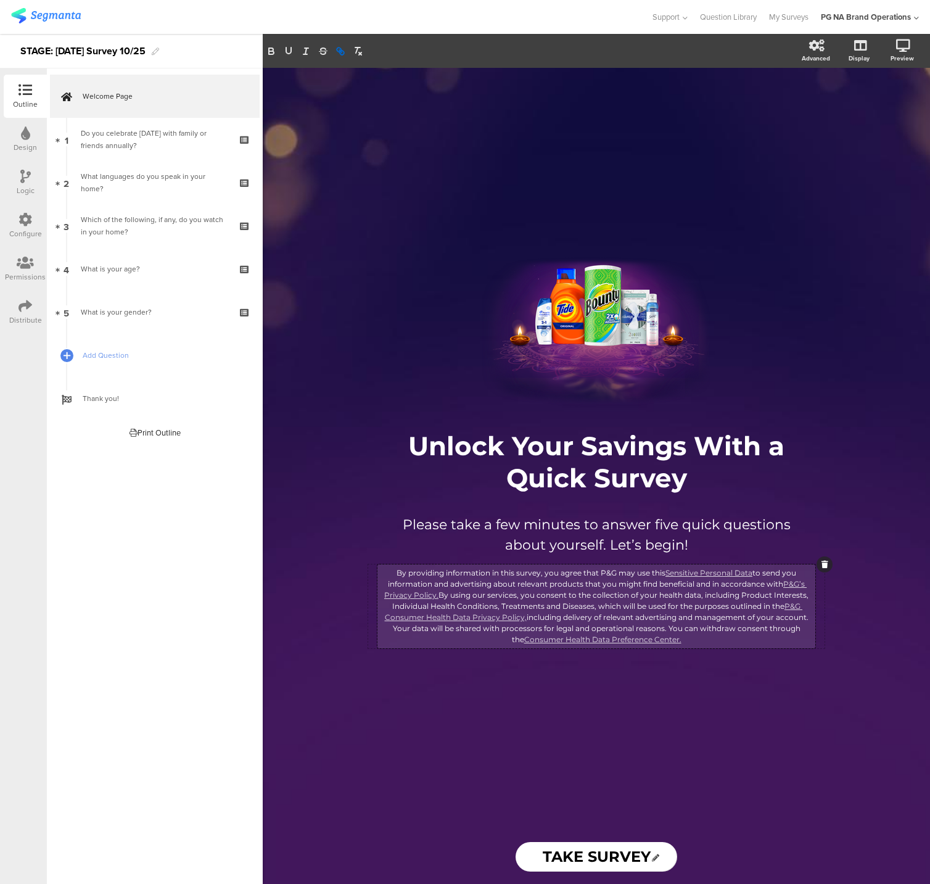
click at [721, 569] on div "By providing information in this survey, you agree that P&G may use this Sensit…" at bounding box center [597, 606] width 438 height 84
click at [704, 571] on link "Sensitive Personal Data" at bounding box center [709, 572] width 87 height 9
click at [824, 597] on link at bounding box center [809, 595] width 32 height 10
paste input "s://[DOMAIN_NAME][URL]"
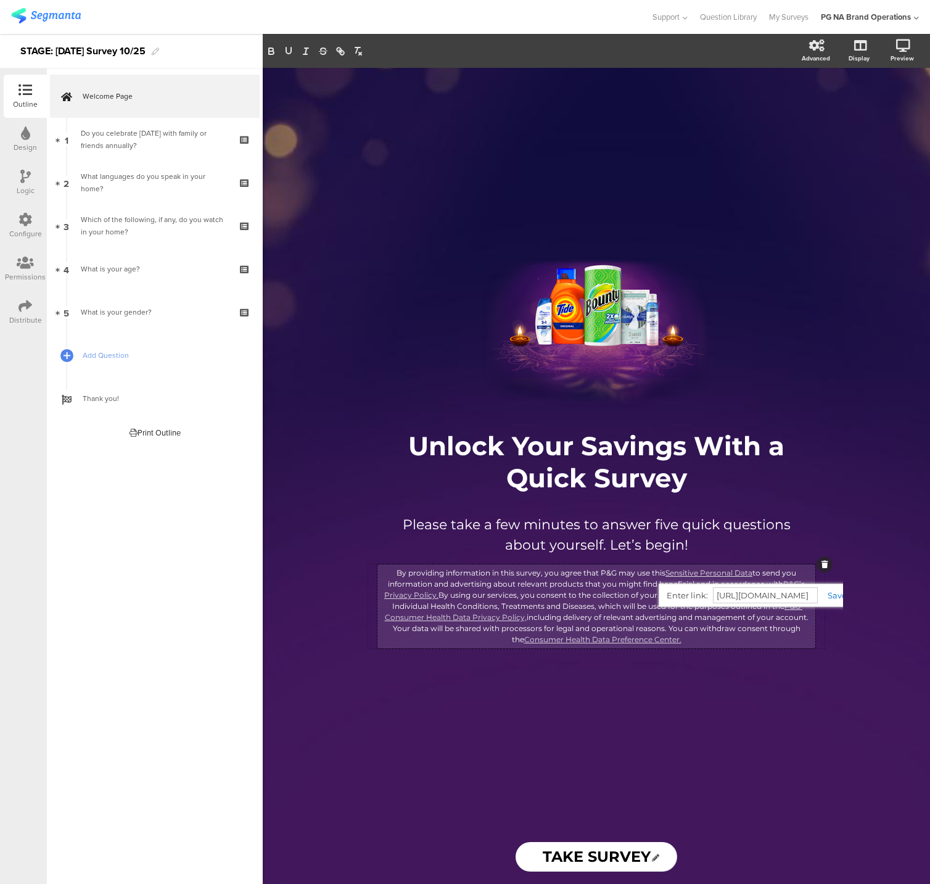
type input "[URL][DOMAIN_NAME]"
click at [838, 595] on link at bounding box center [832, 595] width 29 height 10
click at [629, 595] on p "By providing information in this survey, you agree that P&G may use this Sensit…" at bounding box center [597, 607] width 432 height 78
click at [689, 573] on link "Sensitive Personal Data" at bounding box center [709, 572] width 87 height 9
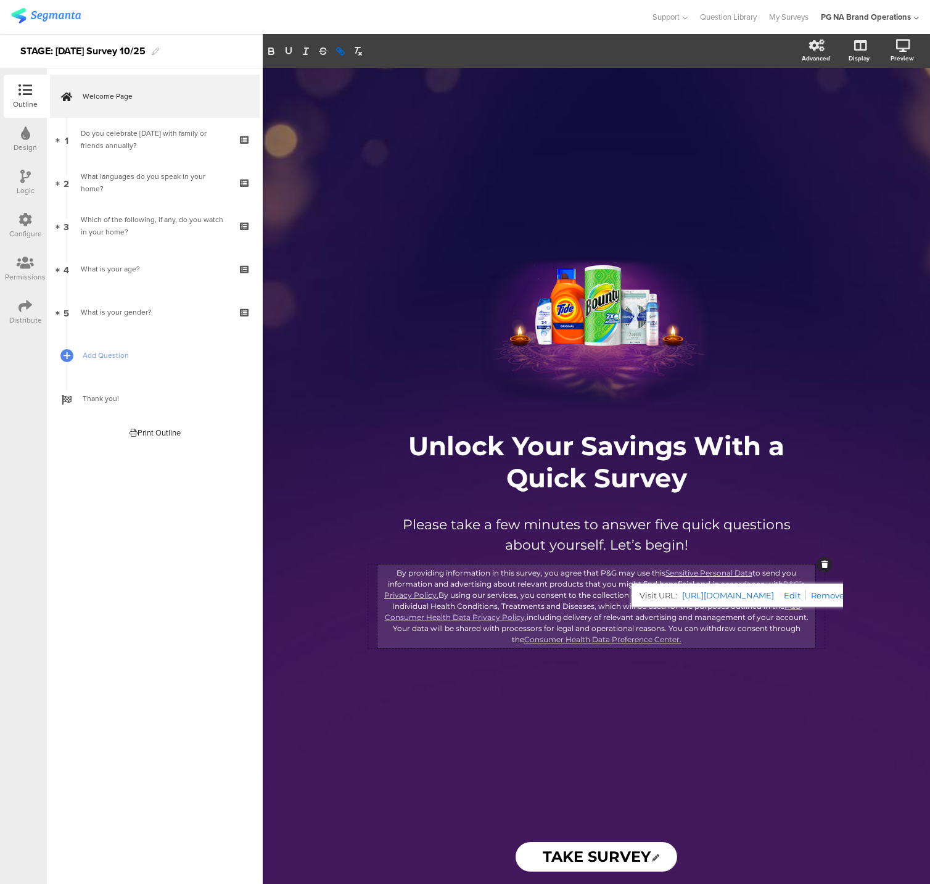
click at [588, 589] on p "By providing information in this survey, you agree that P&G may use this Sensit…" at bounding box center [597, 607] width 432 height 78
click at [787, 584] on link "P&G’s Privacy Policy." at bounding box center [595, 589] width 423 height 20
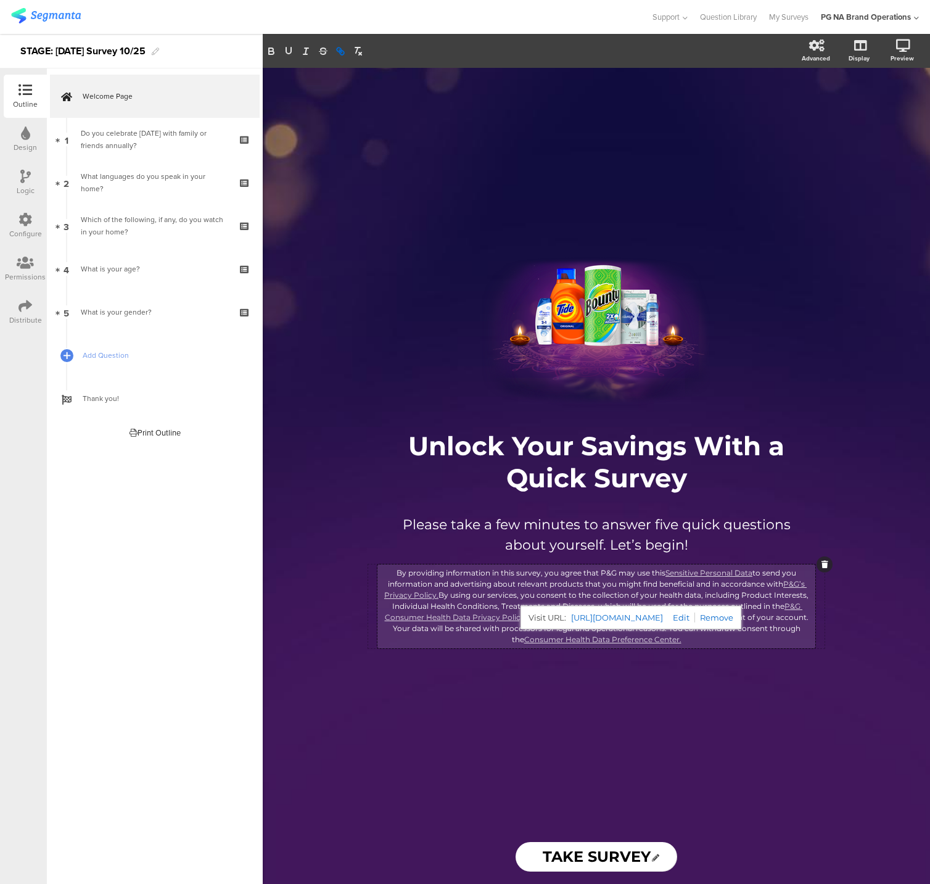
click at [586, 582] on p "By providing information in this survey, you agree that P&G may use this Sensit…" at bounding box center [597, 607] width 432 height 78
click at [793, 606] on link "P&G Consumer Health Data Privacy Policy," at bounding box center [594, 611] width 418 height 20
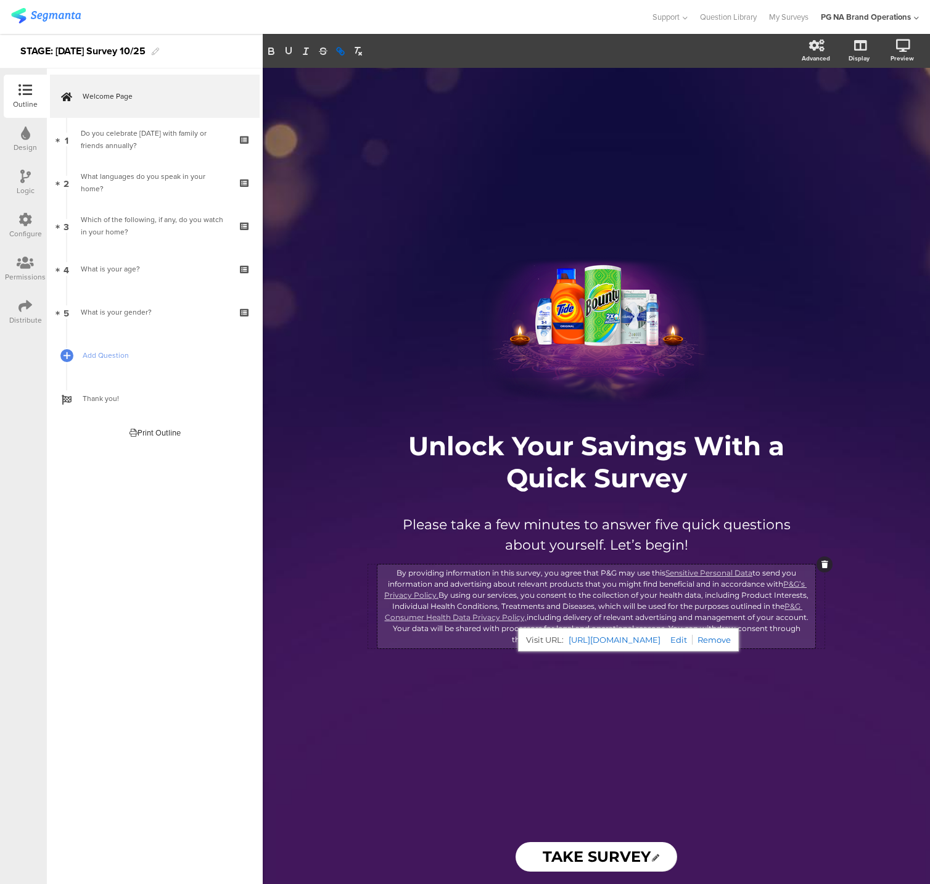
click at [574, 593] on p "By providing information in this survey, you agree that P&G may use this Sensit…" at bounding box center [597, 607] width 432 height 78
click at [618, 639] on link "Consumer Health Data Preference Center." at bounding box center [602, 639] width 157 height 9
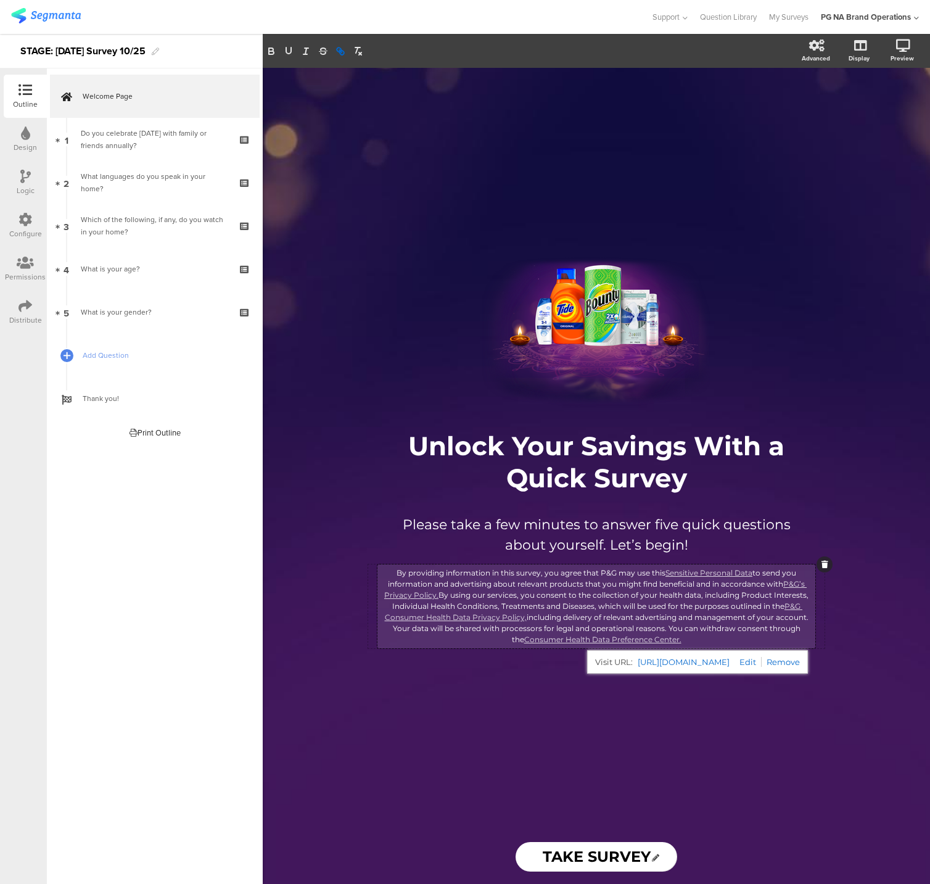
click at [648, 606] on p "By providing information in this survey, you agree that P&G may use this Sensit…" at bounding box center [597, 607] width 432 height 78
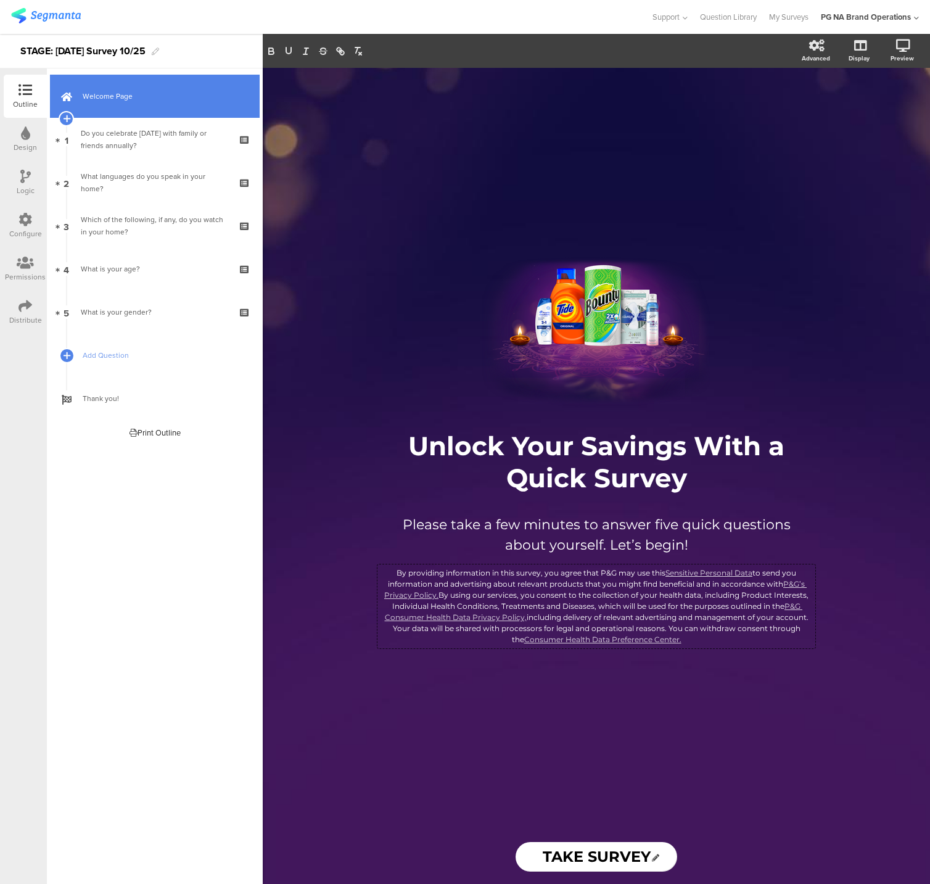
click at [154, 114] on link "Welcome Page" at bounding box center [155, 96] width 210 height 43
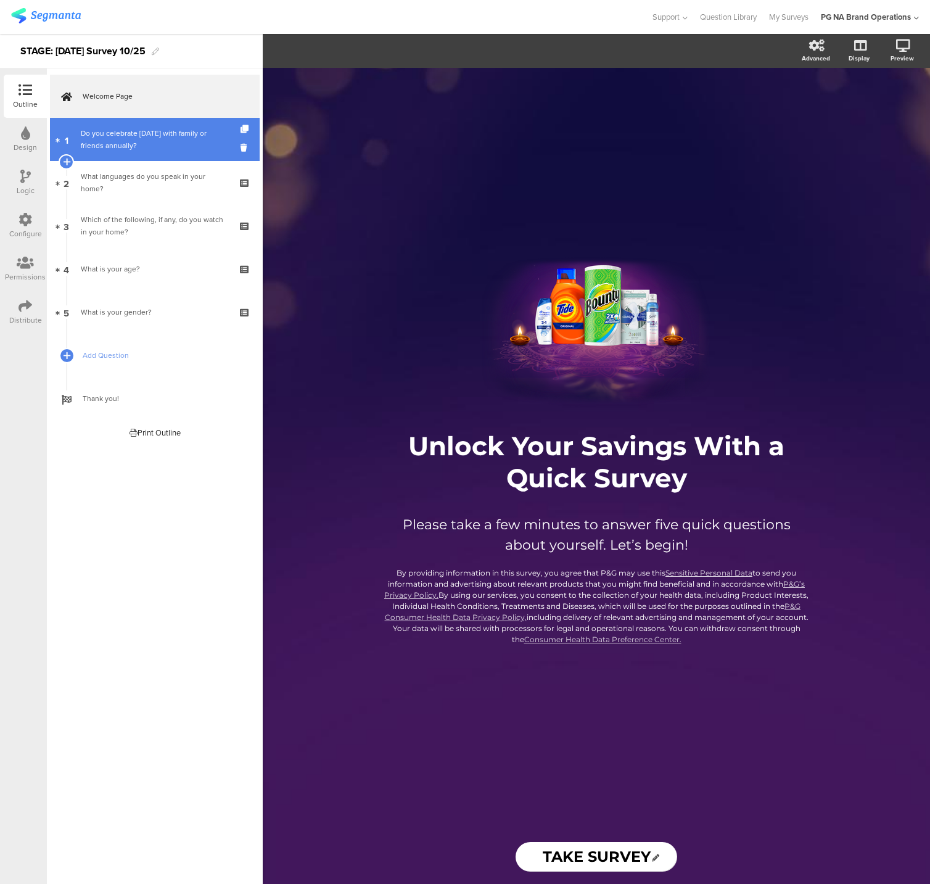
click at [152, 129] on div "Do you celebrate Diwali with family or friends annually?" at bounding box center [154, 139] width 147 height 25
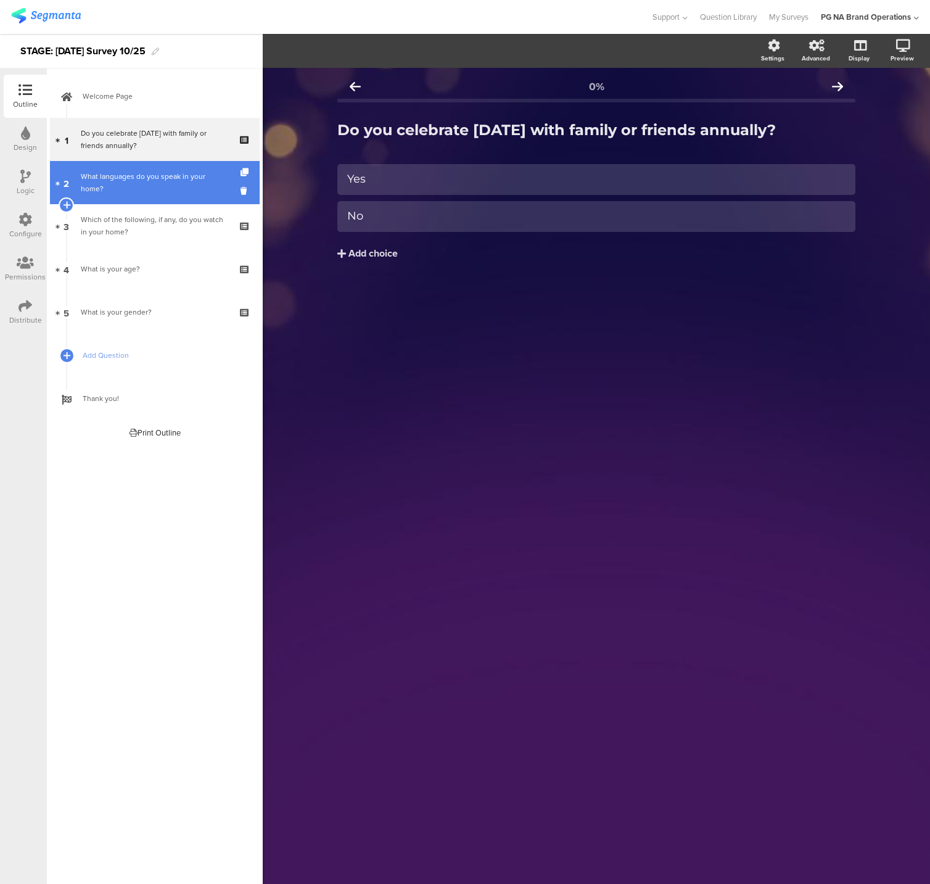
click at [146, 167] on link "2 What languages do you speak in your home?" at bounding box center [155, 182] width 210 height 43
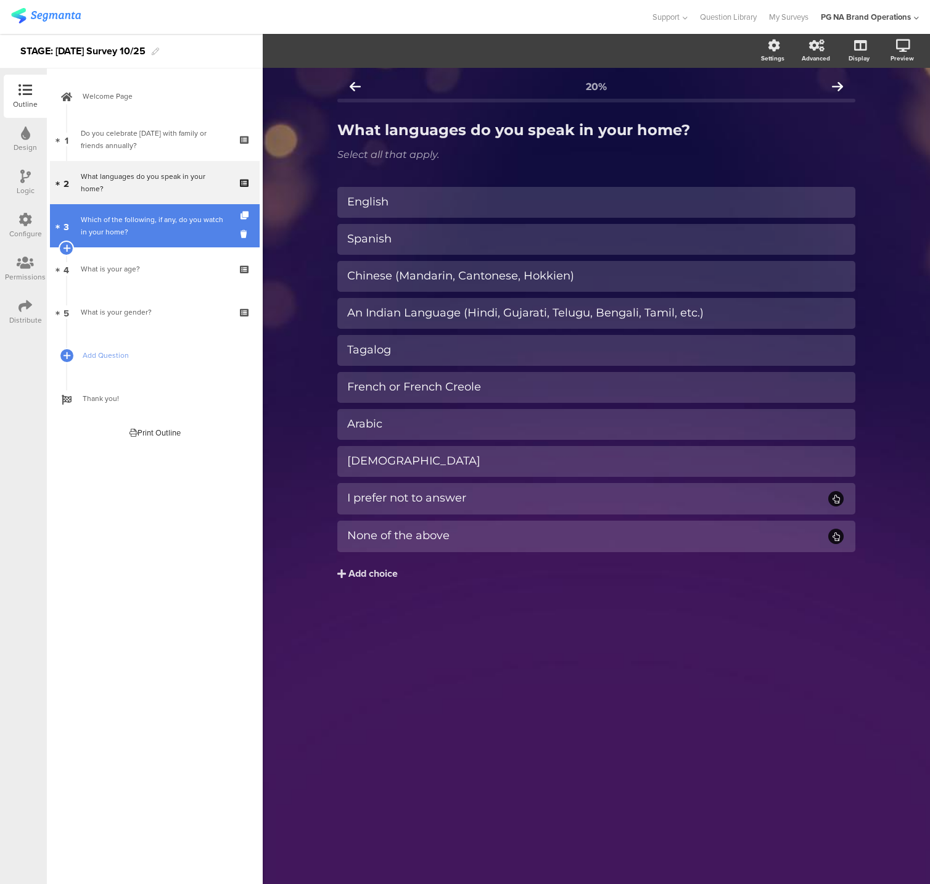
click at [146, 215] on div "Which of the following, if any, do you watch in your home?" at bounding box center [154, 225] width 147 height 25
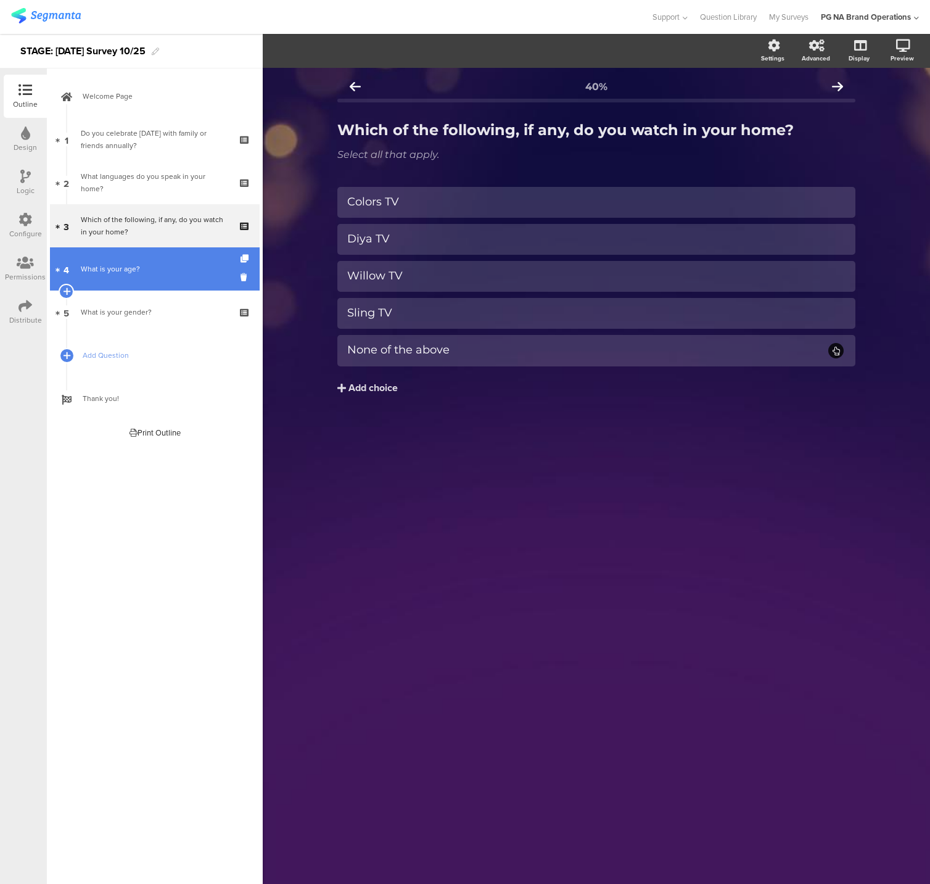
click at [165, 280] on link "4 What is your age?" at bounding box center [155, 268] width 210 height 43
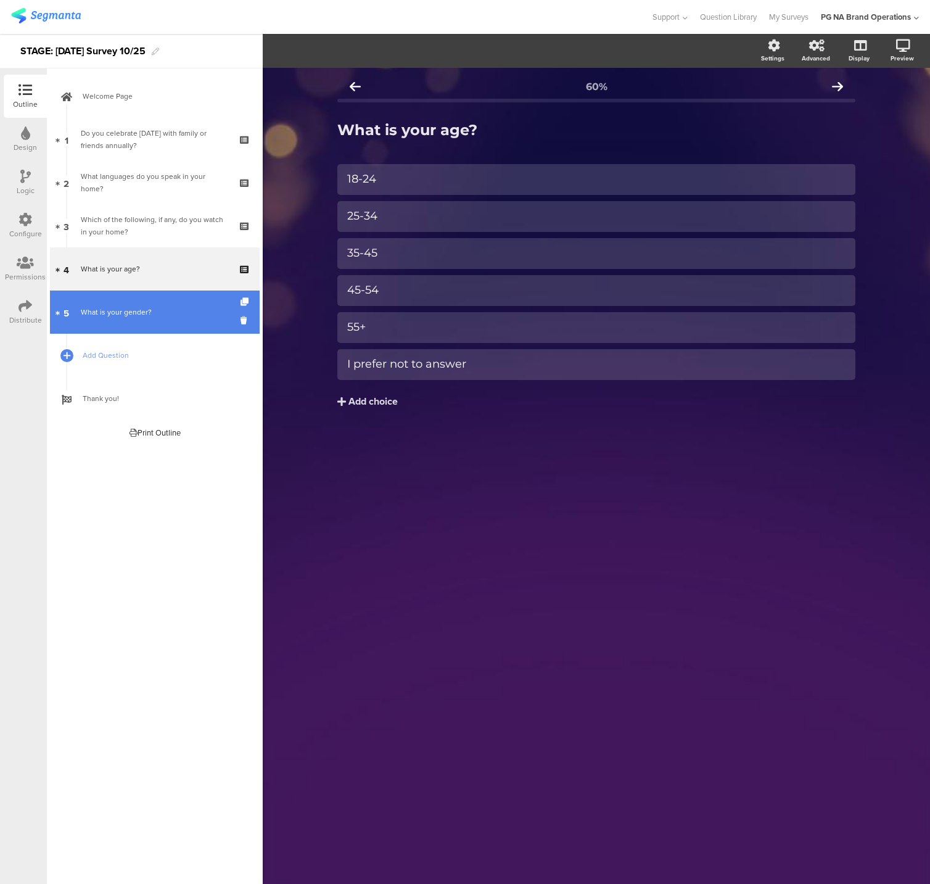
click at [172, 309] on div "What is your gender?" at bounding box center [154, 312] width 147 height 12
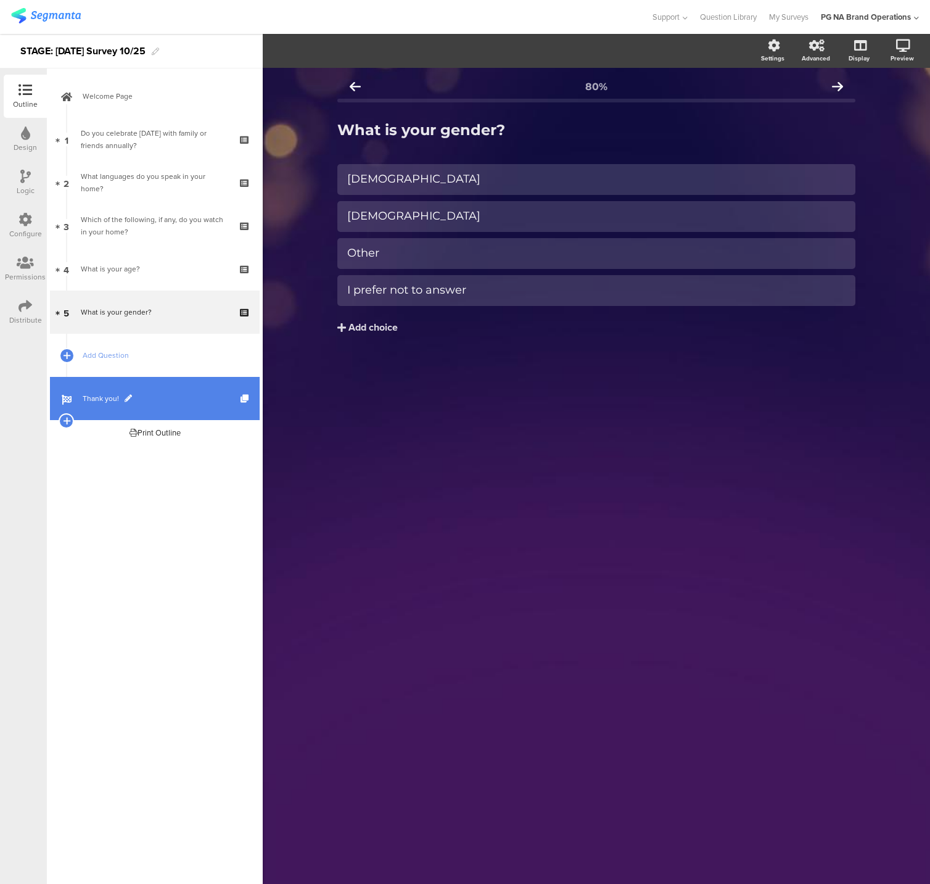
click at [176, 391] on link "Thank you!" at bounding box center [155, 398] width 210 height 43
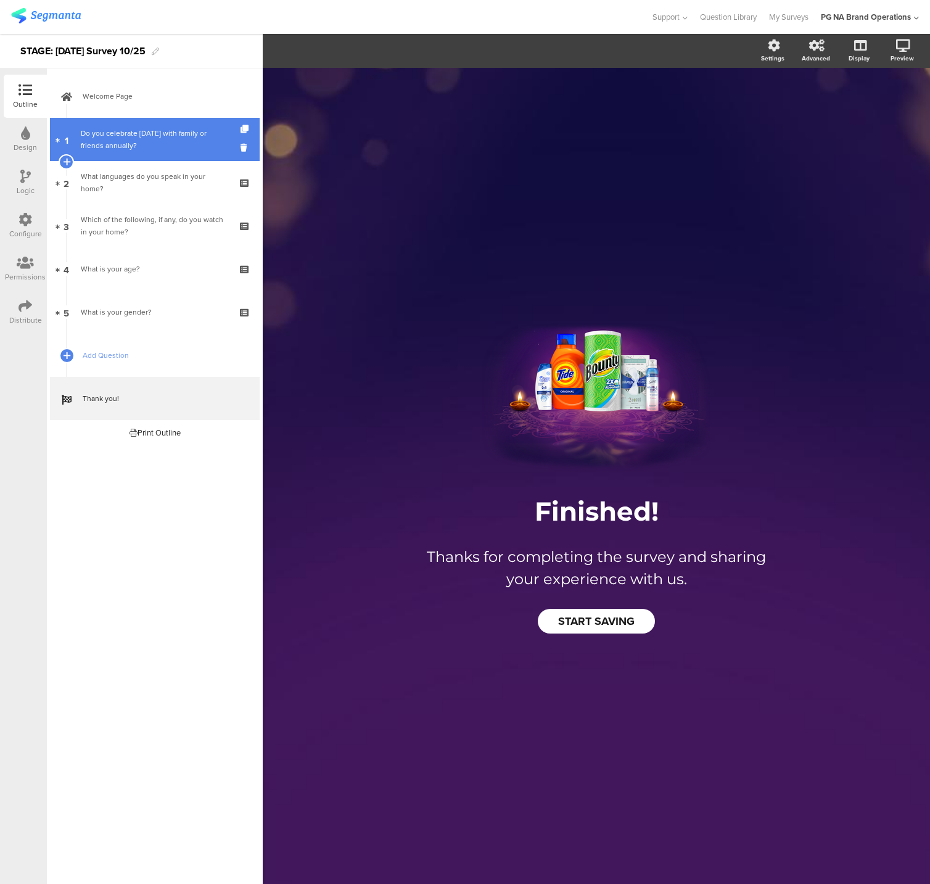
click at [167, 130] on div "Do you celebrate Diwali with family or friends annually?" at bounding box center [154, 139] width 147 height 25
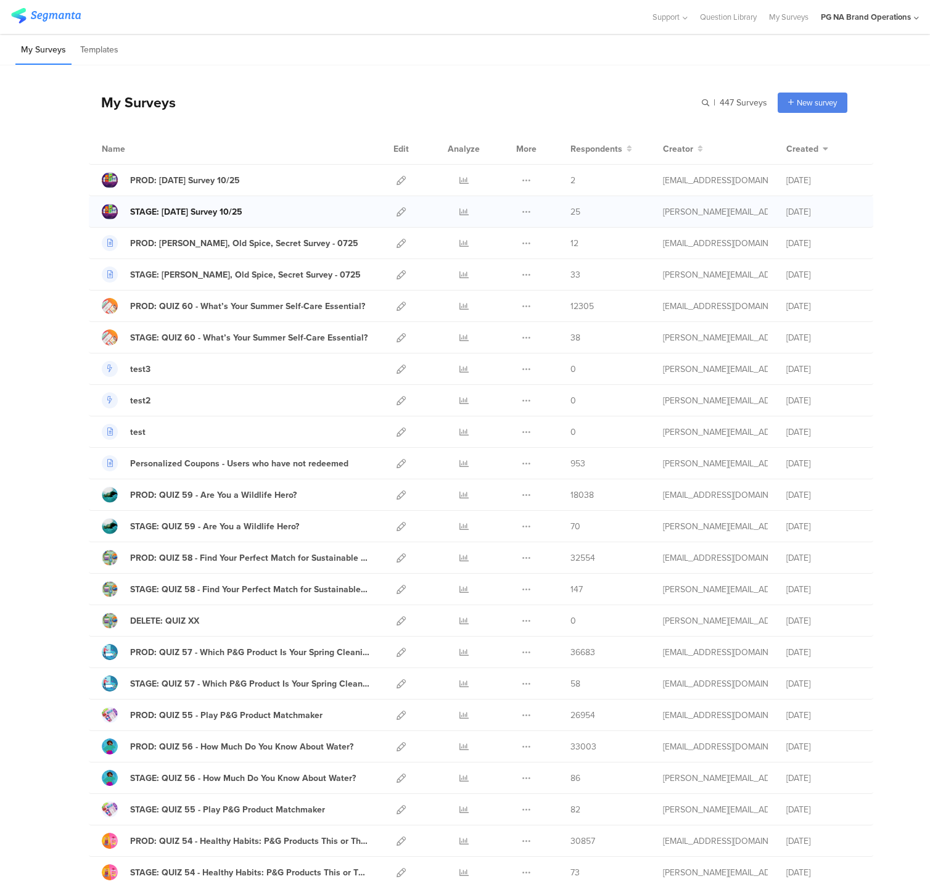
click at [110, 210] on div at bounding box center [110, 212] width 16 height 16
click at [110, 181] on div at bounding box center [110, 180] width 16 height 16
click at [106, 211] on div at bounding box center [110, 212] width 16 height 16
click at [110, 178] on div at bounding box center [110, 180] width 16 height 16
